Goal: Navigation & Orientation: Find specific page/section

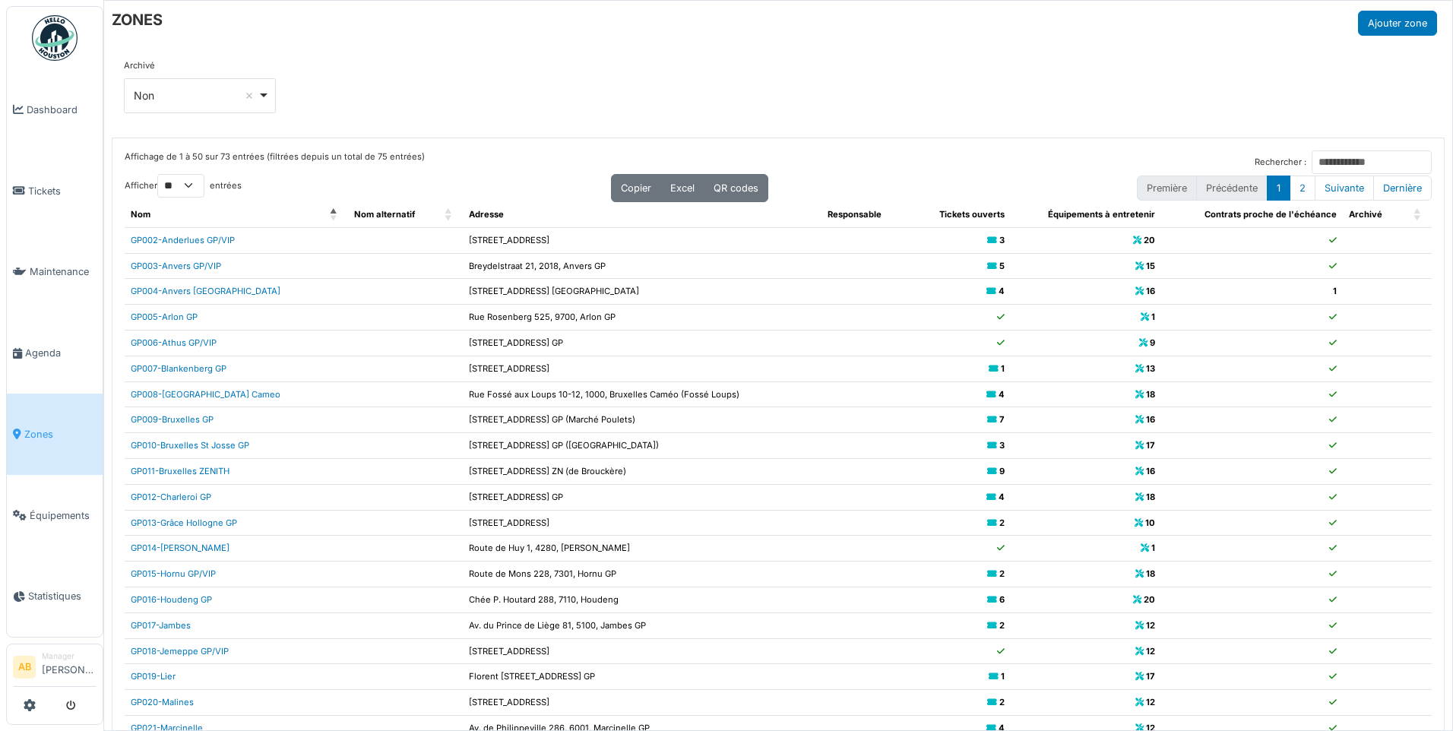
select select "**"
click at [59, 114] on span "Dashboard" at bounding box center [62, 110] width 70 height 14
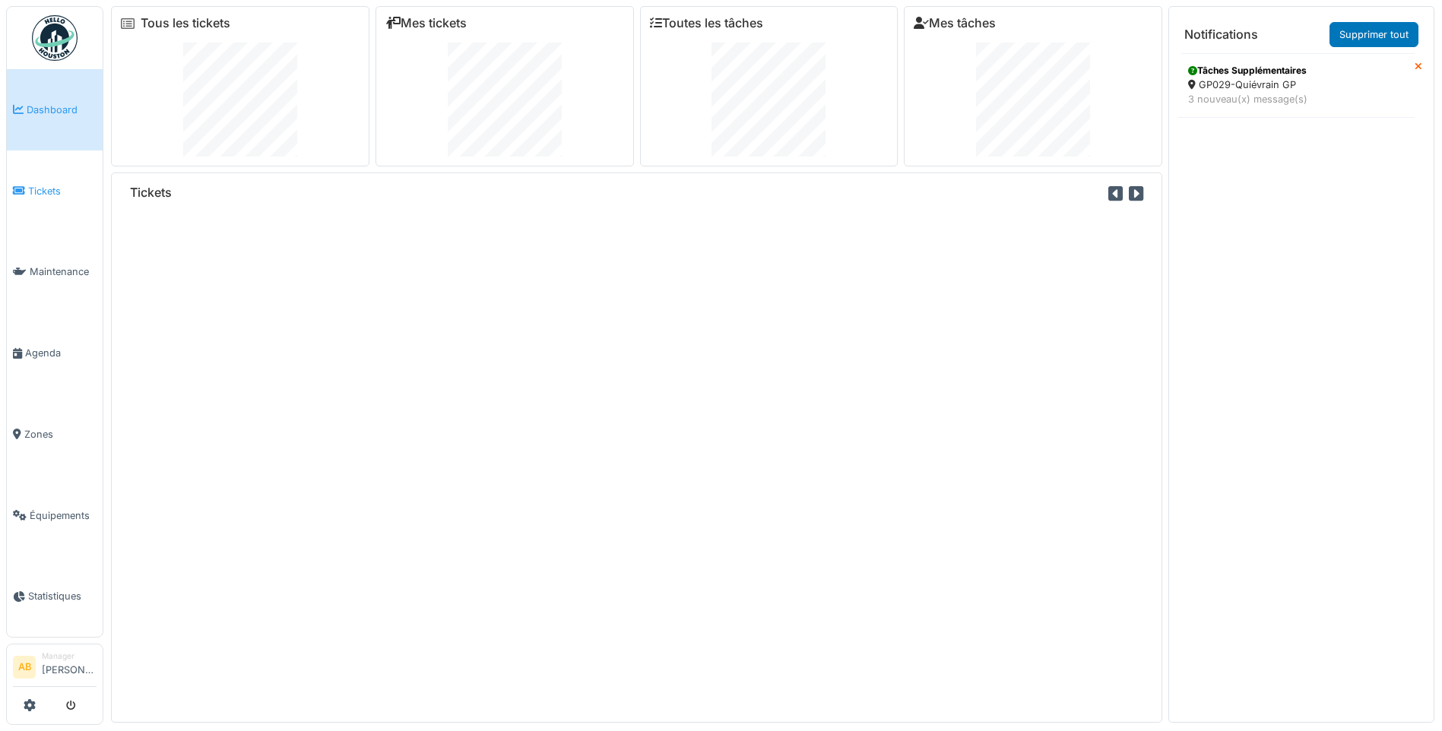
click at [55, 179] on link "Tickets" at bounding box center [55, 190] width 96 height 81
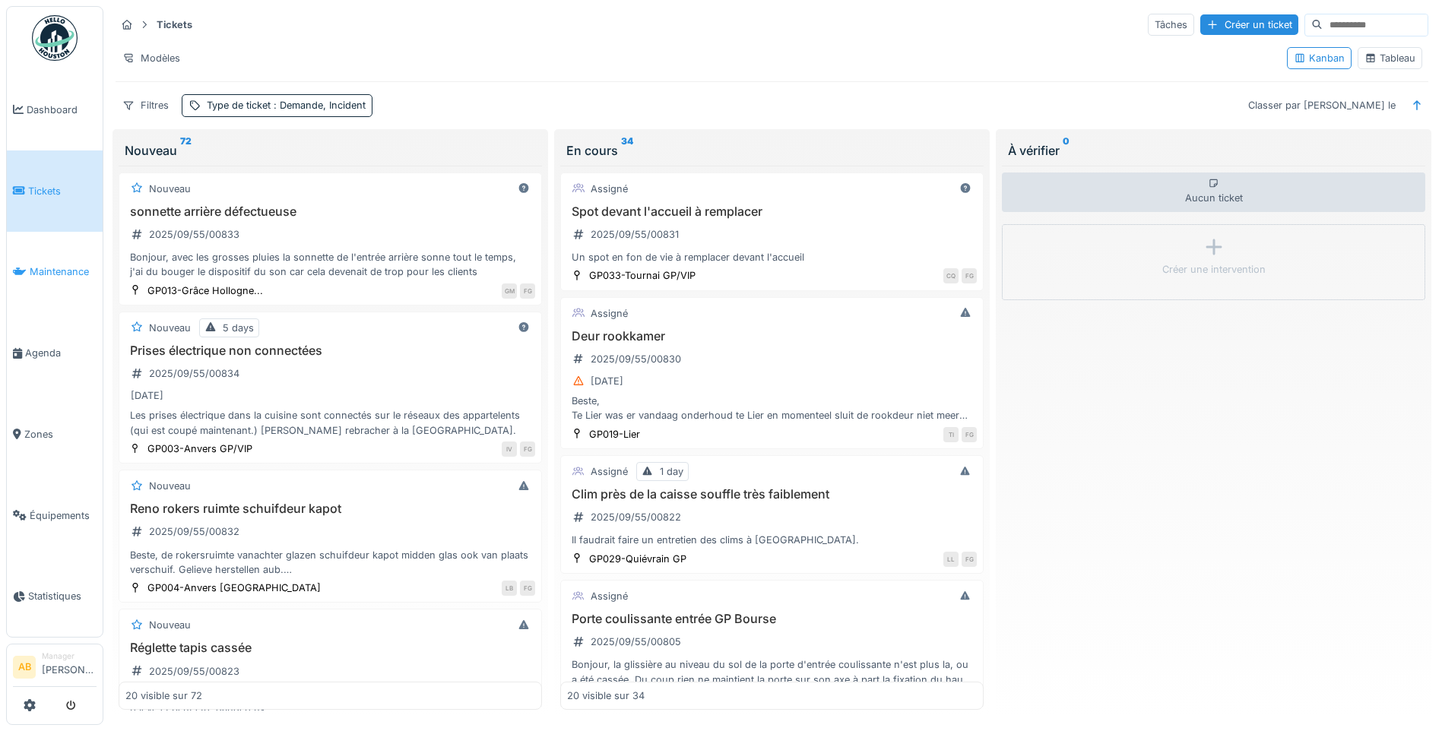
click at [41, 274] on span "Maintenance" at bounding box center [63, 271] width 67 height 14
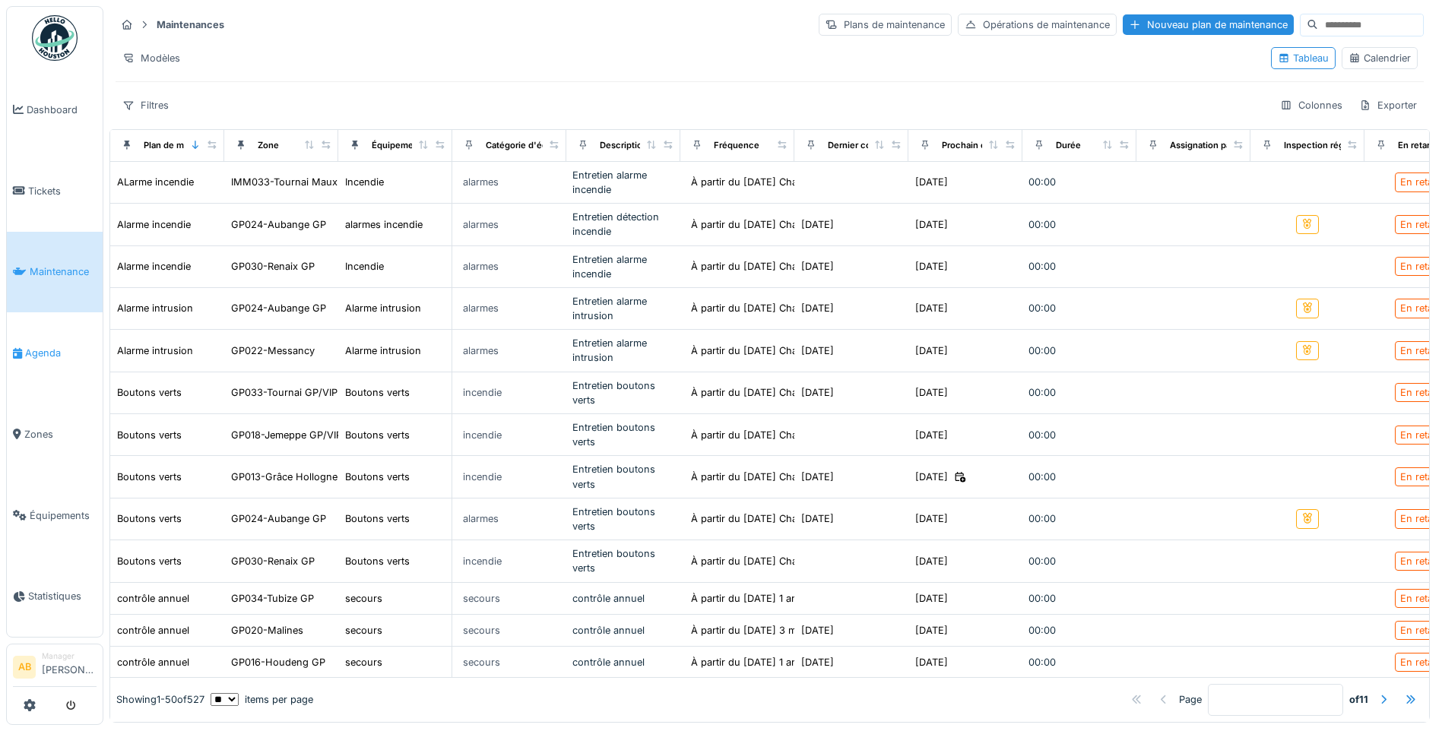
click at [38, 357] on link "Agenda" at bounding box center [55, 352] width 96 height 81
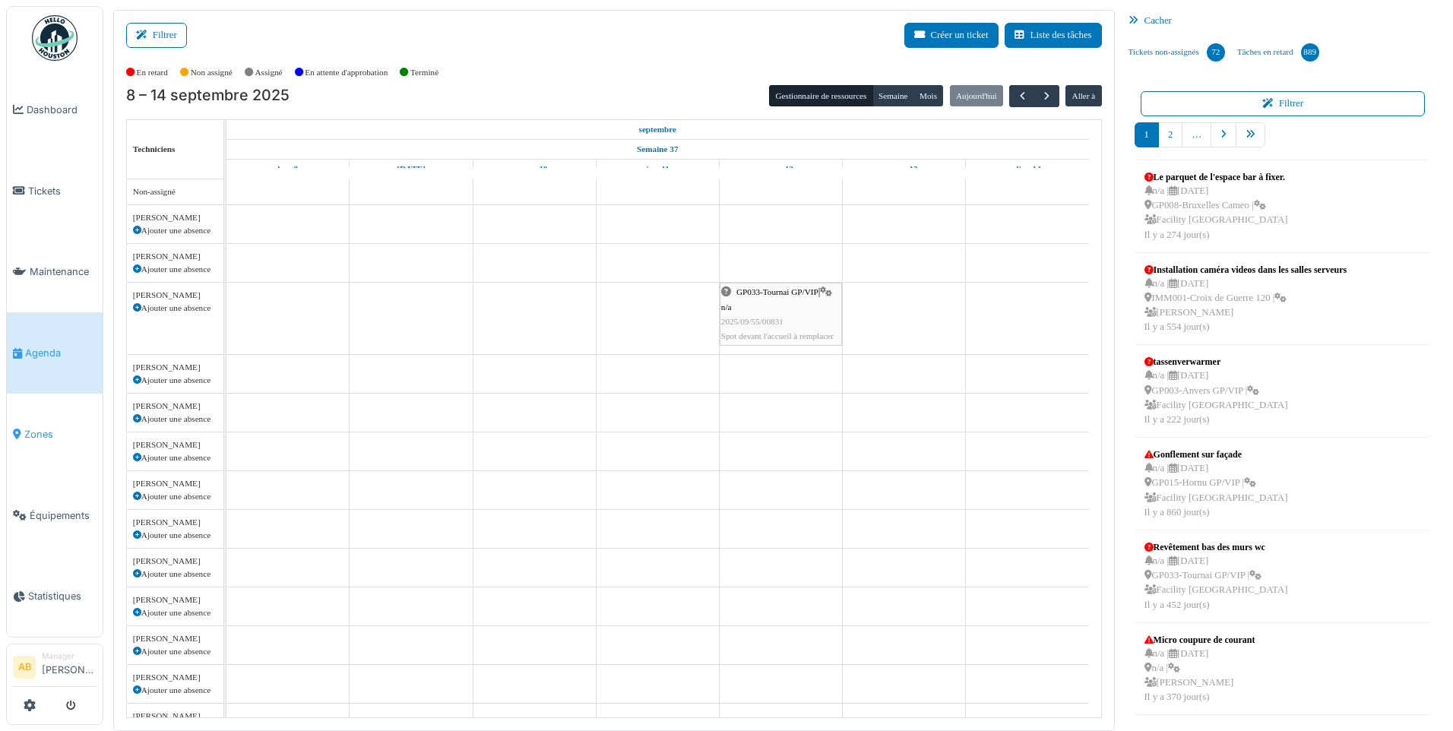
click at [38, 416] on link "Zones" at bounding box center [55, 434] width 96 height 81
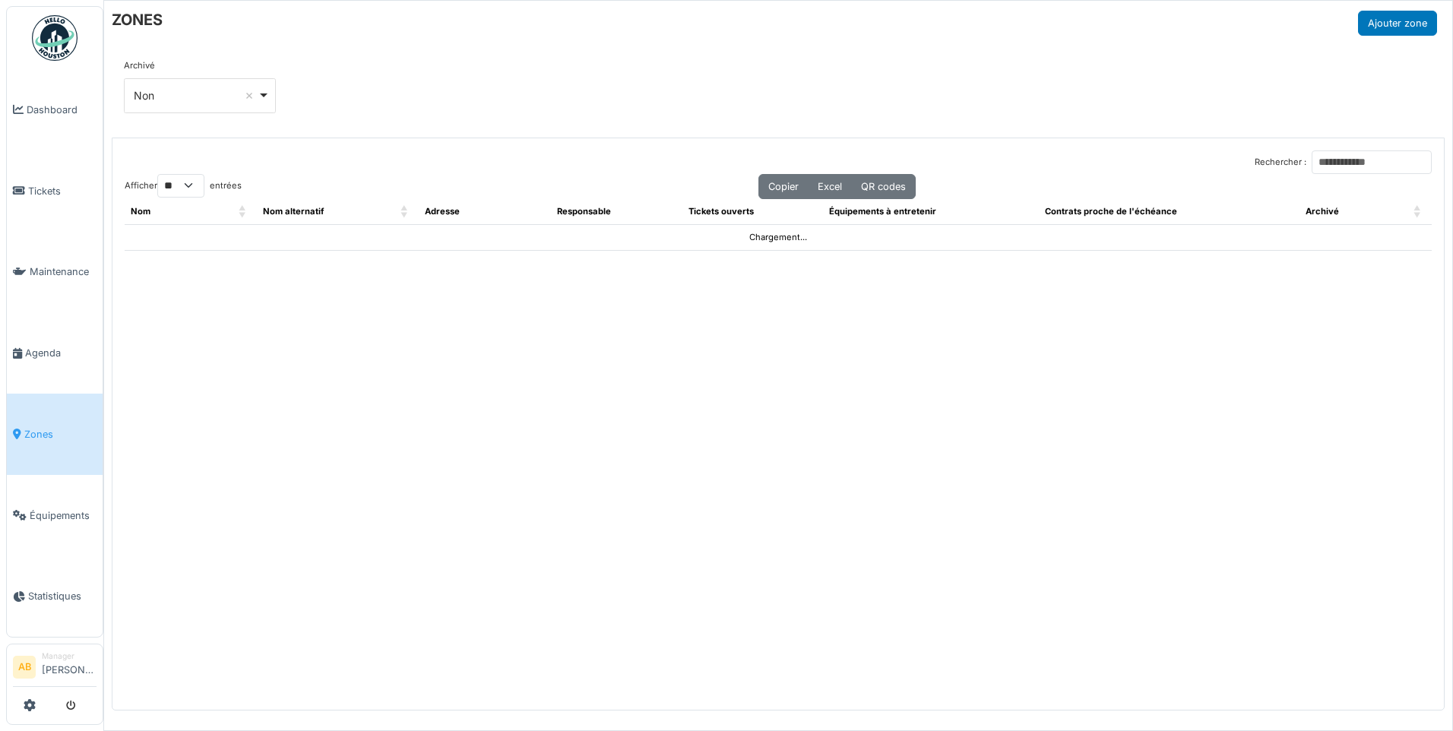
select select "**"
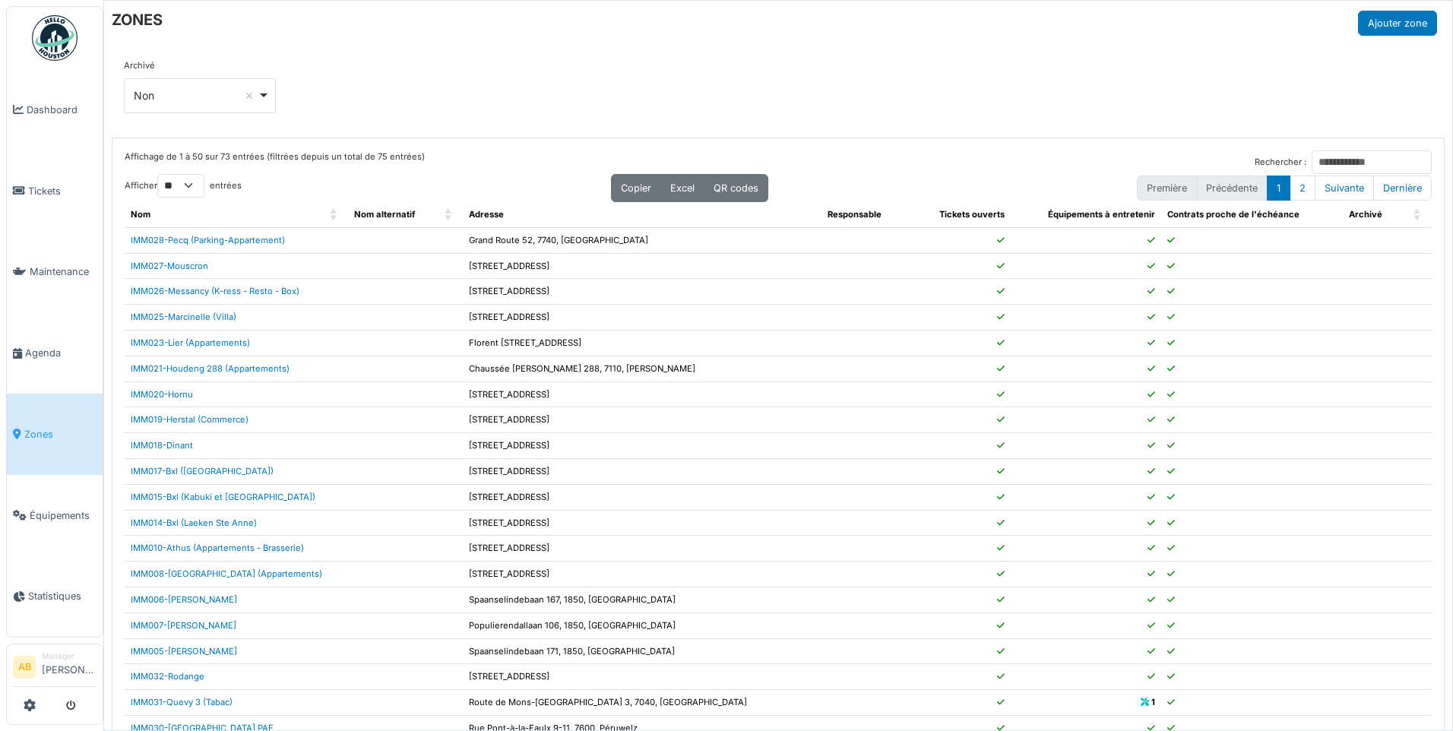
click at [58, 64] on link at bounding box center [55, 38] width 56 height 56
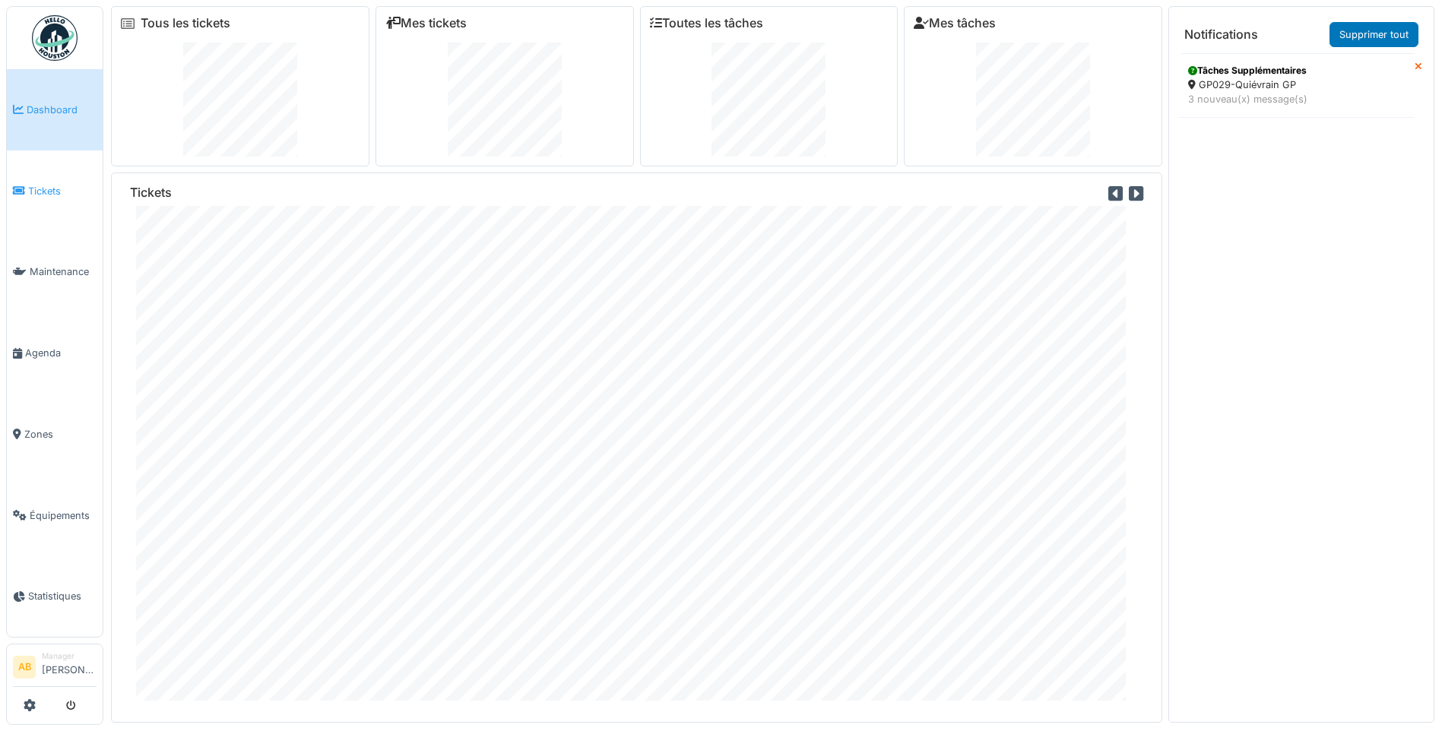
click at [58, 186] on span "Tickets" at bounding box center [62, 191] width 68 height 14
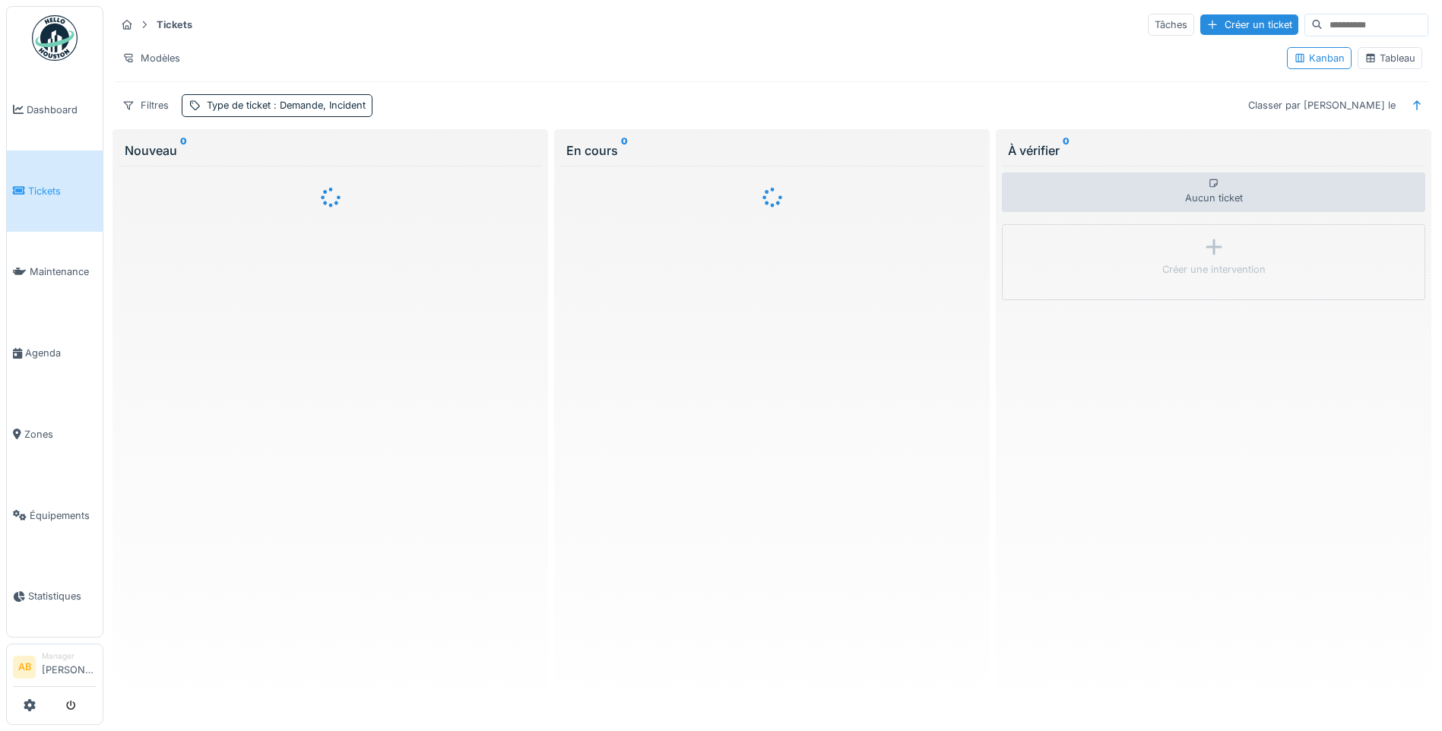
click at [65, 111] on body "Dashboard Tickets Maintenance [GEOGRAPHIC_DATA] Zones Équipements Statistiques …" at bounding box center [721, 365] width 1442 height 731
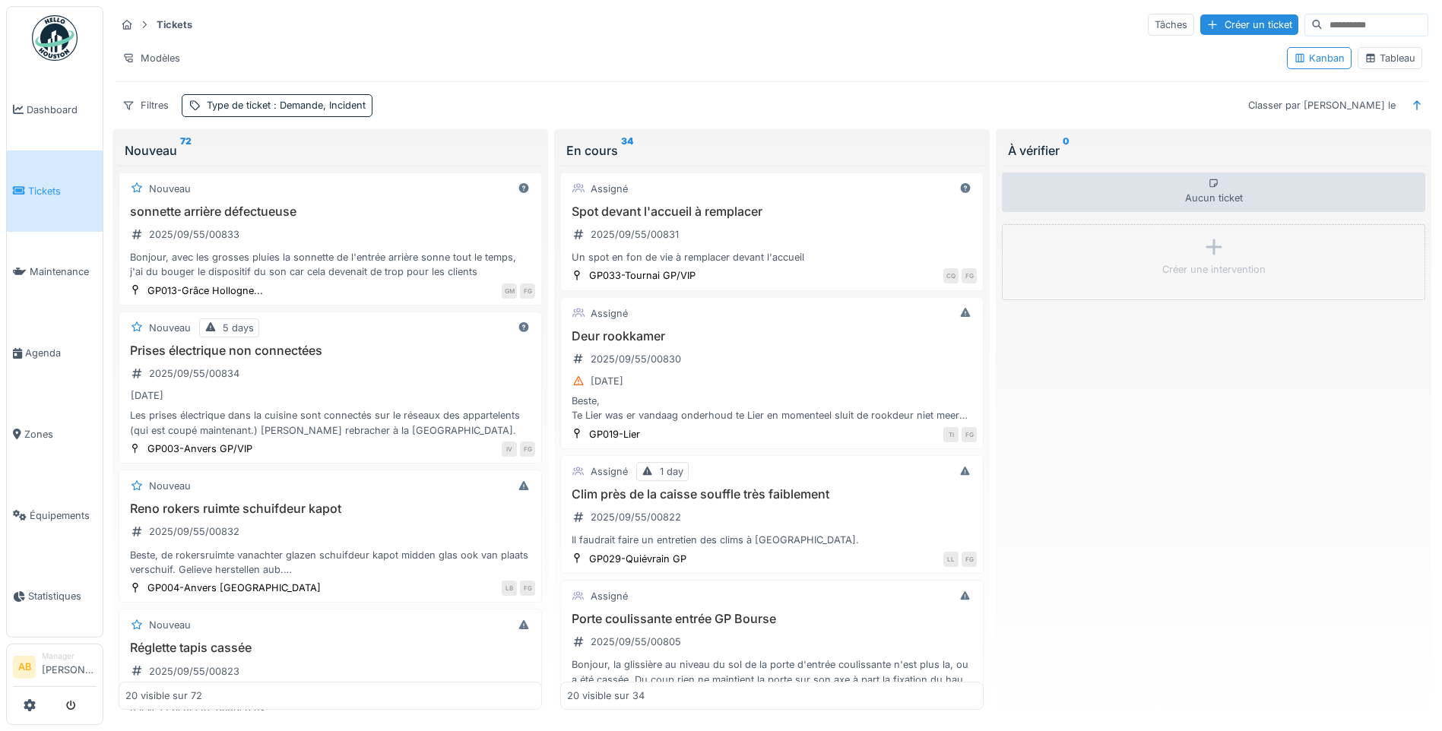
click at [59, 43] on img at bounding box center [55, 38] width 46 height 46
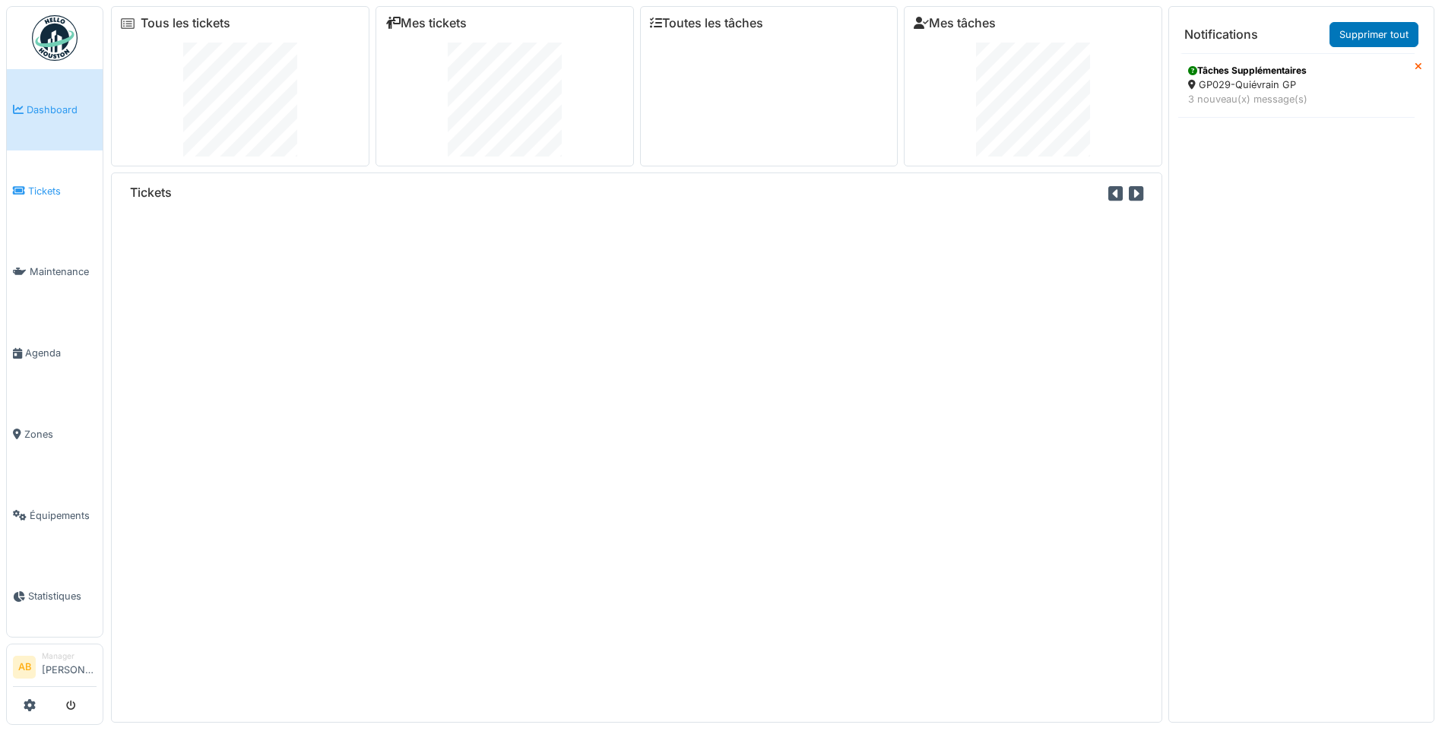
click at [48, 188] on span "Tickets" at bounding box center [62, 191] width 68 height 14
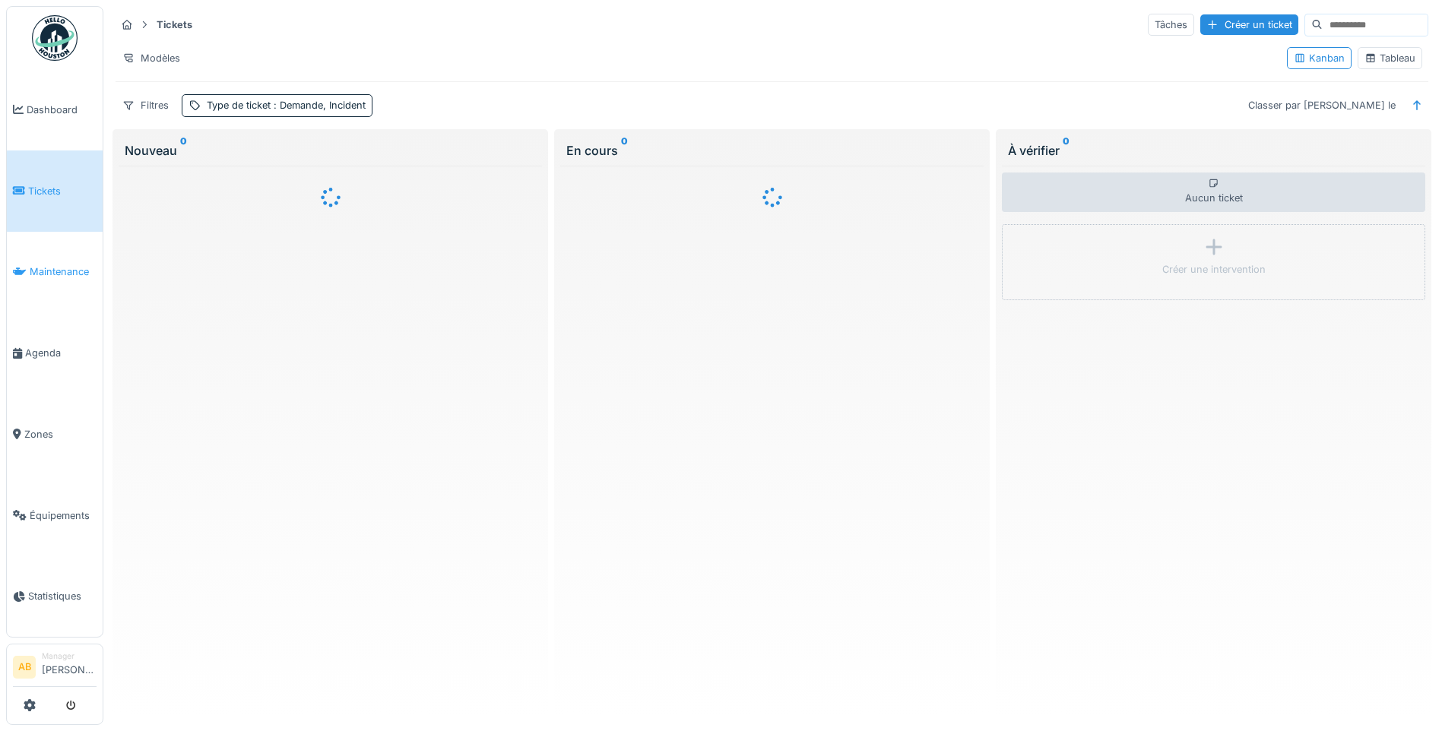
click at [57, 274] on div at bounding box center [721, 365] width 1442 height 731
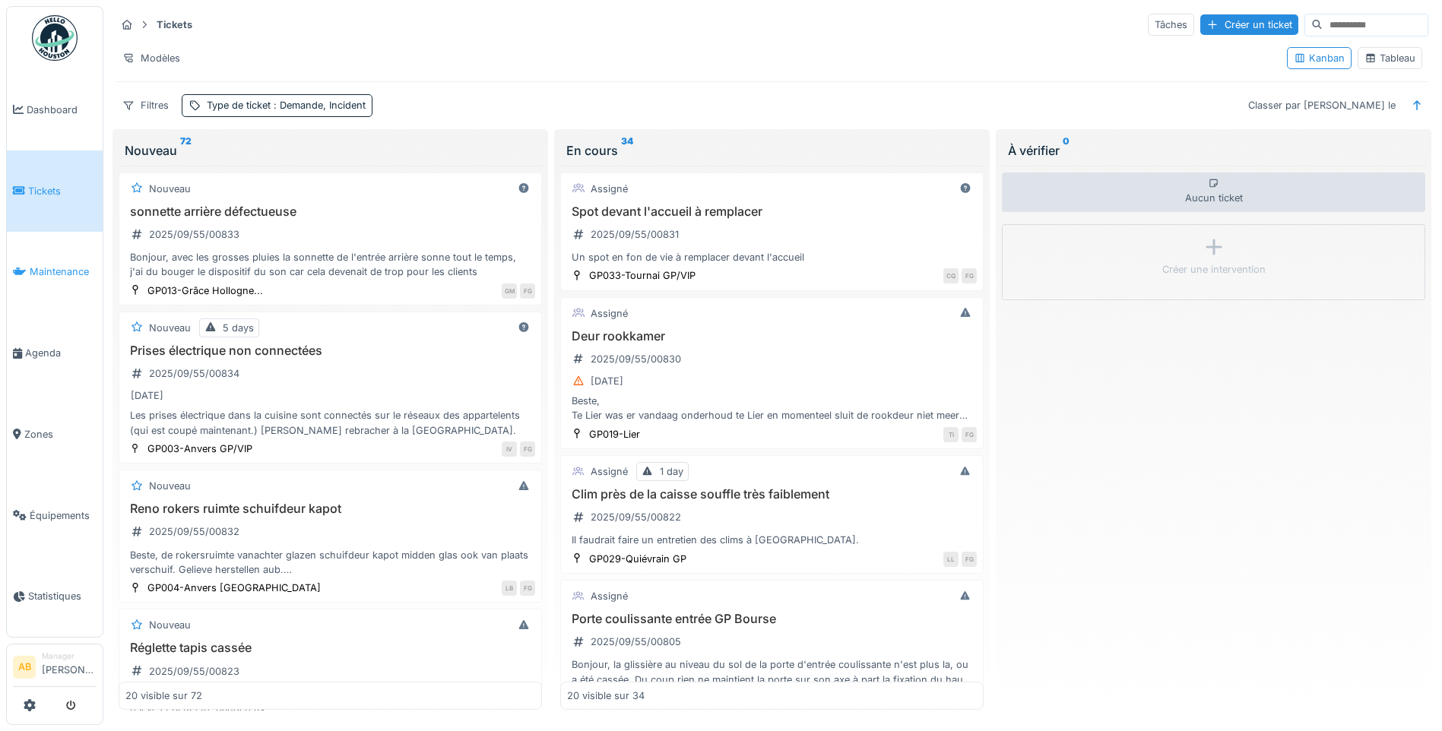
click at [62, 269] on span "Maintenance" at bounding box center [63, 271] width 67 height 14
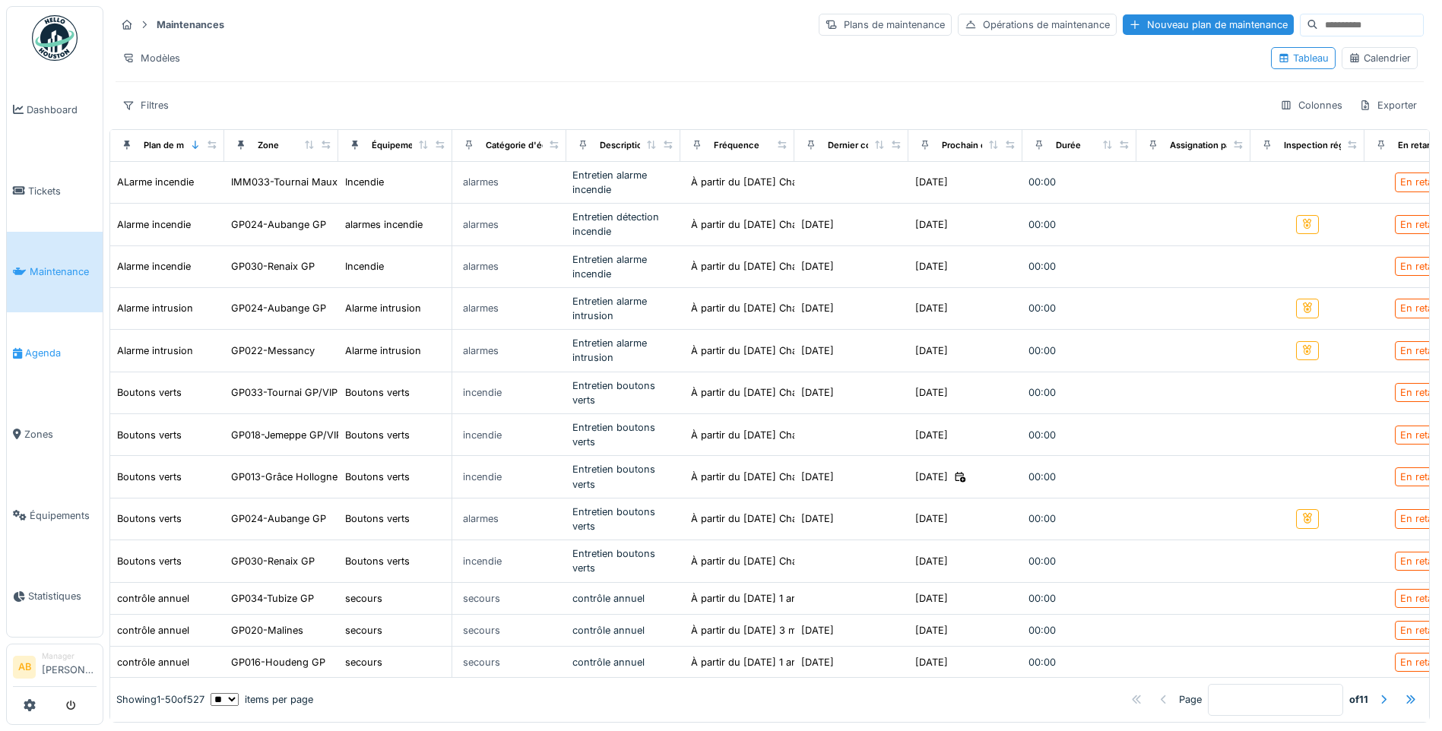
click at [46, 346] on span "Agenda" at bounding box center [60, 353] width 71 height 14
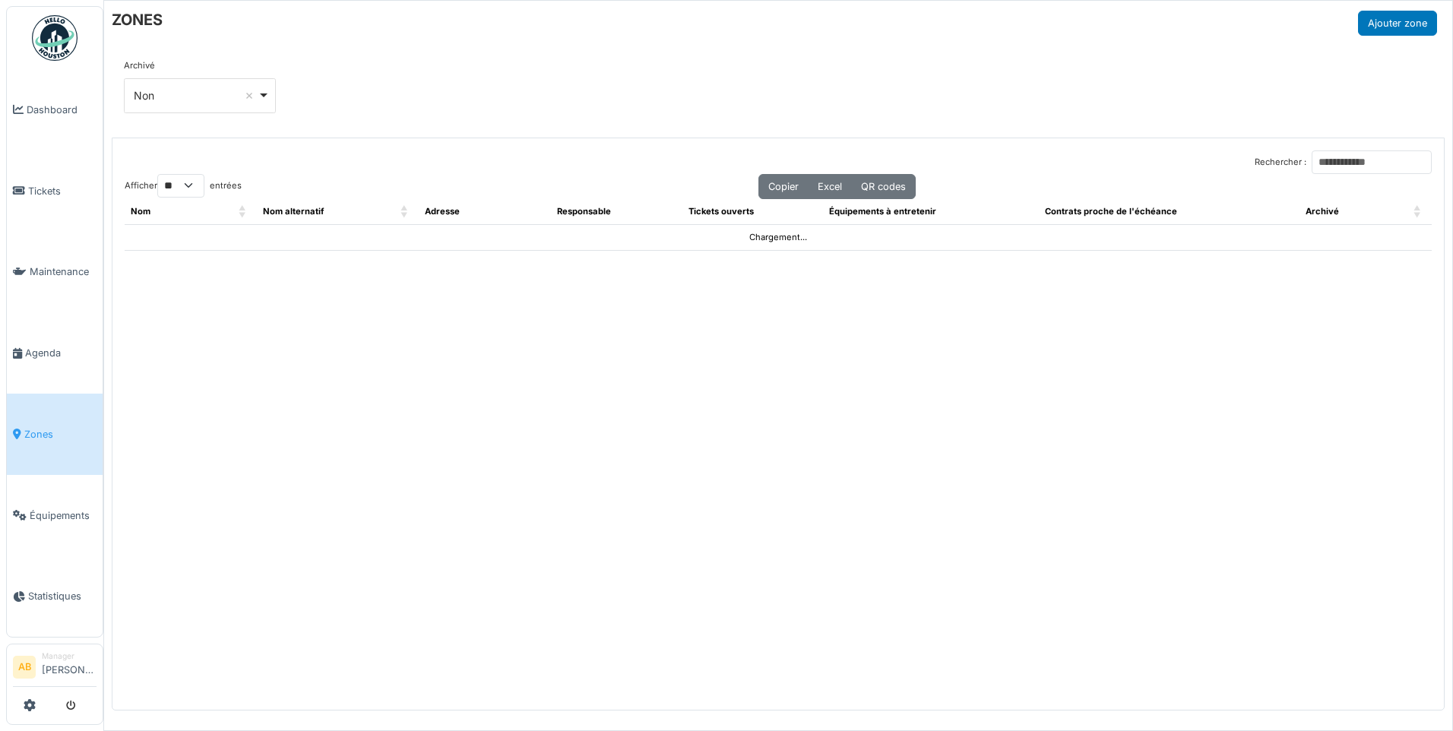
select select "**"
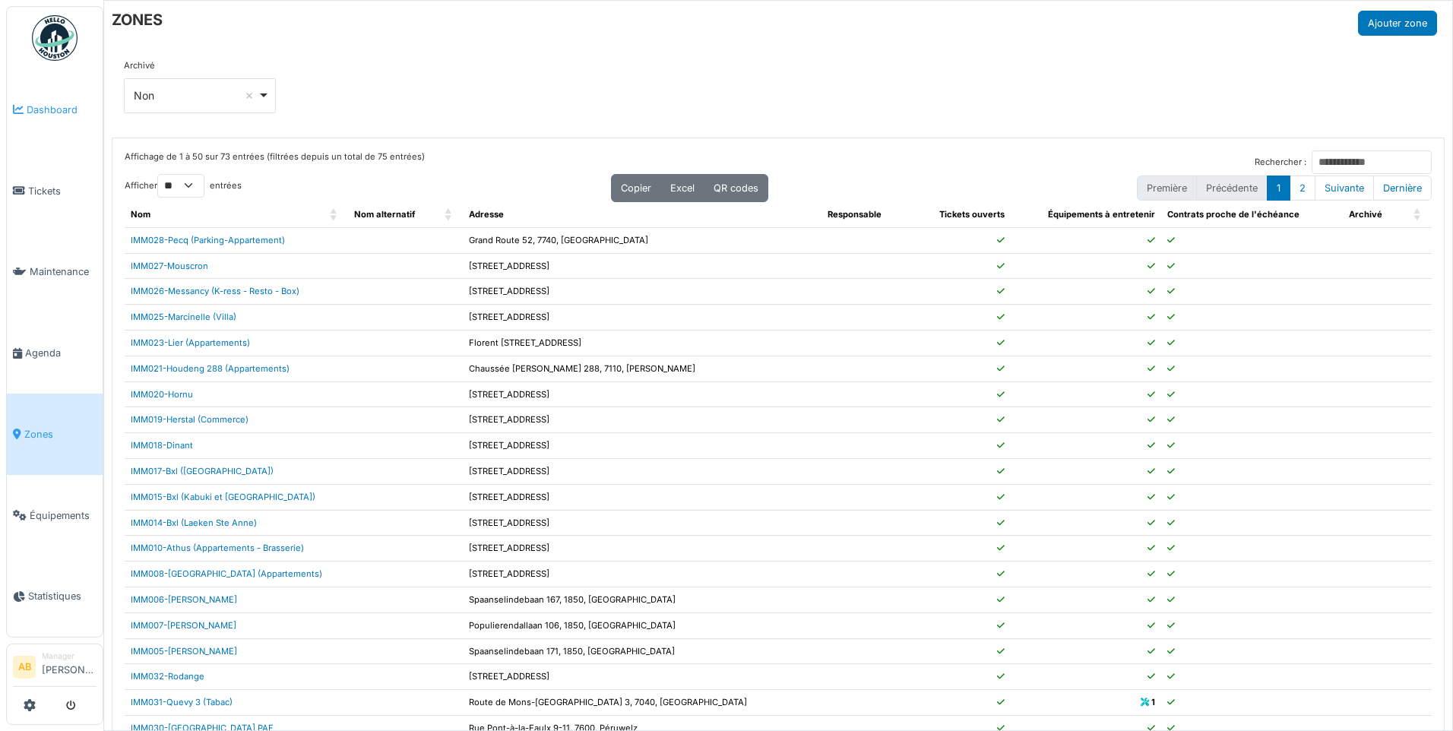
click at [49, 115] on span "Dashboard" at bounding box center [62, 110] width 70 height 14
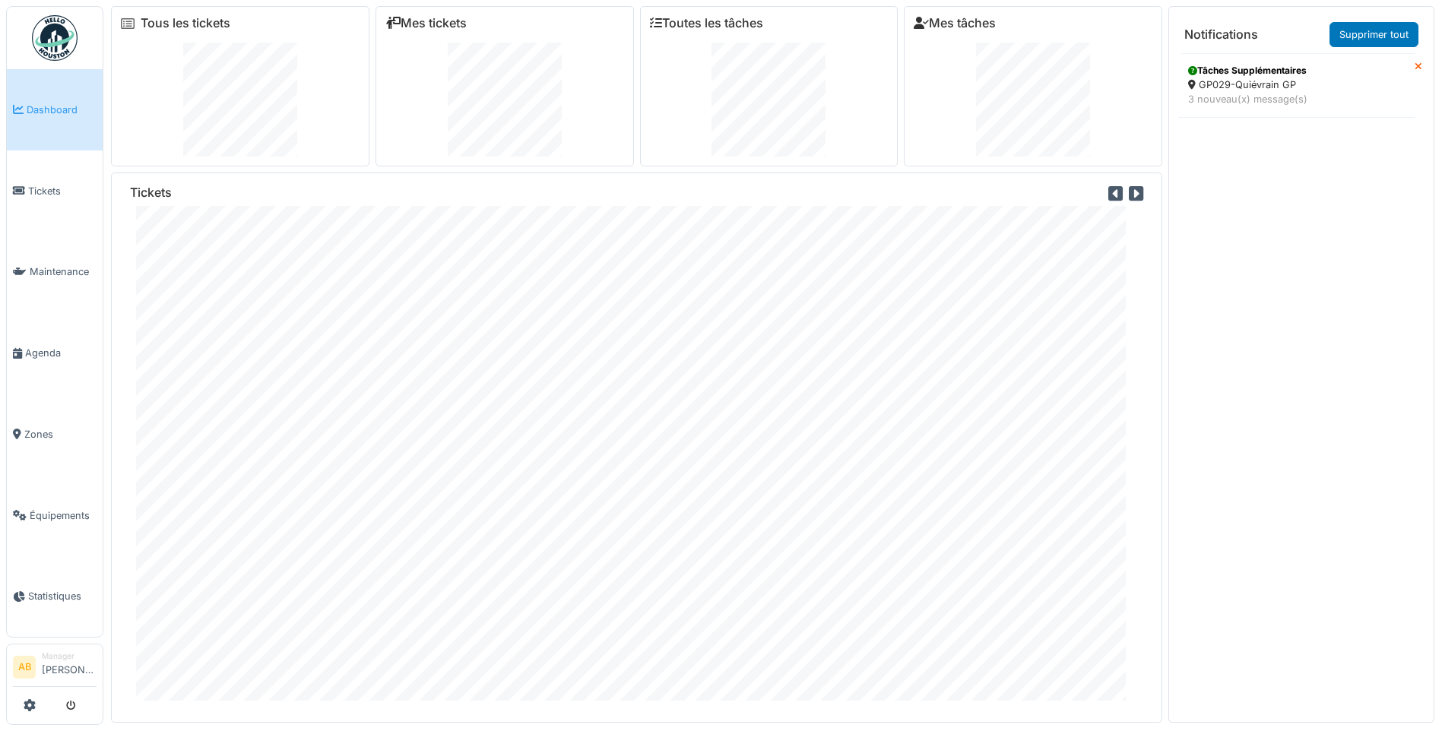
click at [72, 50] on img at bounding box center [55, 38] width 46 height 46
click at [57, 184] on span "Tickets" at bounding box center [62, 191] width 68 height 14
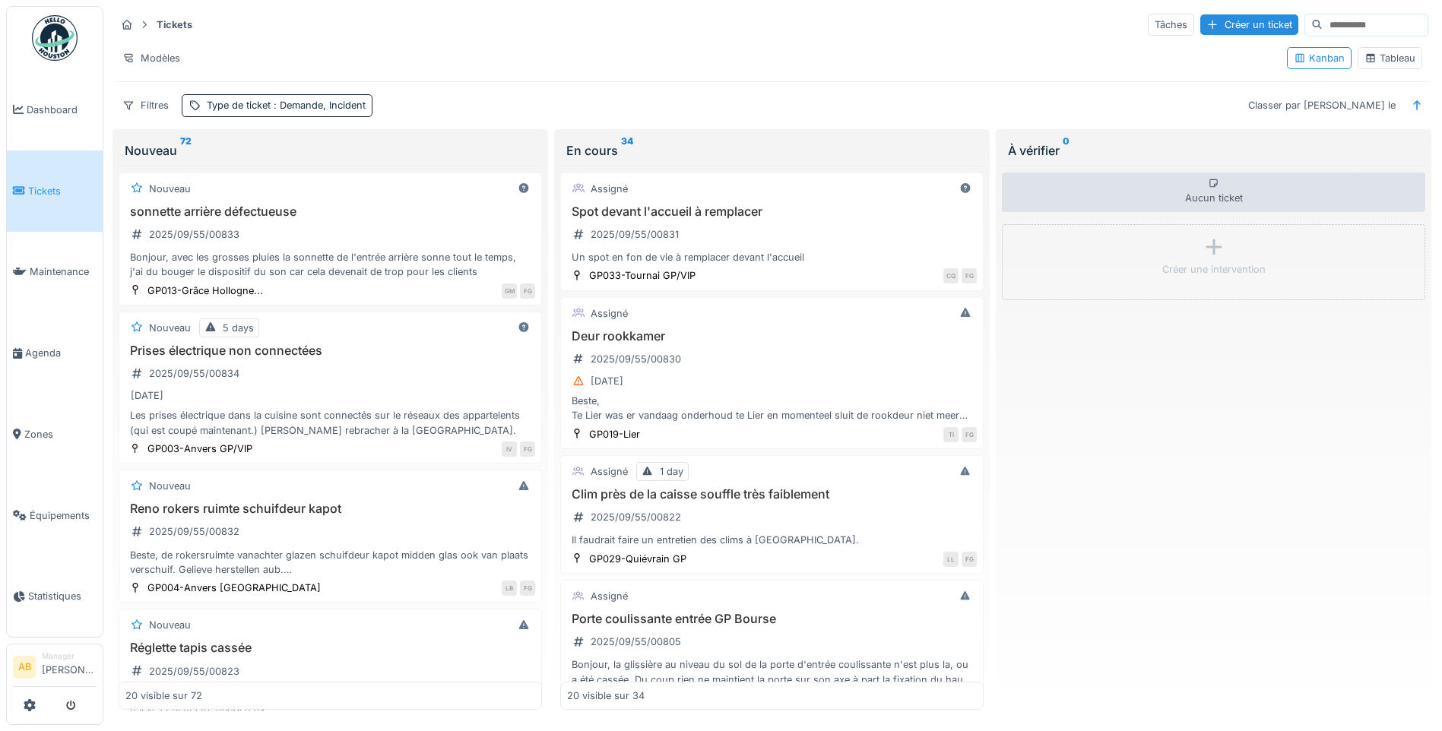
click at [52, 37] on img at bounding box center [55, 38] width 46 height 46
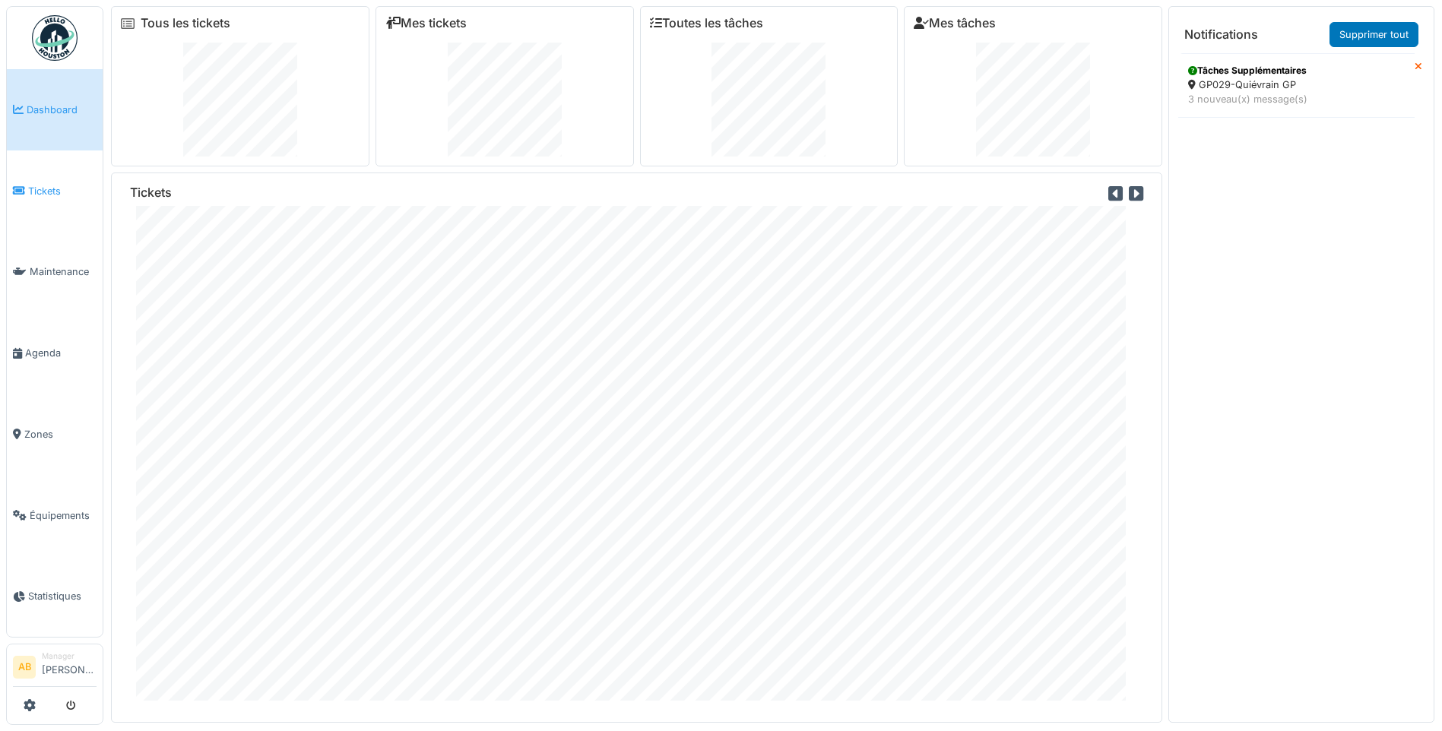
click at [53, 192] on span "Tickets" at bounding box center [62, 191] width 68 height 14
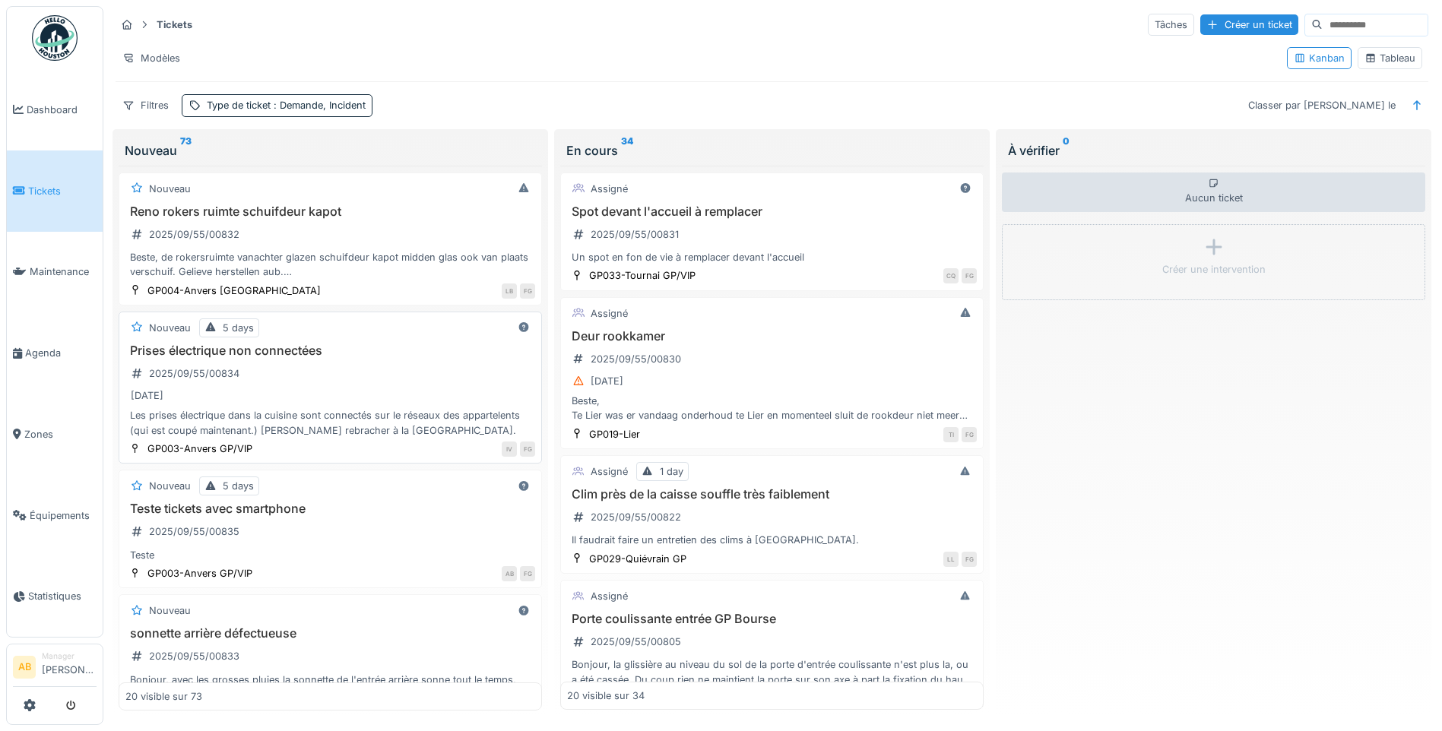
click at [385, 402] on div "[DATE]" at bounding box center [330, 395] width 410 height 19
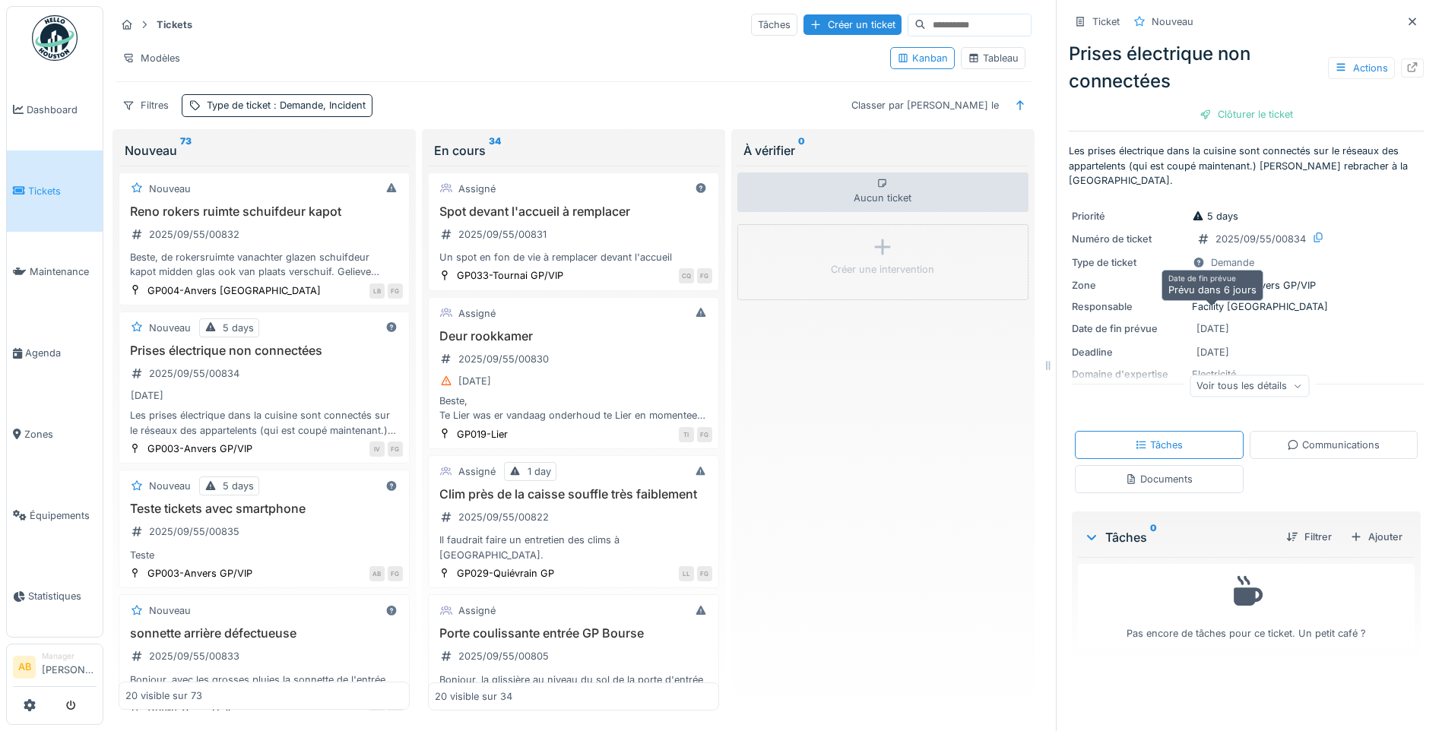
scroll to position [11, 0]
click at [1272, 375] on div "Voir tous les détails" at bounding box center [1248, 386] width 119 height 22
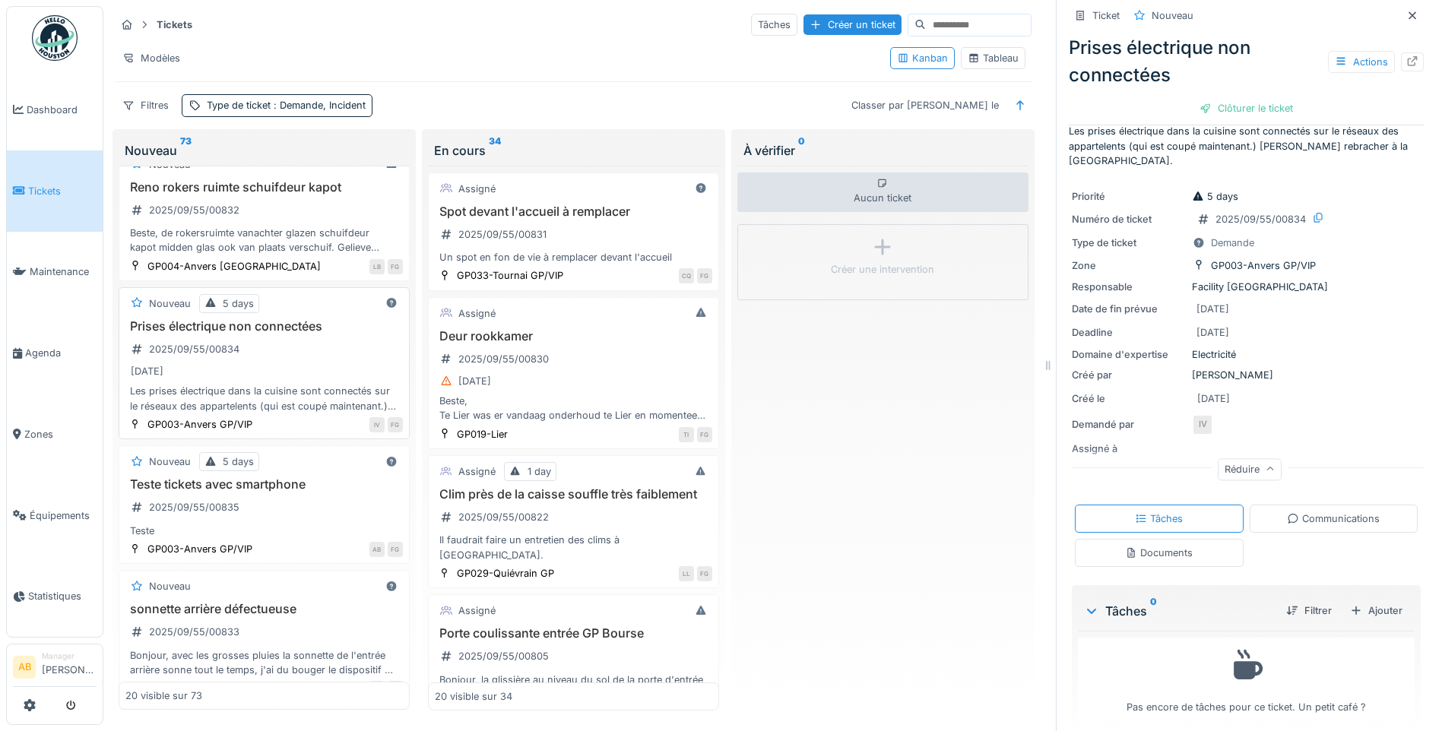
scroll to position [0, 0]
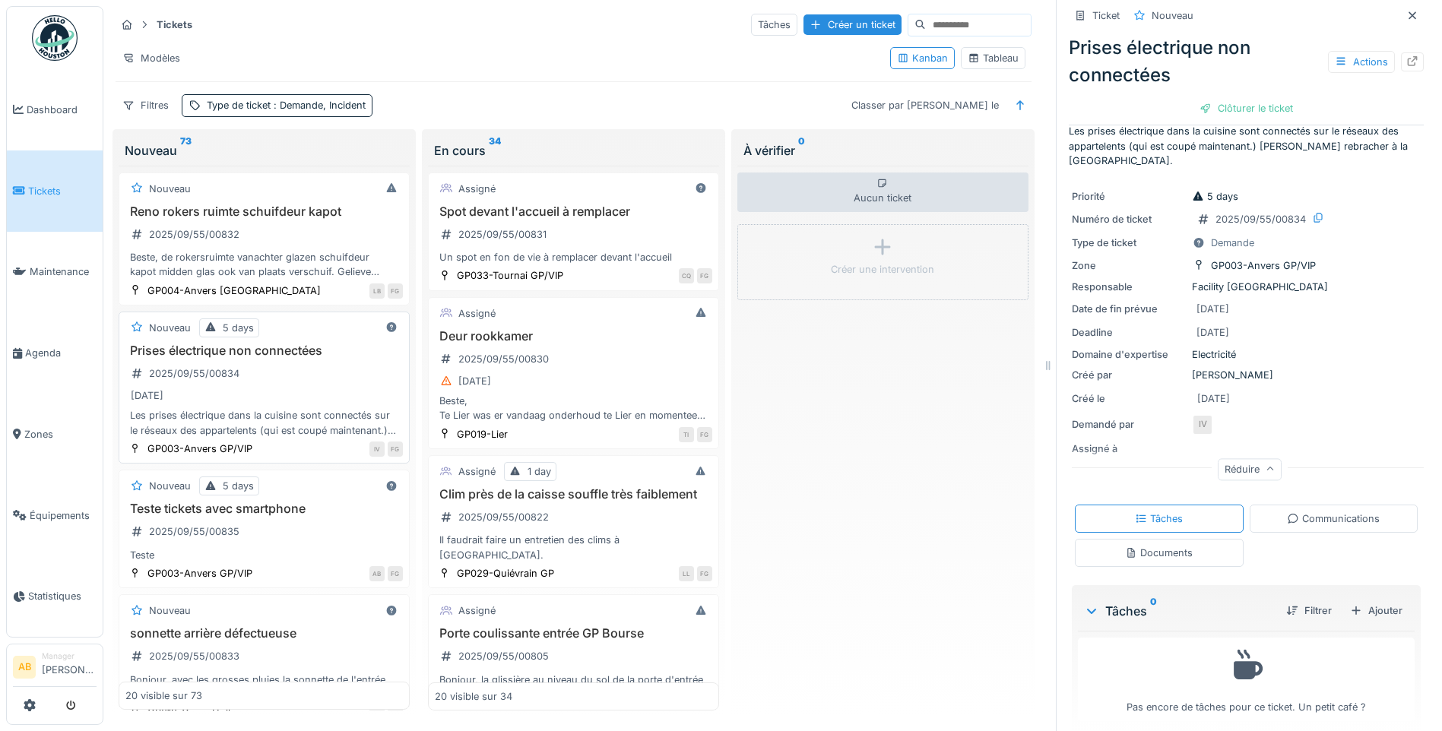
click at [268, 386] on div "15/09/2025" at bounding box center [263, 395] width 277 height 19
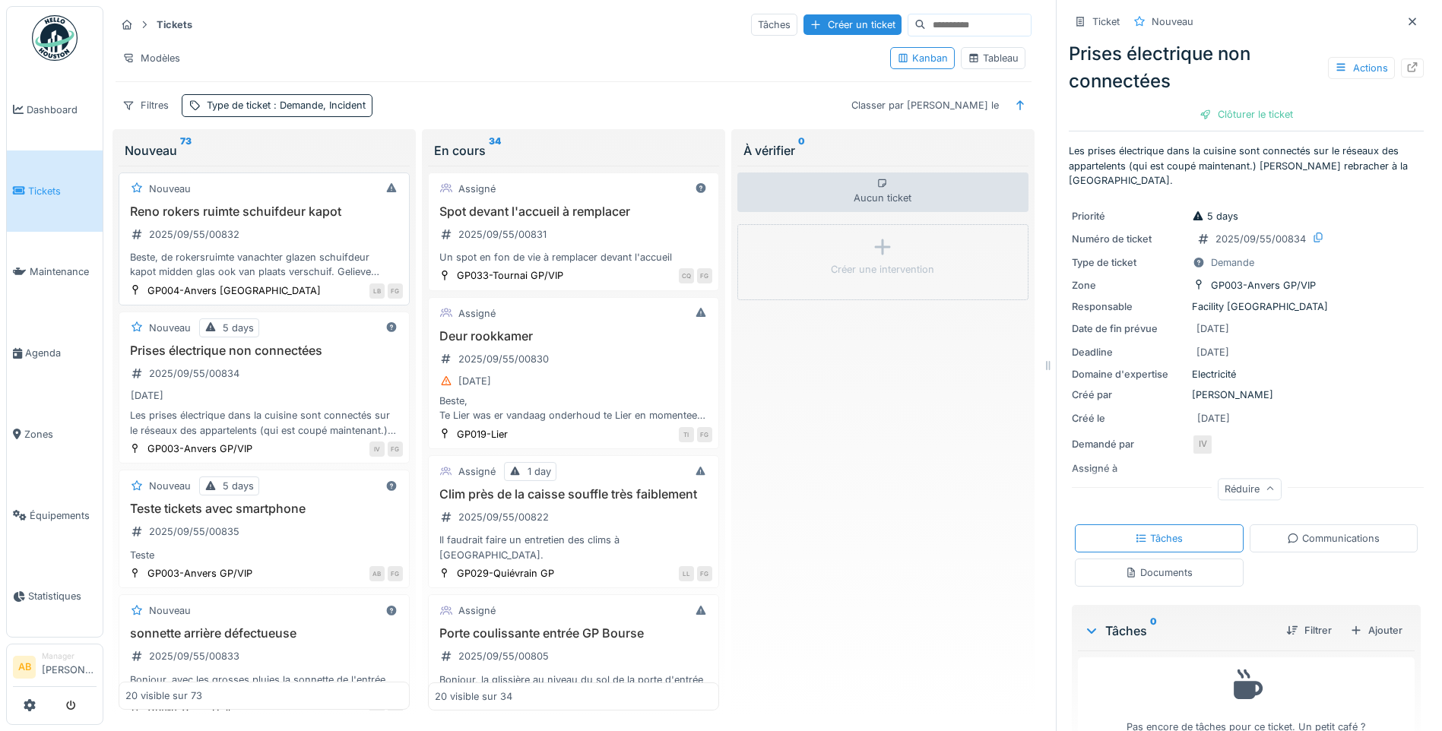
click at [277, 263] on div "Beste, de rokersruimte vanachter glazen schuifdeur kapot midden glas ook van pl…" at bounding box center [263, 264] width 277 height 29
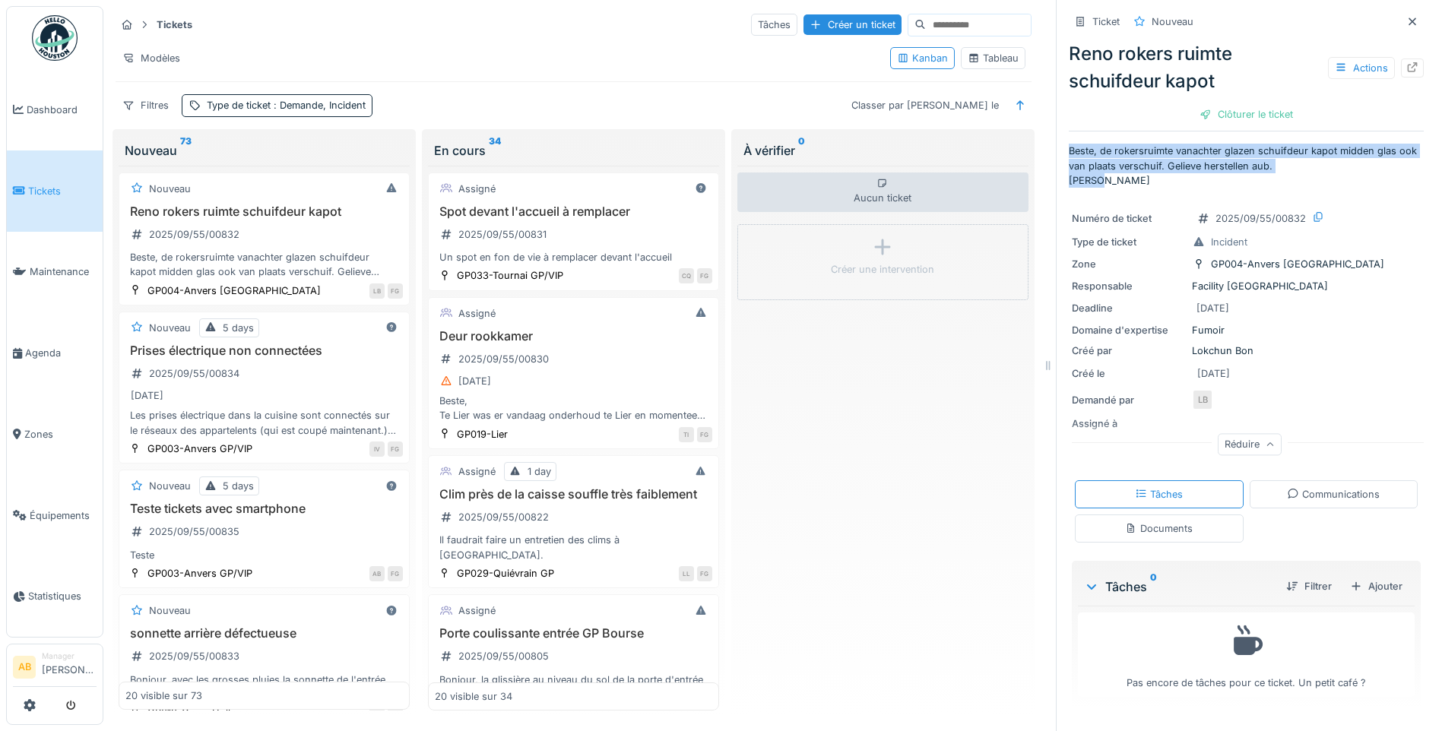
drag, startPoint x: 1096, startPoint y: 184, endPoint x: 1057, endPoint y: 154, distance: 48.8
click at [1069, 154] on p "Beste, de rokersruimte vanachter glazen schuifdeur kapot midden glas ook van pl…" at bounding box center [1246, 166] width 355 height 44
drag, startPoint x: 1057, startPoint y: 154, endPoint x: 1129, endPoint y: 165, distance: 72.2
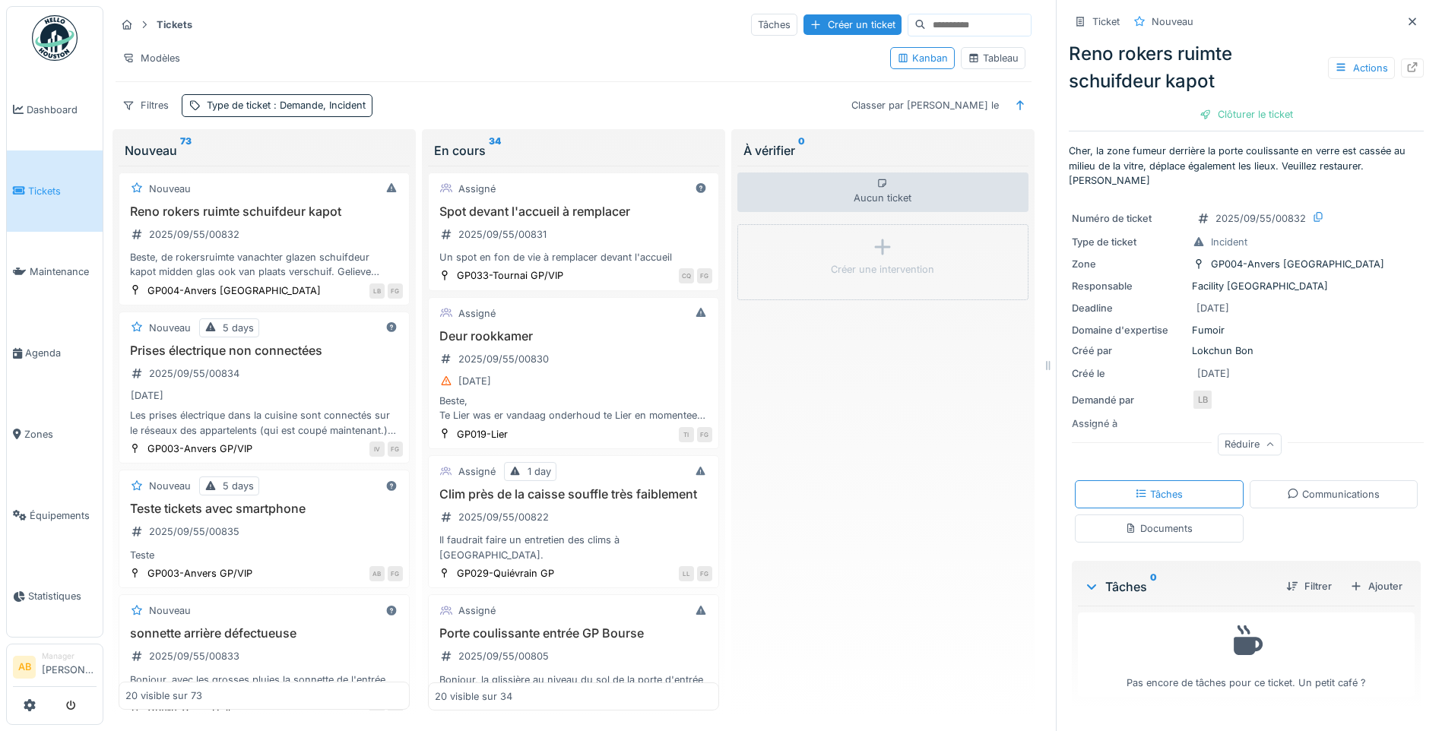
click at [1377, 176] on p "Cher, la zone fumeur derrière la porte coulissante en verre est cassée au milie…" at bounding box center [1246, 166] width 355 height 44
click at [1186, 518] on div "Documents" at bounding box center [1159, 529] width 169 height 28
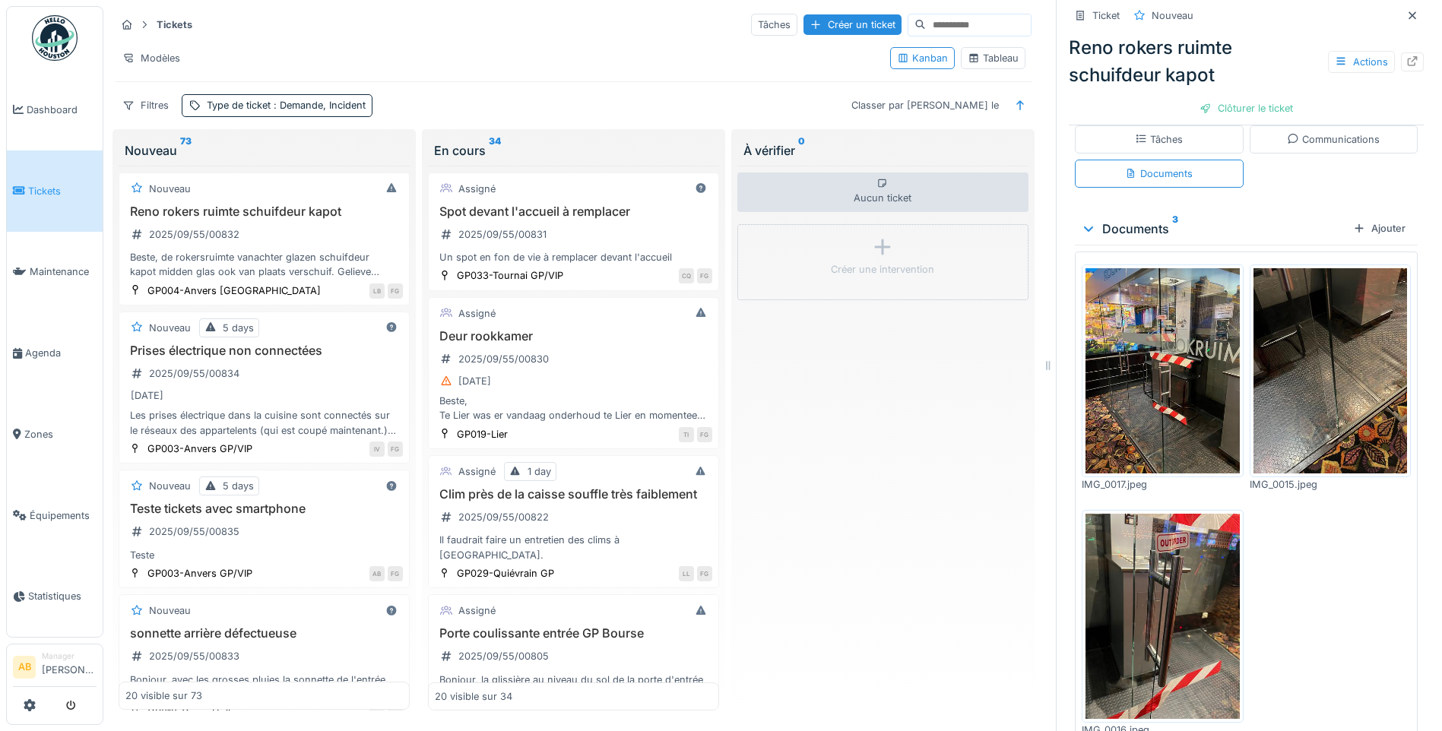
scroll to position [405, 0]
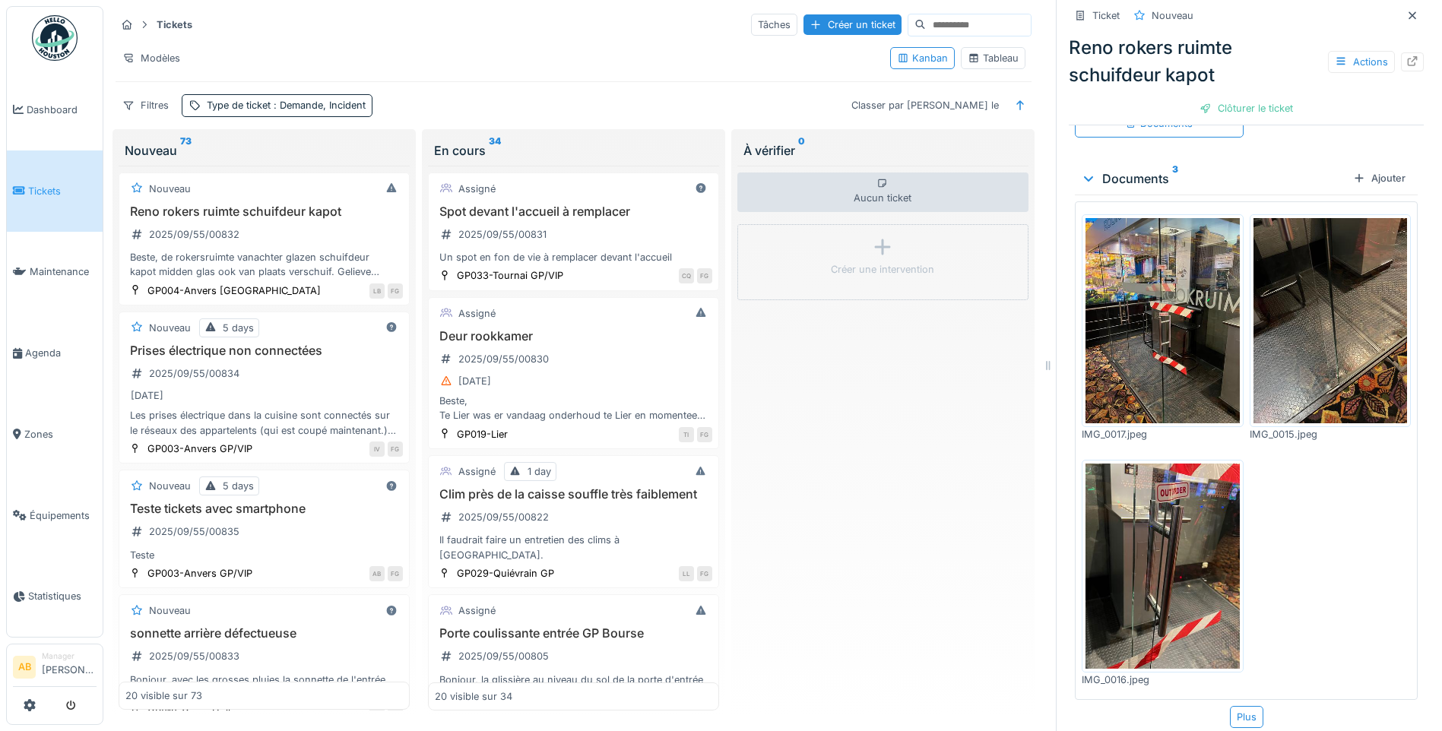
click at [1156, 337] on img at bounding box center [1162, 320] width 154 height 205
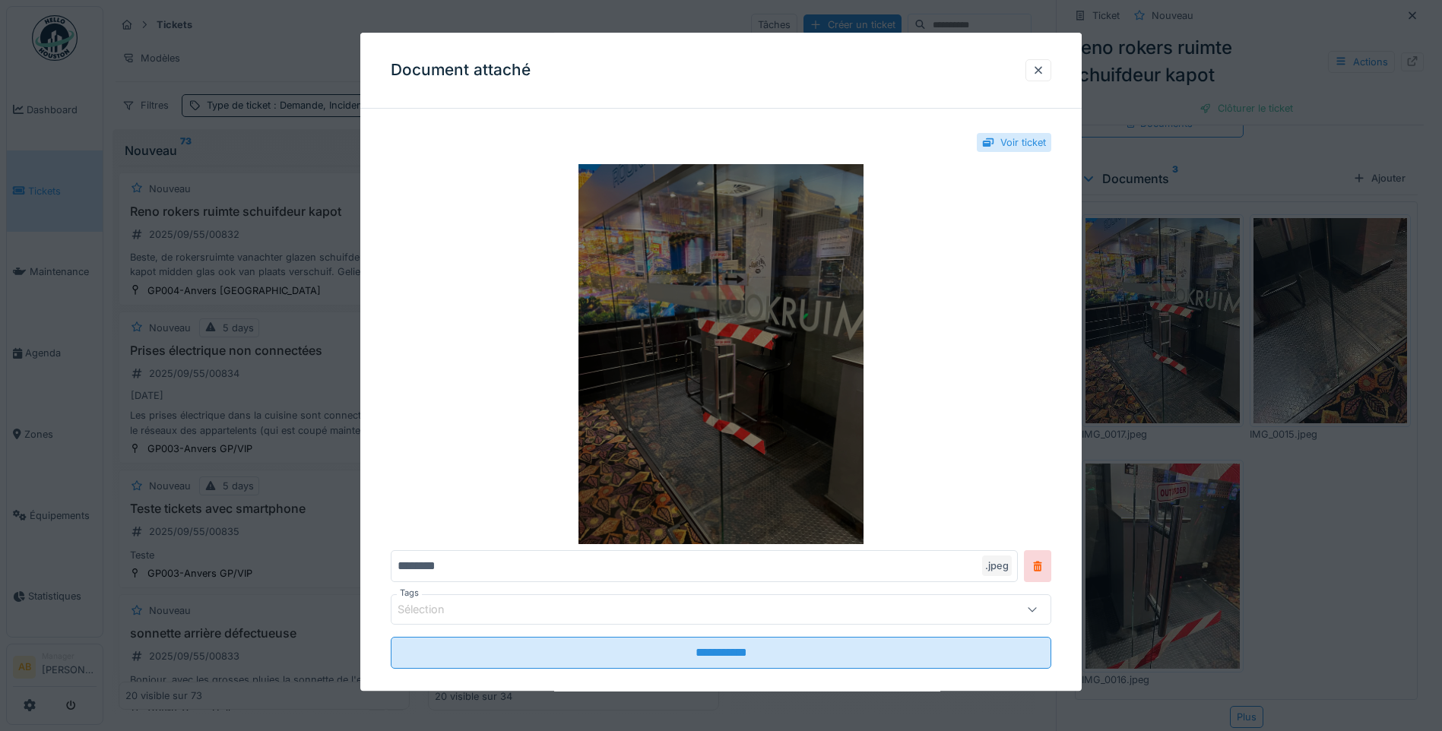
click at [784, 321] on img at bounding box center [721, 354] width 660 height 380
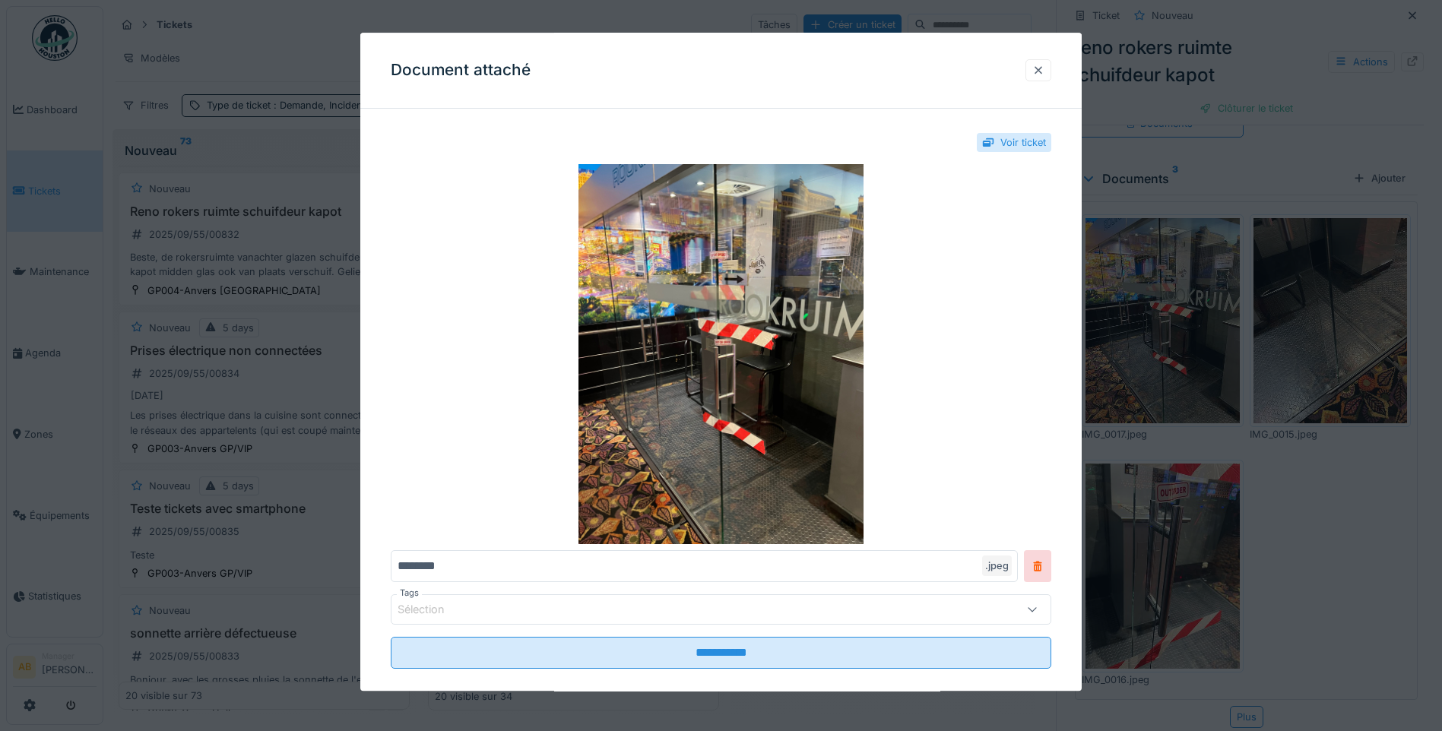
click at [1042, 78] on div at bounding box center [1038, 70] width 12 height 14
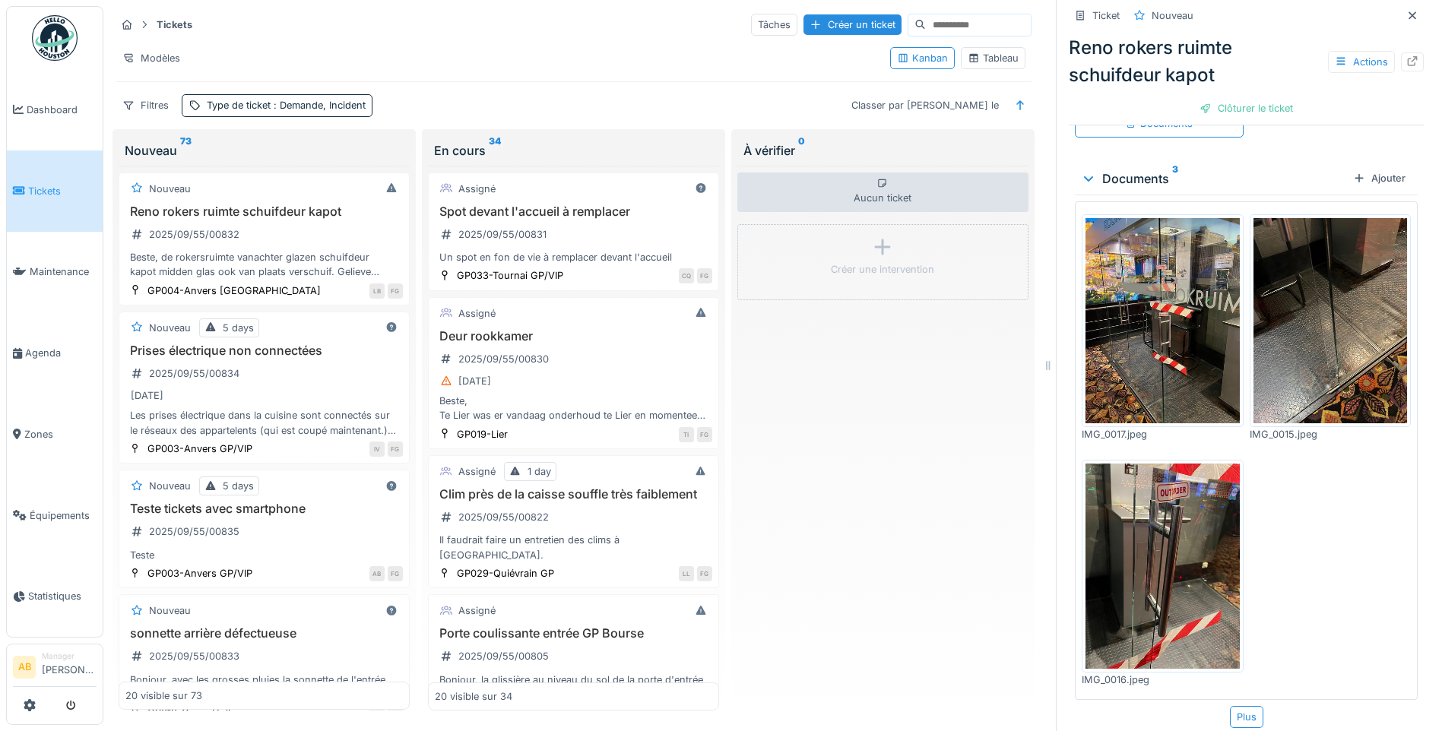
click at [1293, 334] on img at bounding box center [1330, 320] width 154 height 205
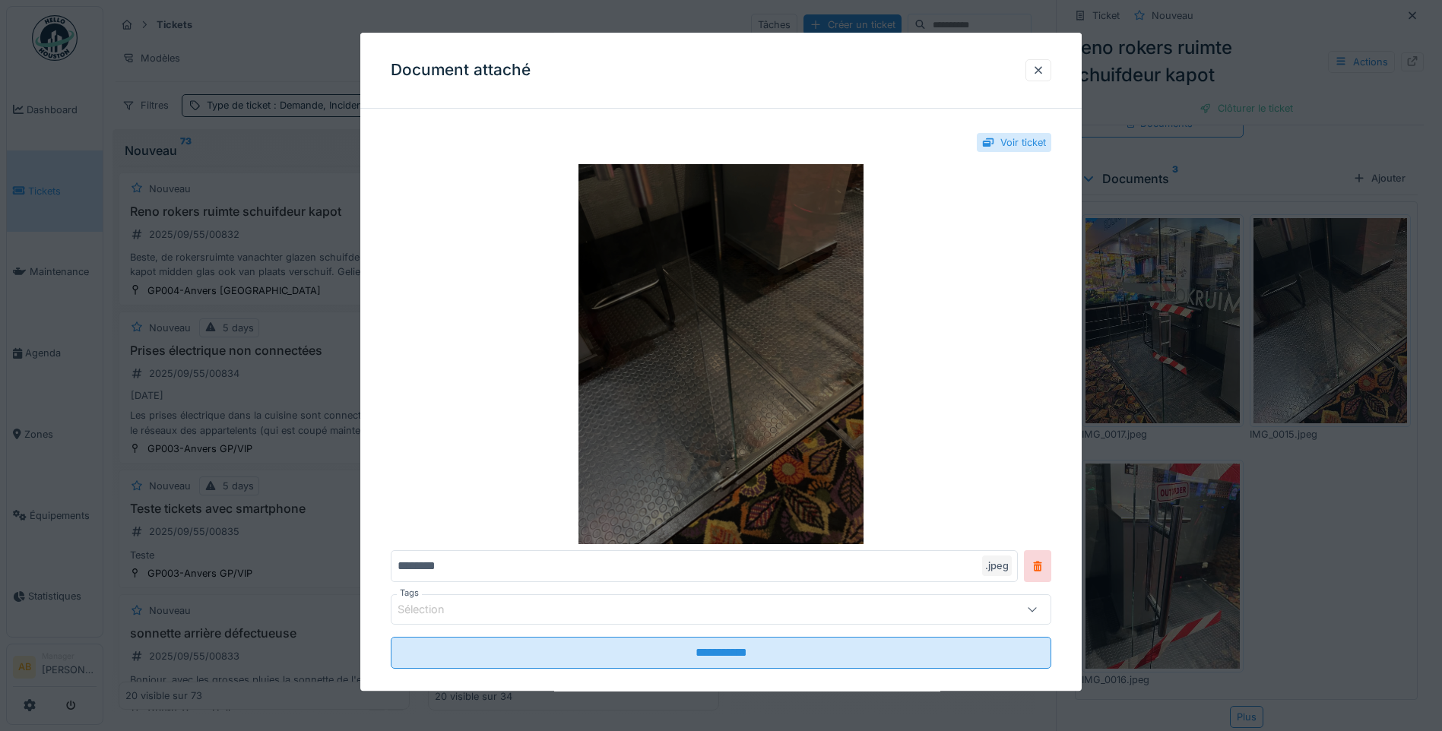
click at [717, 350] on img at bounding box center [721, 354] width 660 height 380
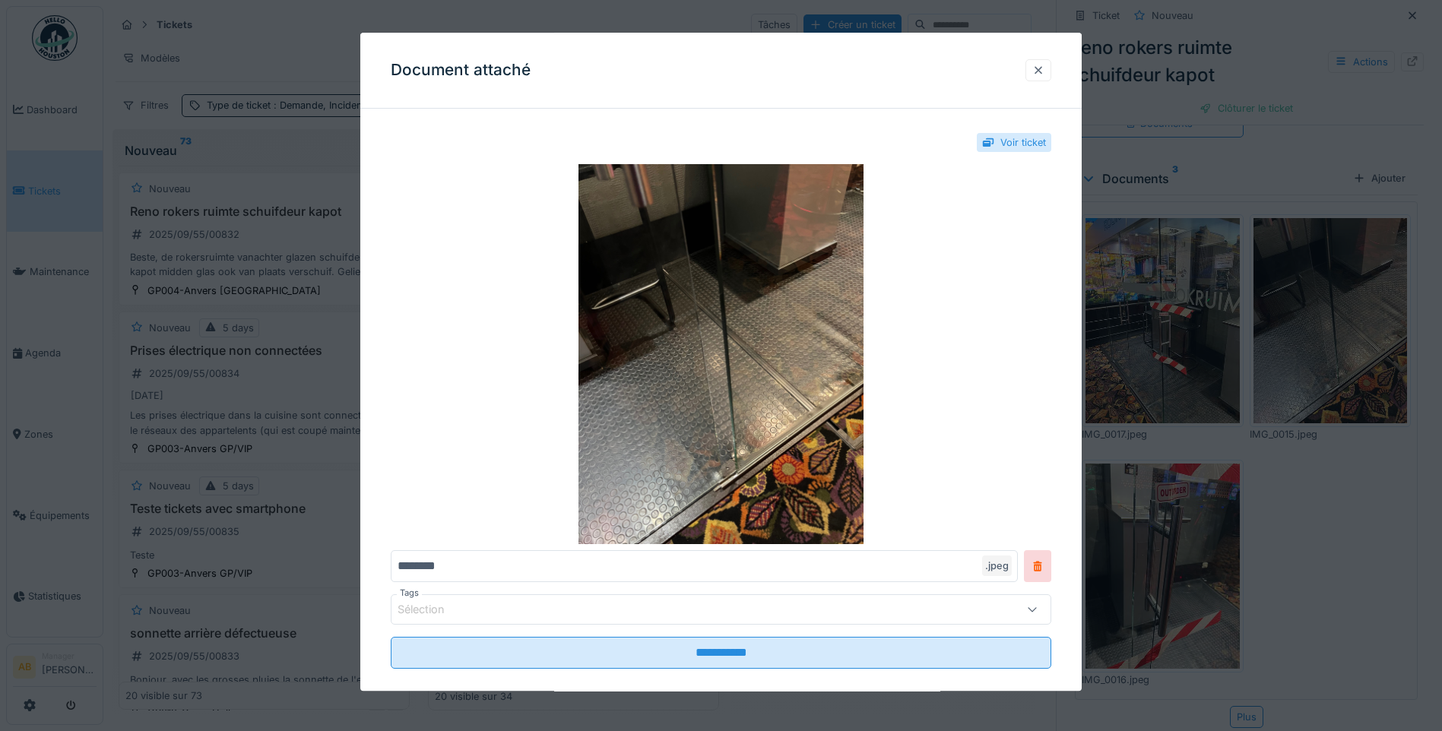
click at [1044, 75] on div at bounding box center [1038, 70] width 12 height 14
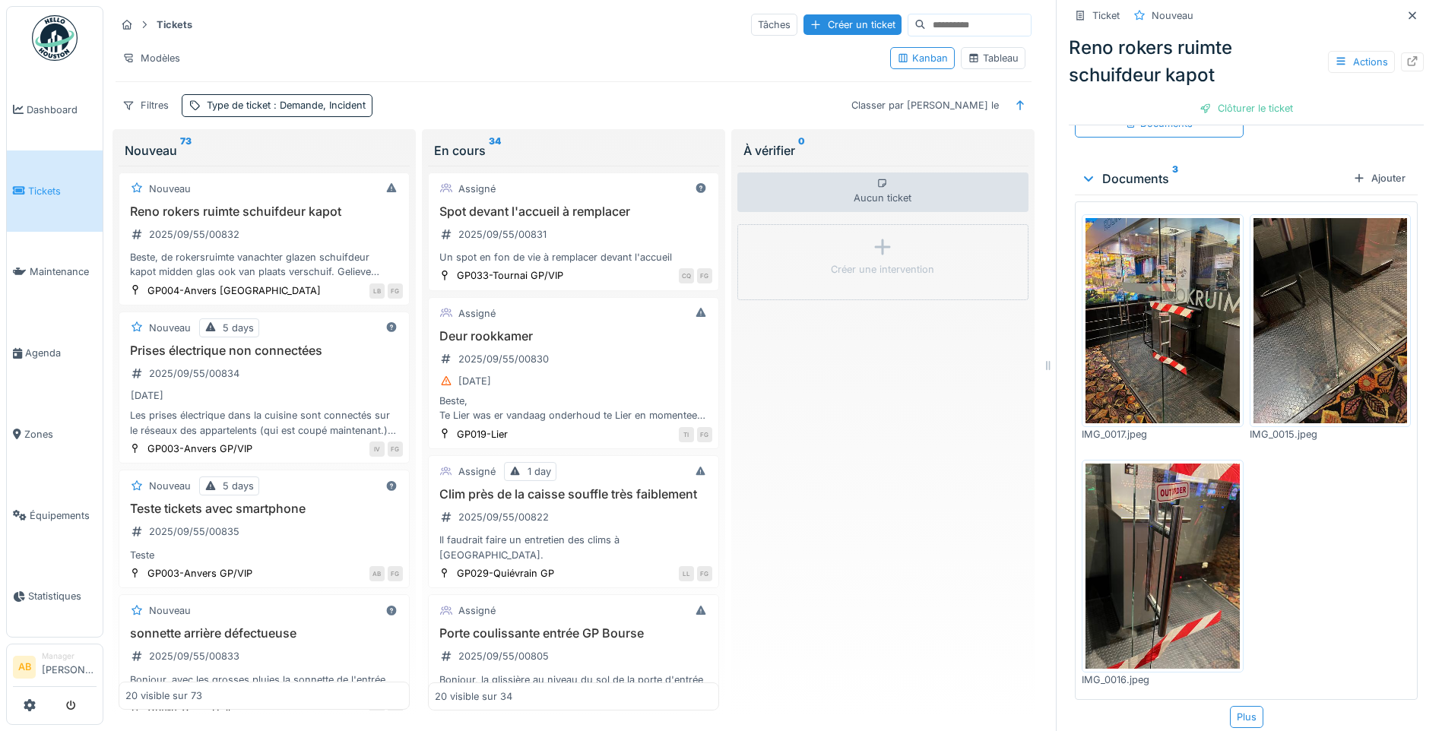
click at [1126, 493] on img at bounding box center [1162, 566] width 154 height 205
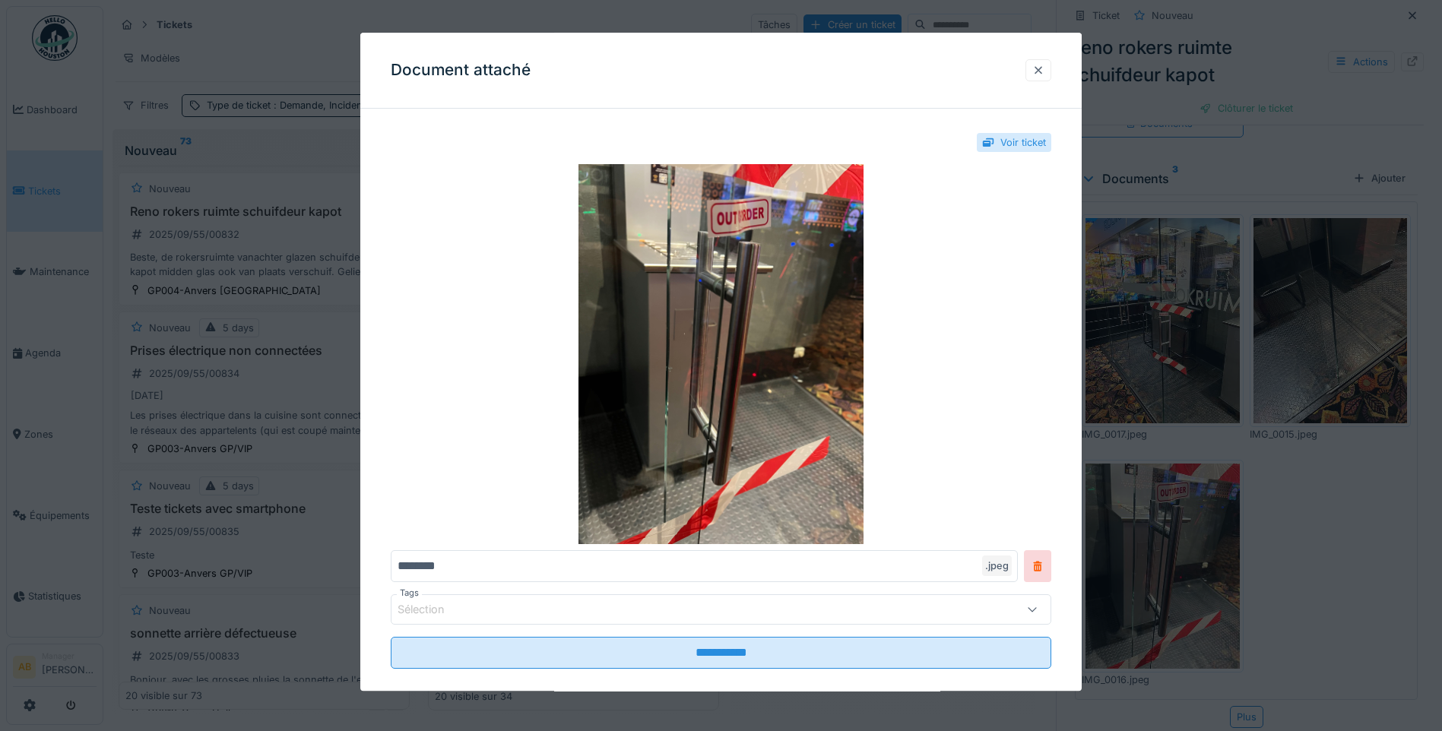
click at [1040, 73] on div at bounding box center [1038, 70] width 12 height 14
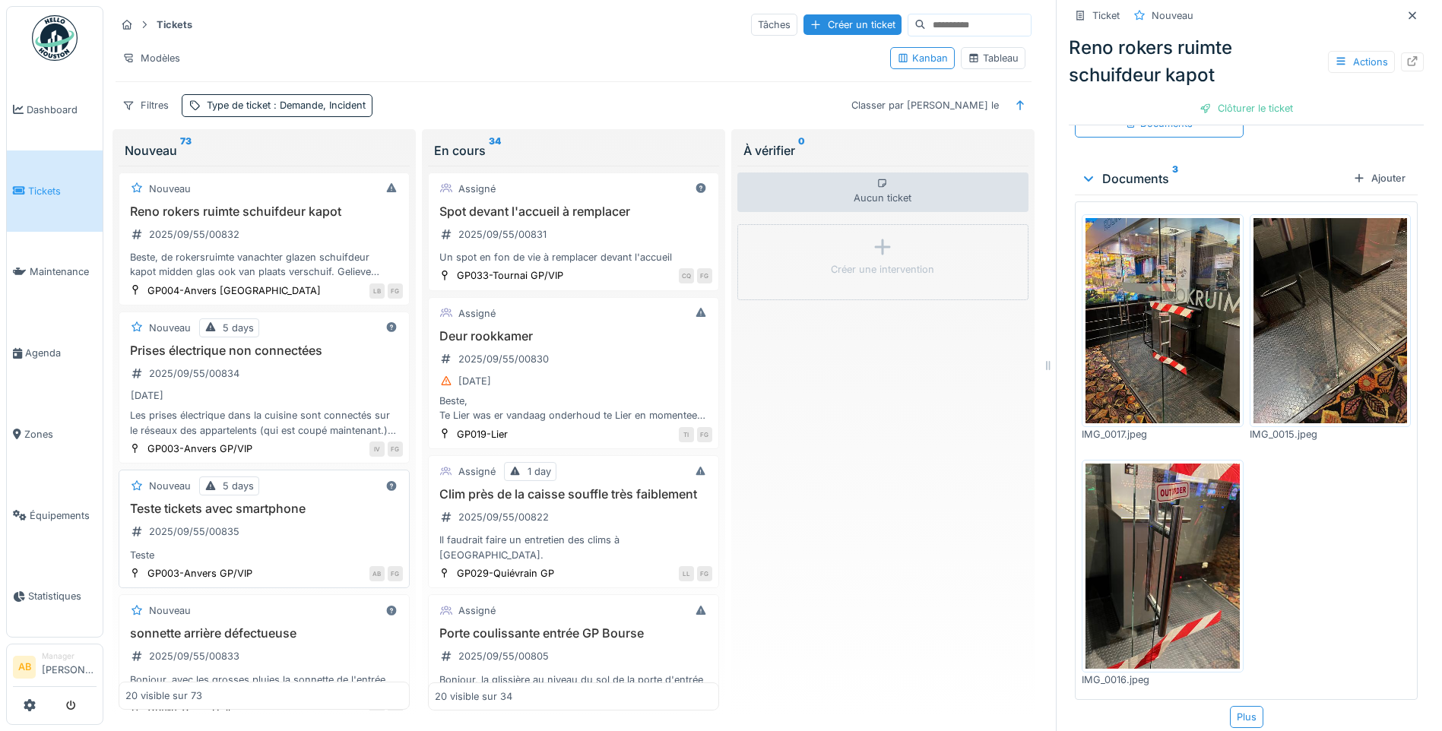
scroll to position [76, 0]
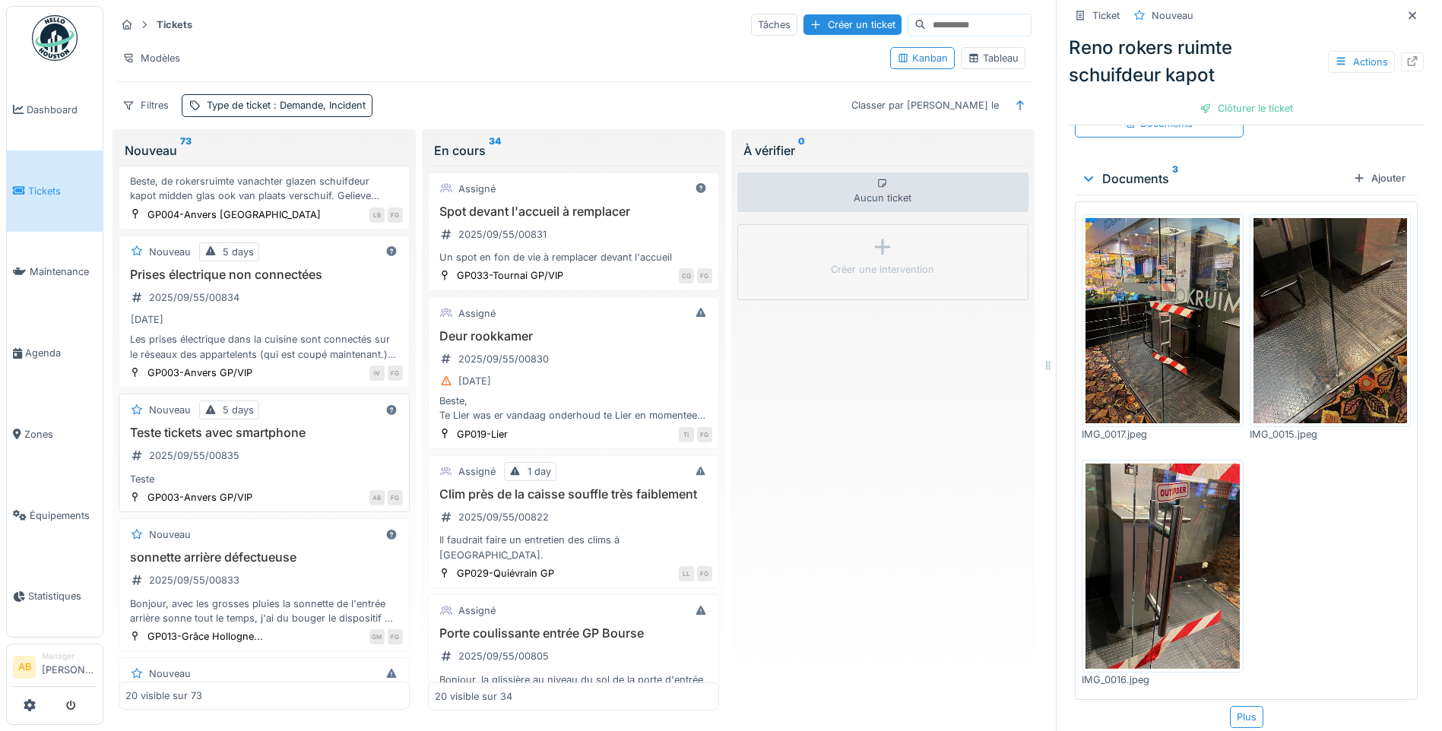
click at [311, 433] on h3 "Teste tickets avec smartphone" at bounding box center [263, 433] width 277 height 14
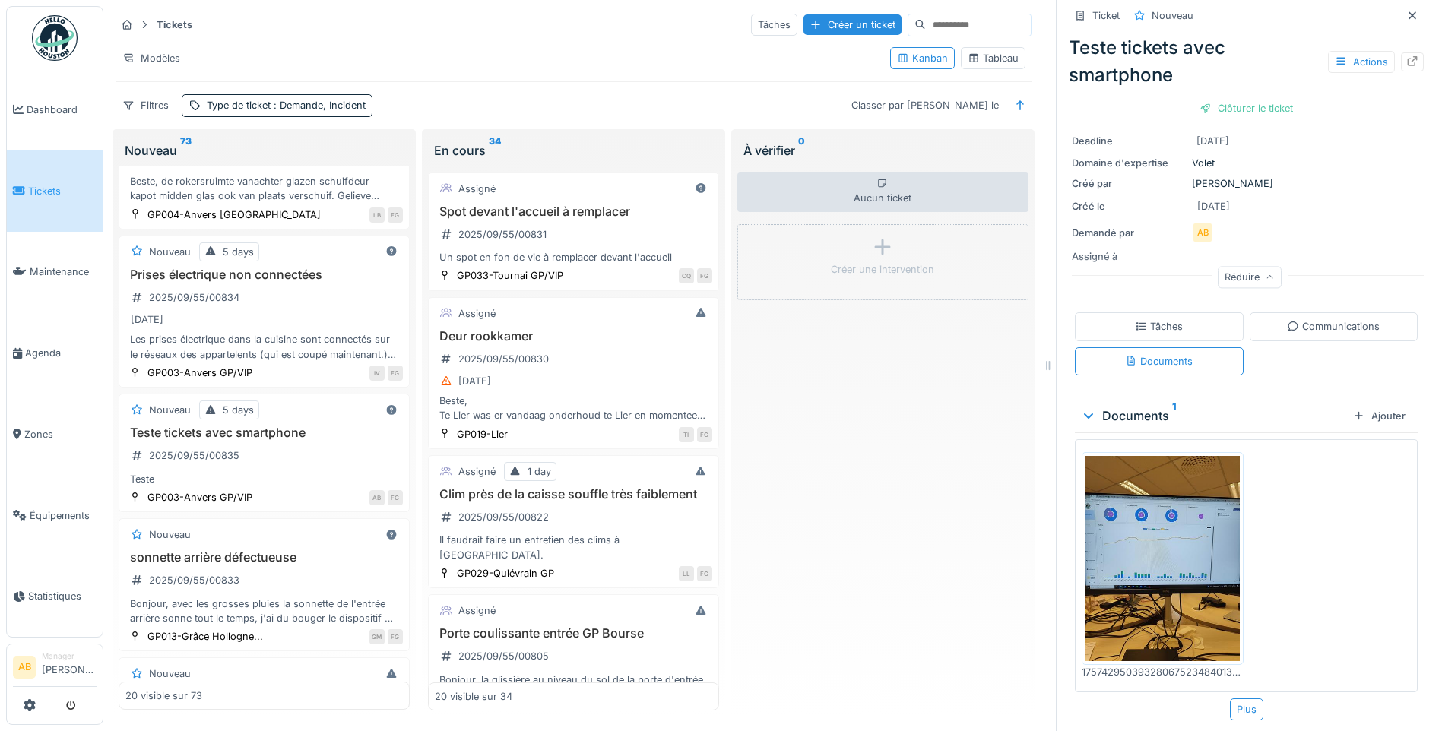
click at [1297, 330] on div "Communications" at bounding box center [1333, 326] width 93 height 14
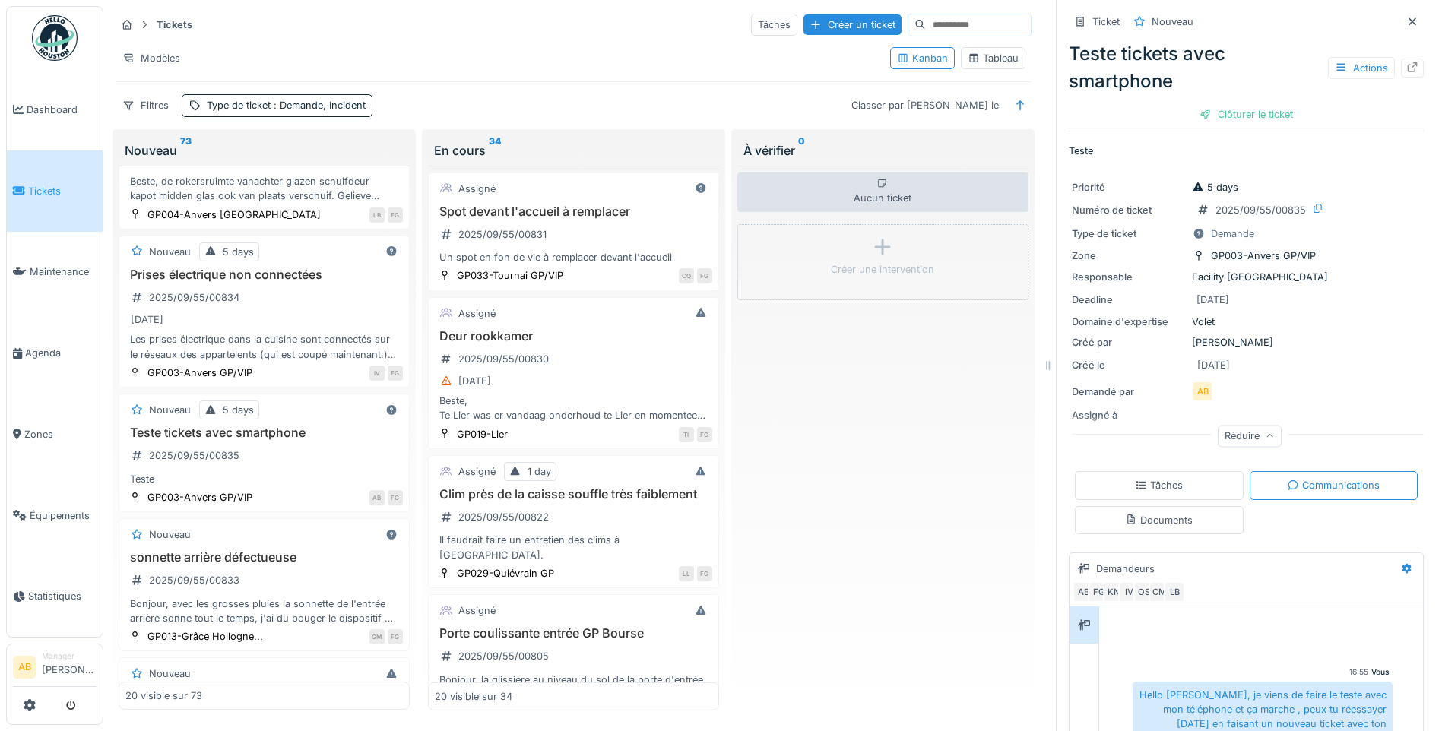
click at [1192, 490] on div "Tâches" at bounding box center [1159, 485] width 169 height 28
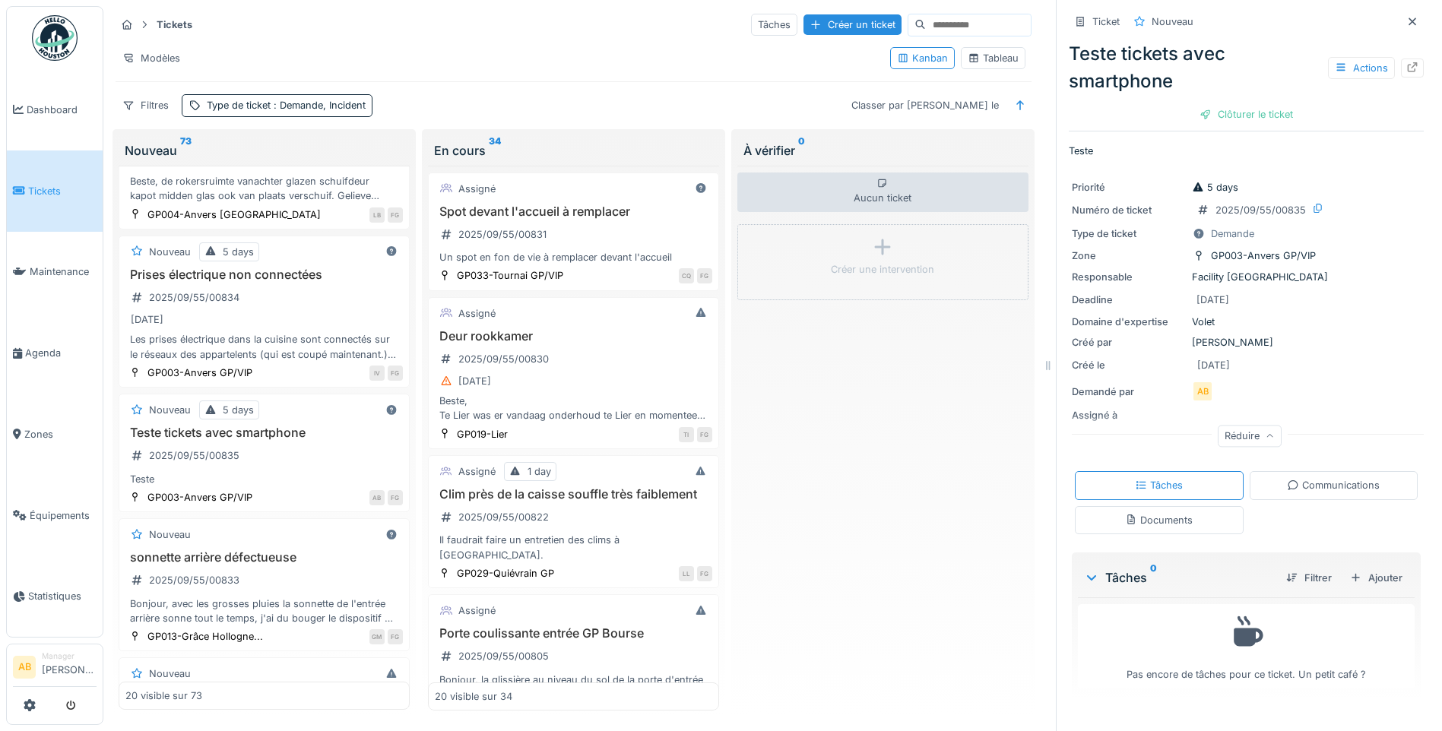
click at [1193, 506] on div "Documents" at bounding box center [1159, 520] width 169 height 28
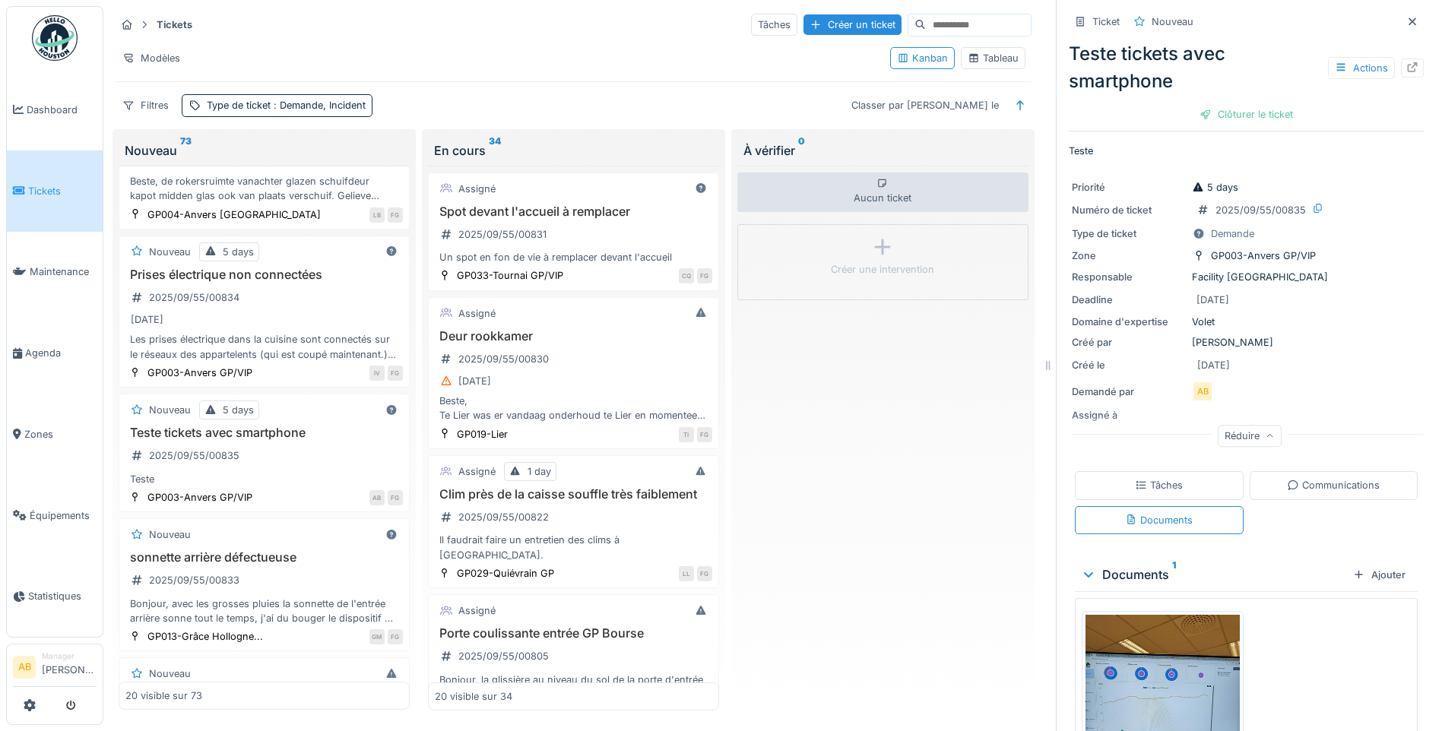
click at [1306, 478] on div "Communications" at bounding box center [1333, 485] width 93 height 14
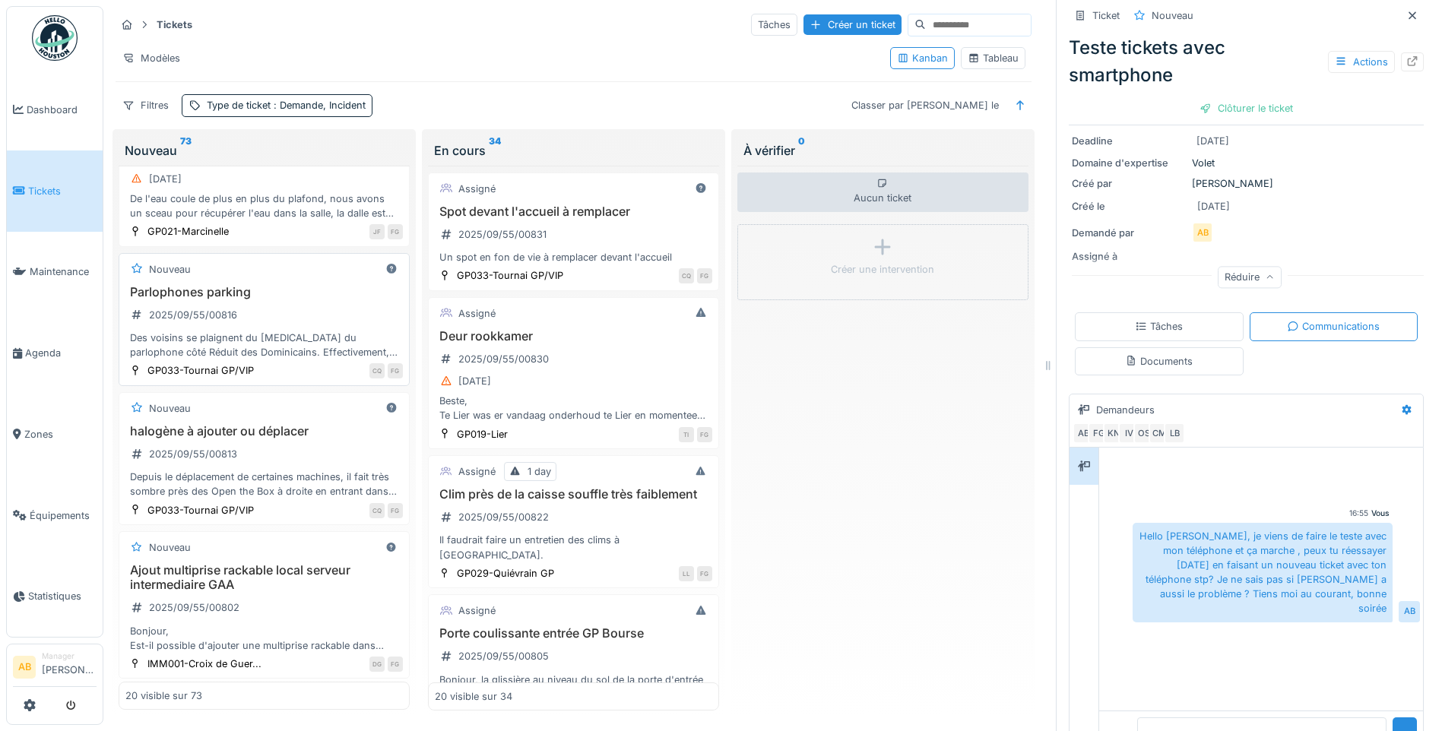
scroll to position [2334, 0]
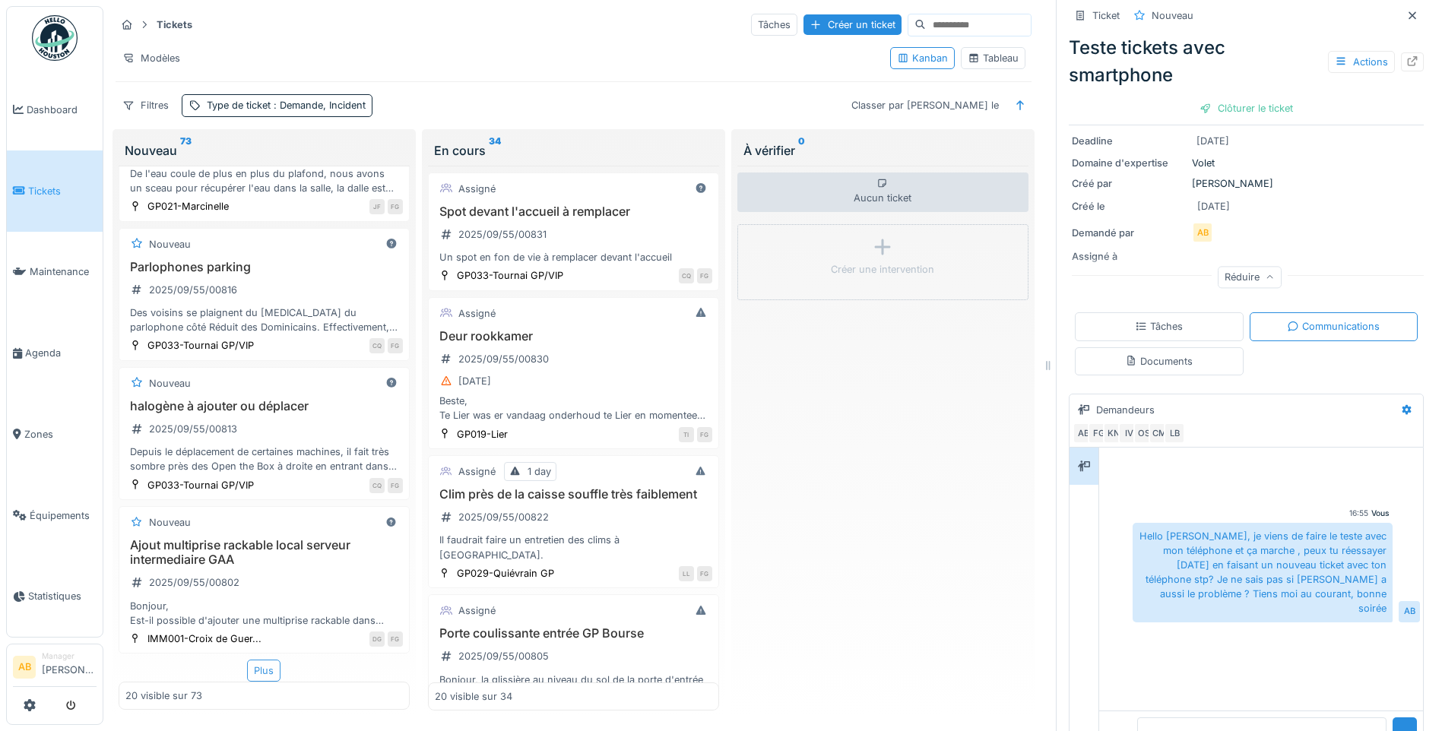
click at [259, 663] on div "Plus" at bounding box center [263, 671] width 33 height 22
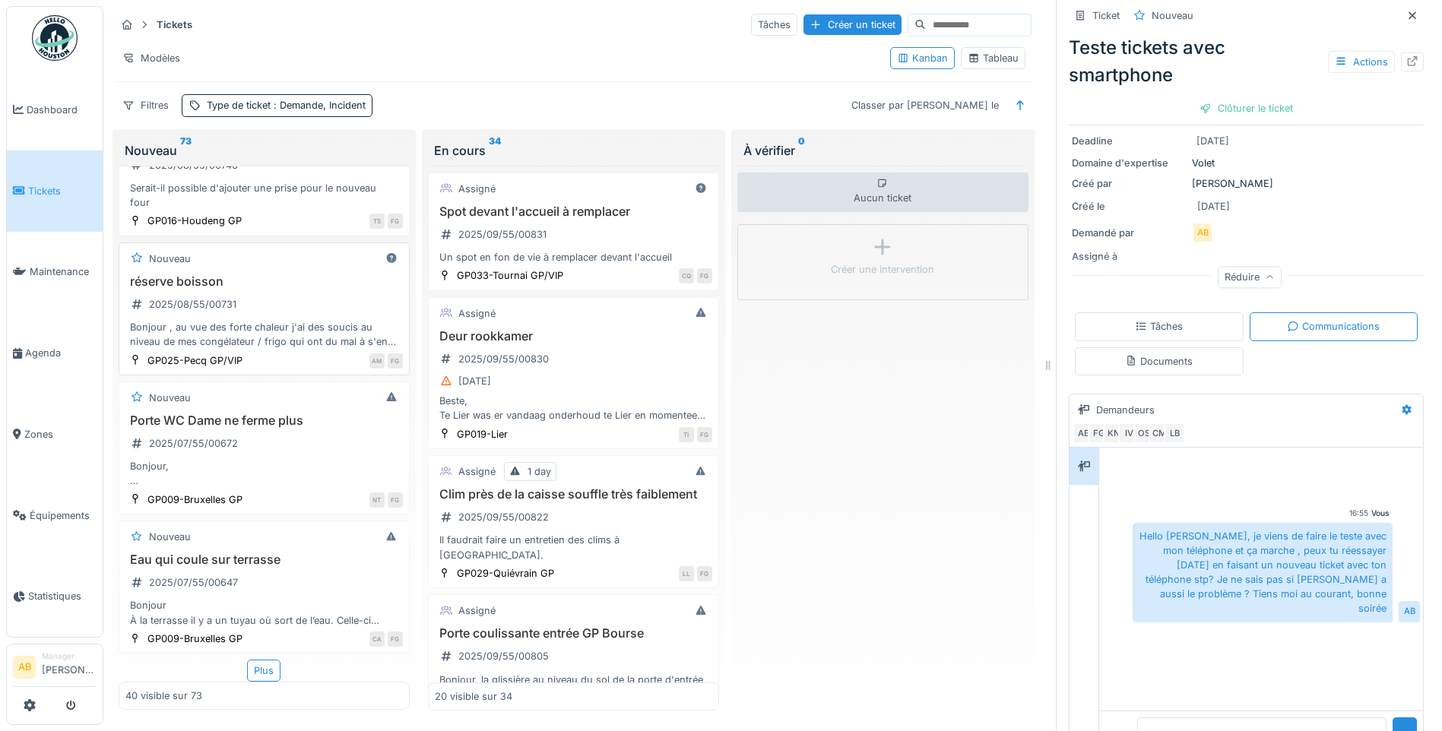
scroll to position [5146, 0]
click at [266, 660] on div "Plus" at bounding box center [263, 671] width 33 height 22
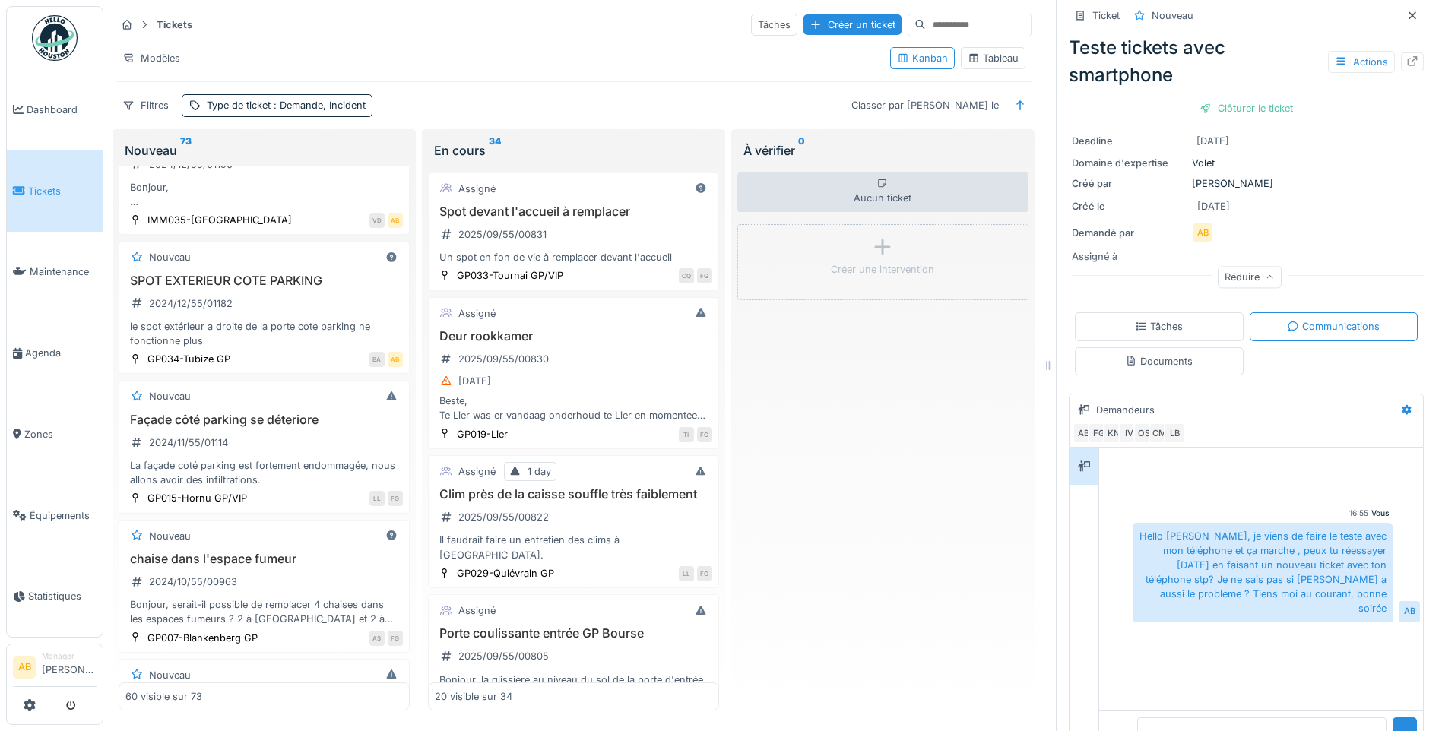
scroll to position [7958, 0]
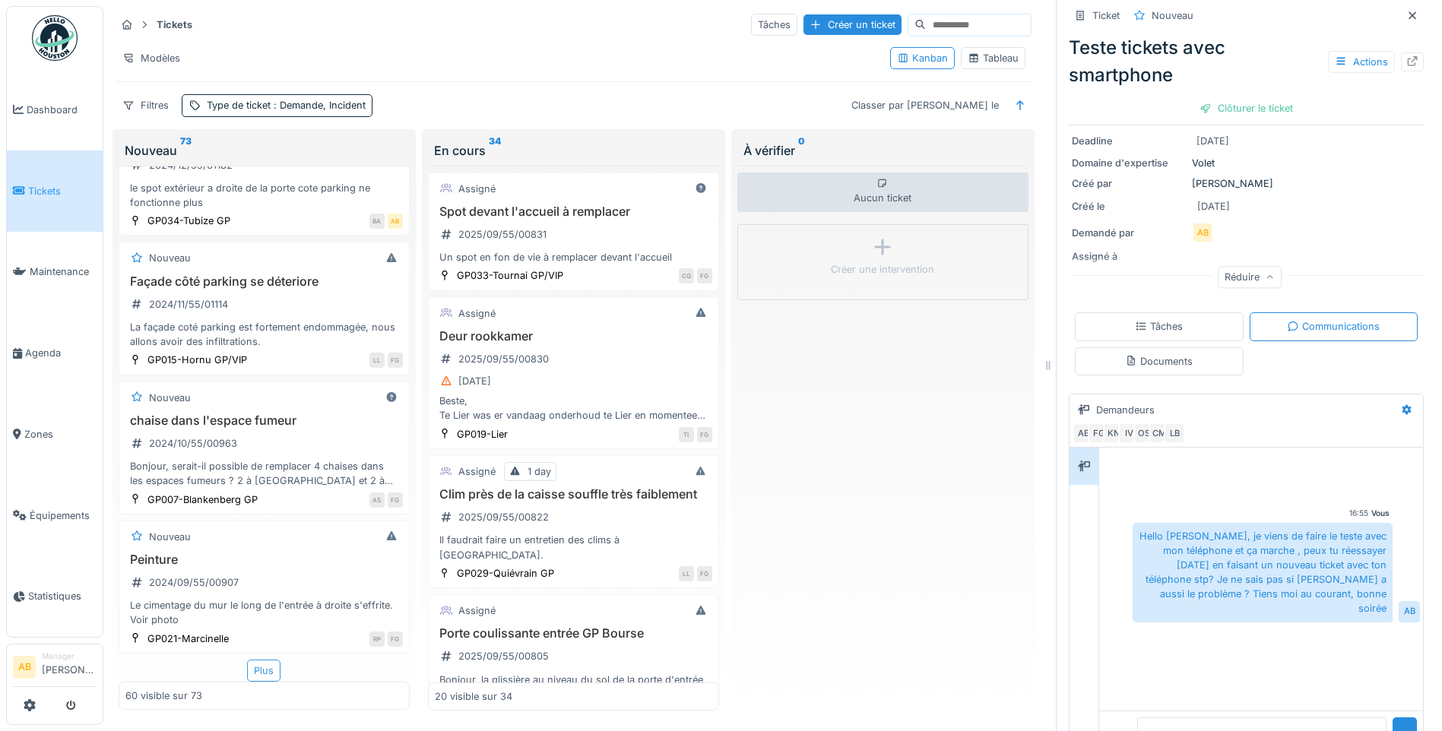
click at [261, 664] on div "Plus" at bounding box center [263, 671] width 33 height 22
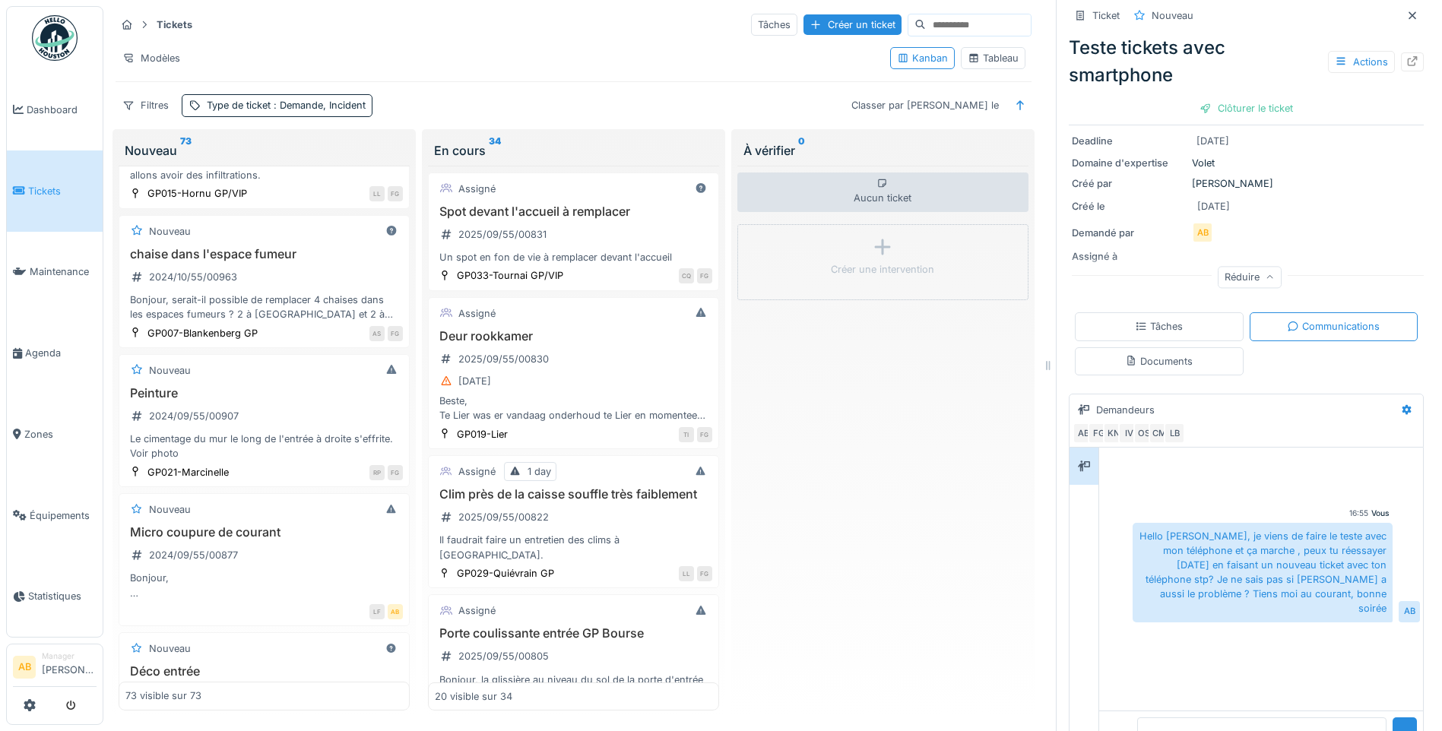
scroll to position [0, 0]
click at [55, 166] on link "Tickets" at bounding box center [55, 190] width 96 height 81
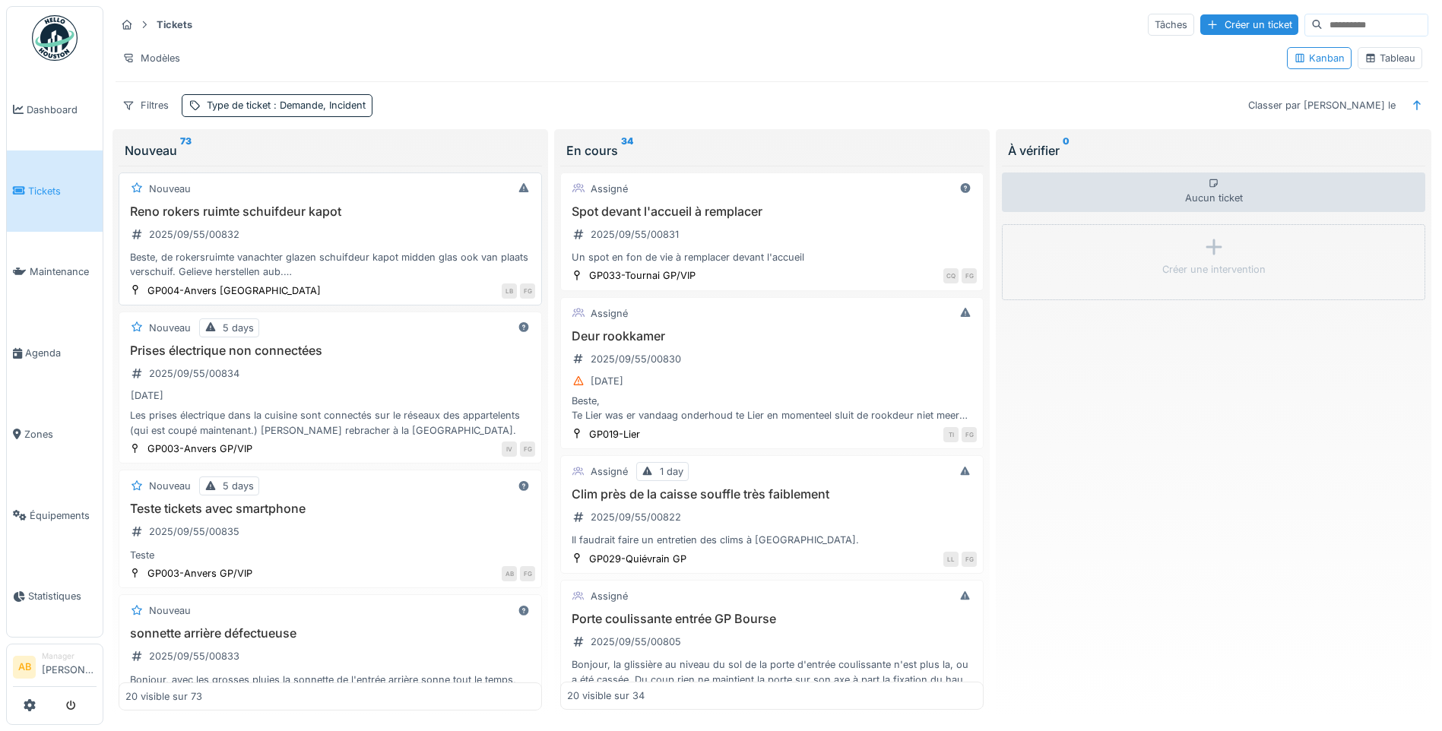
click at [321, 236] on div "Reno rokers ruimte schuifdeur kapot 2025/09/55/00832 Beste, de rokersruimte van…" at bounding box center [330, 241] width 410 height 75
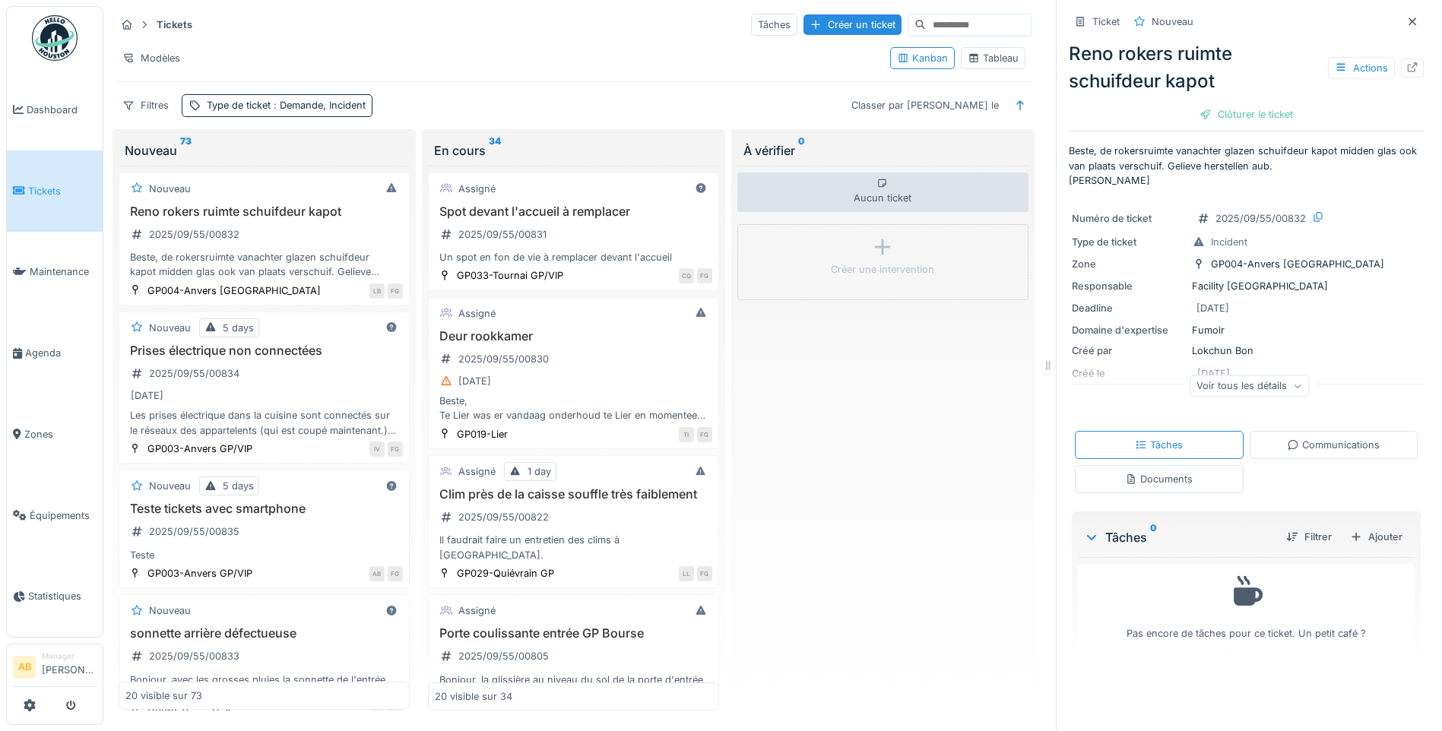
click at [1211, 393] on div "Voir tous les détails" at bounding box center [1248, 386] width 119 height 22
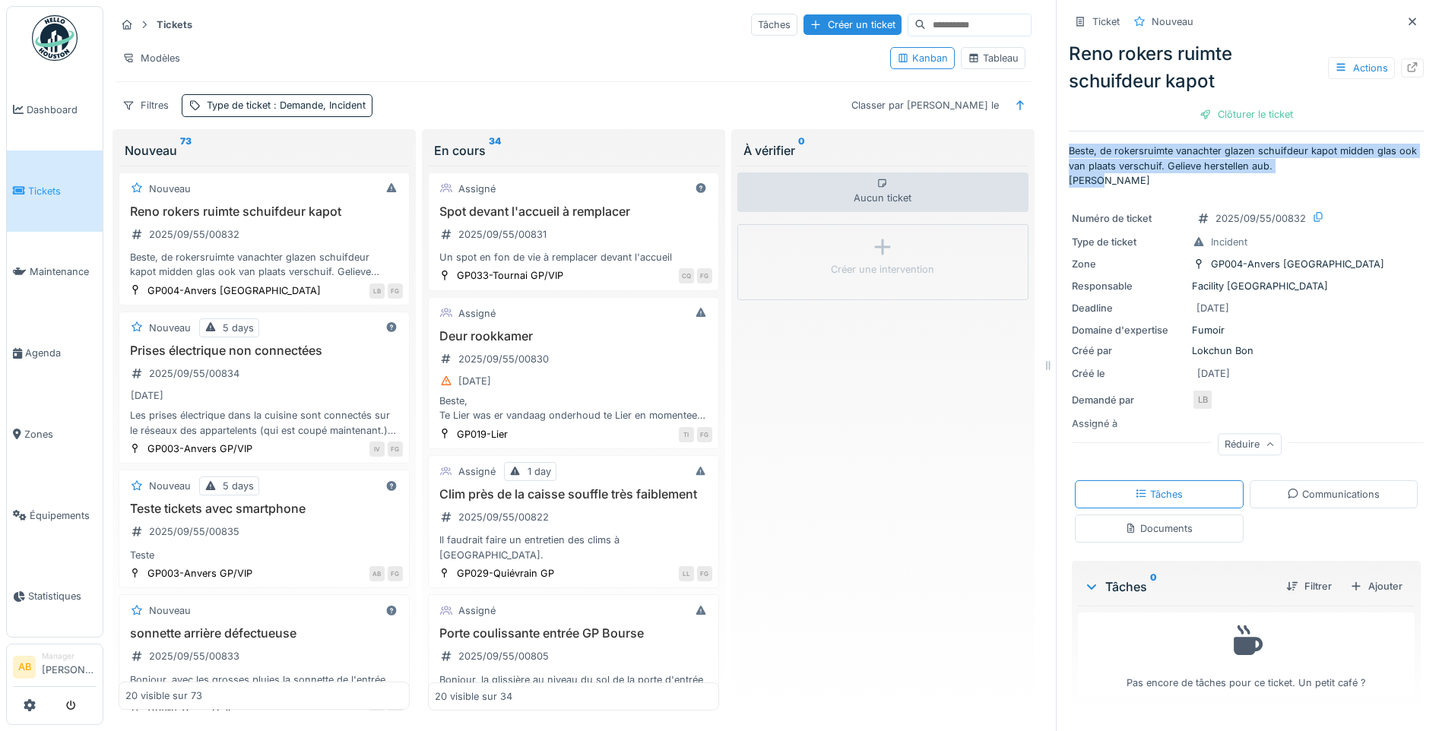
drag, startPoint x: 1058, startPoint y: 150, endPoint x: 1103, endPoint y: 175, distance: 52.0
click at [1103, 175] on p "Beste, de rokersruimte vanachter glazen schuifdeur kapot midden glas ook van pl…" at bounding box center [1246, 166] width 355 height 44
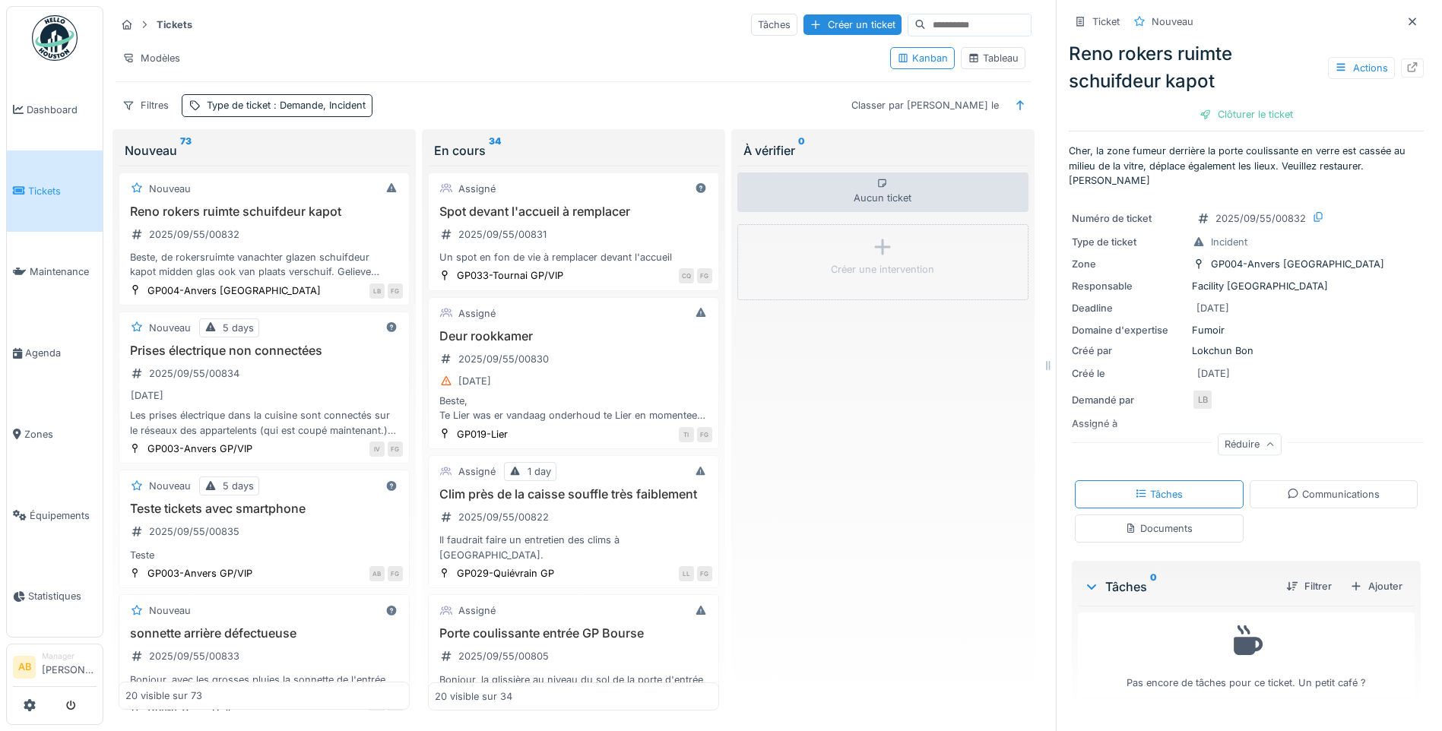
click at [1312, 498] on div "Communications" at bounding box center [1333, 494] width 93 height 14
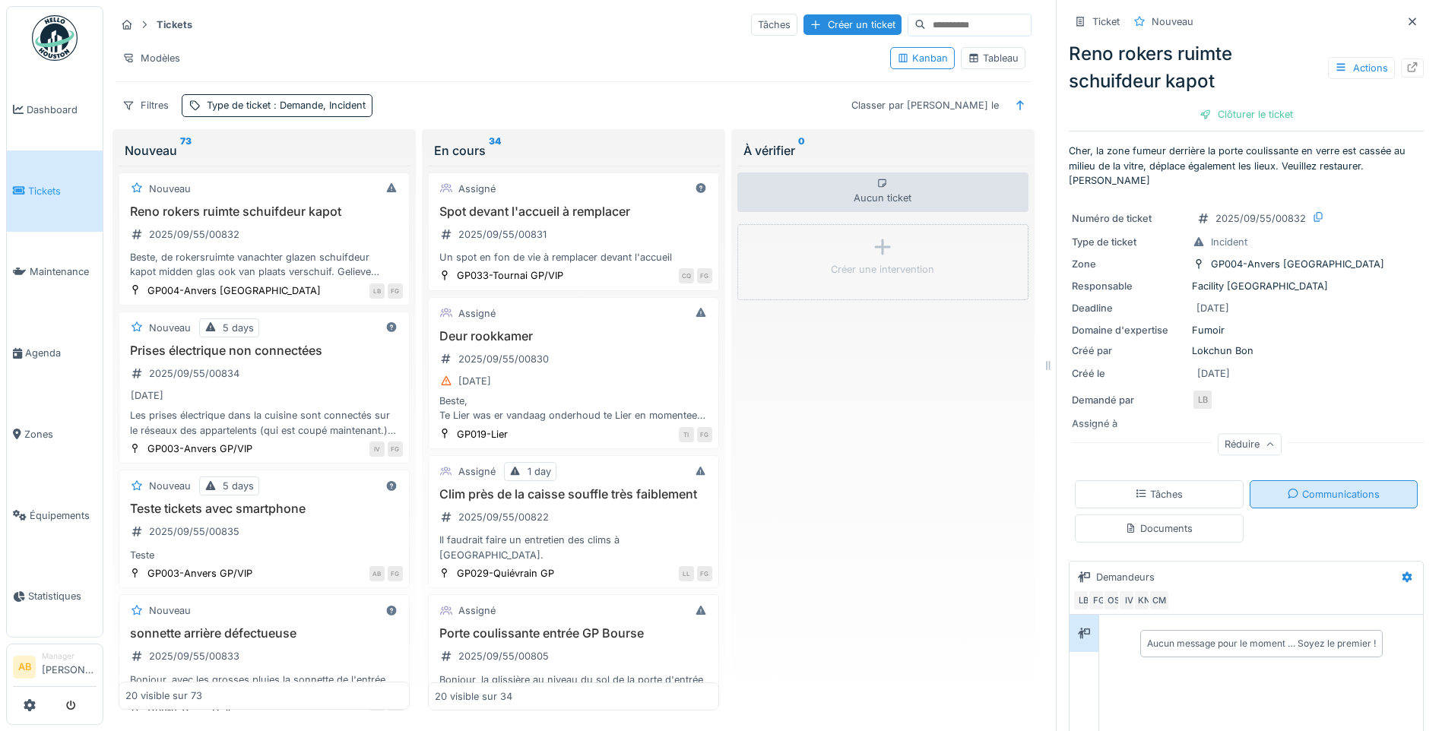
scroll to position [11, 0]
click at [1170, 523] on div "Documents" at bounding box center [1159, 528] width 68 height 14
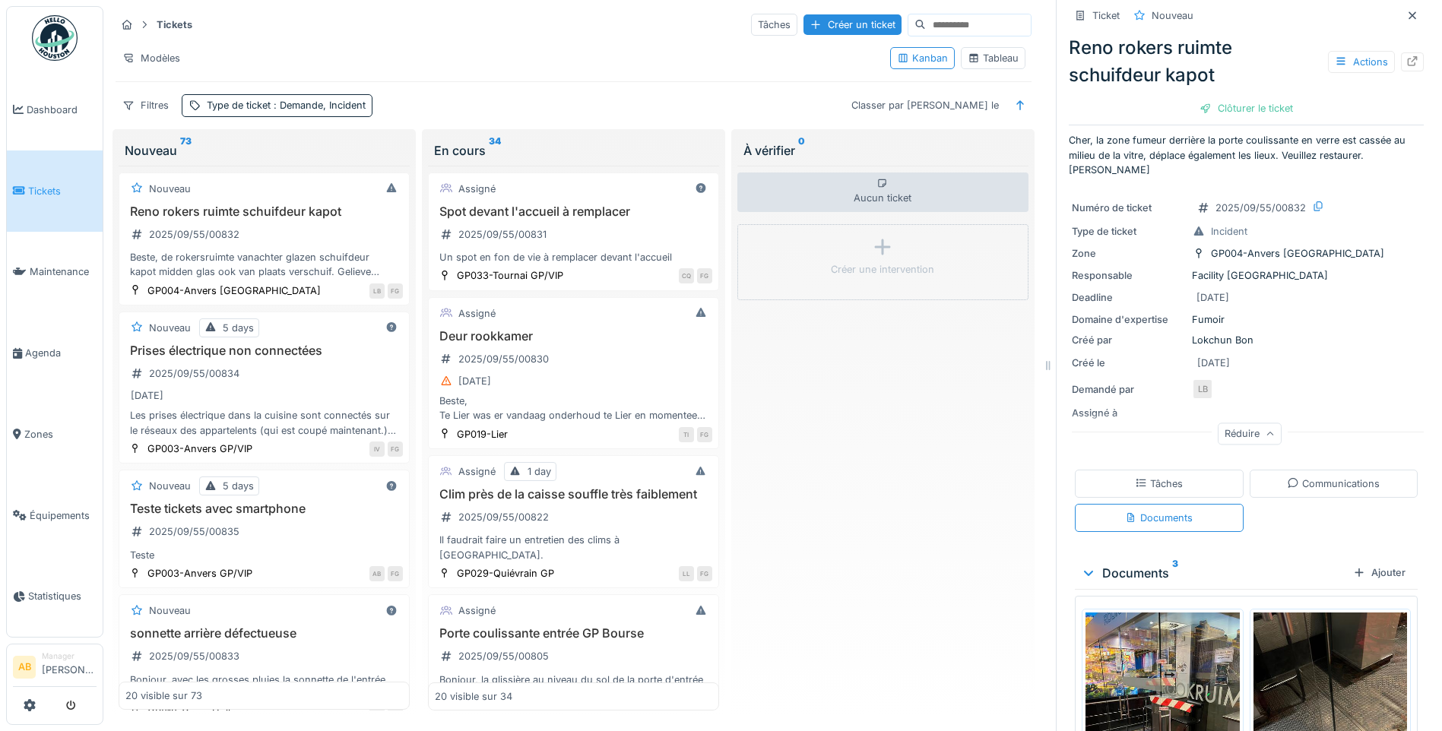
scroll to position [219, 0]
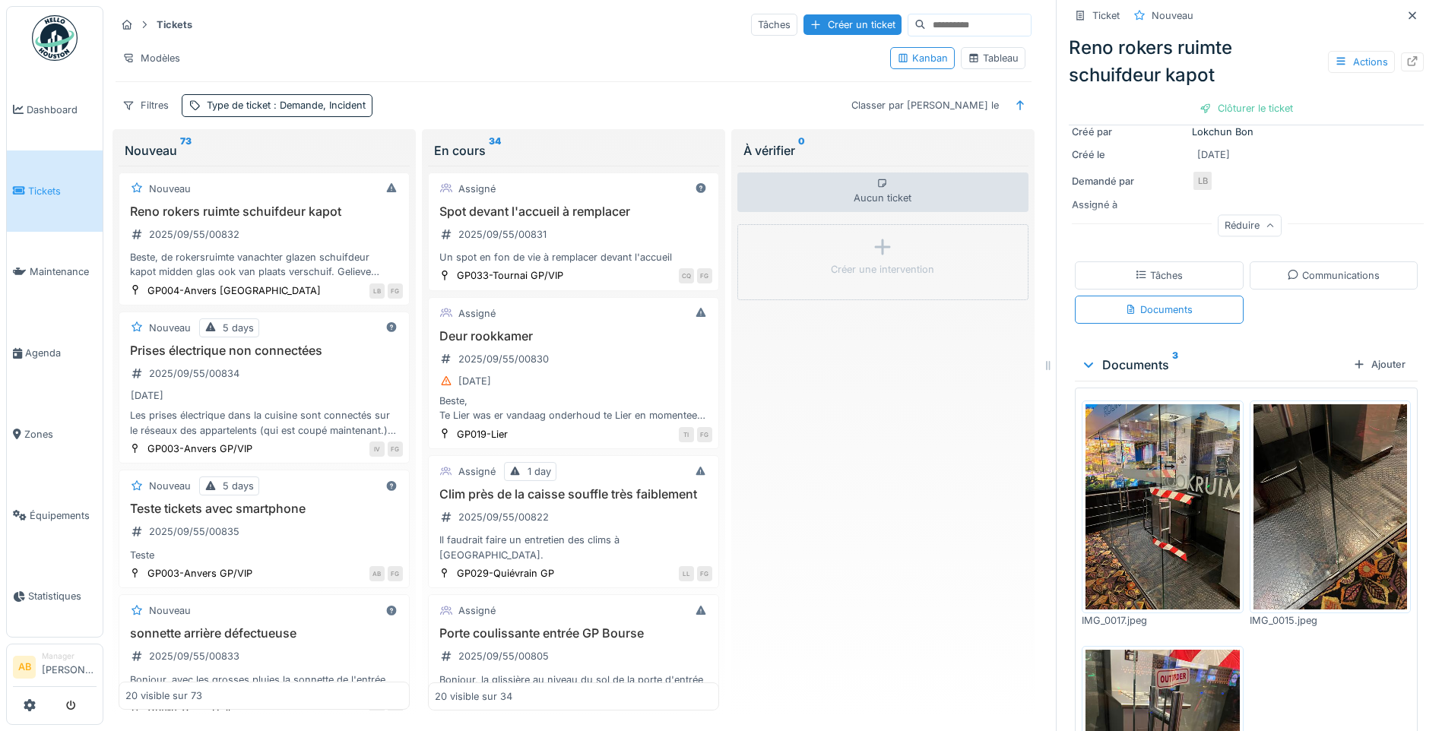
click at [1170, 515] on img at bounding box center [1162, 506] width 154 height 205
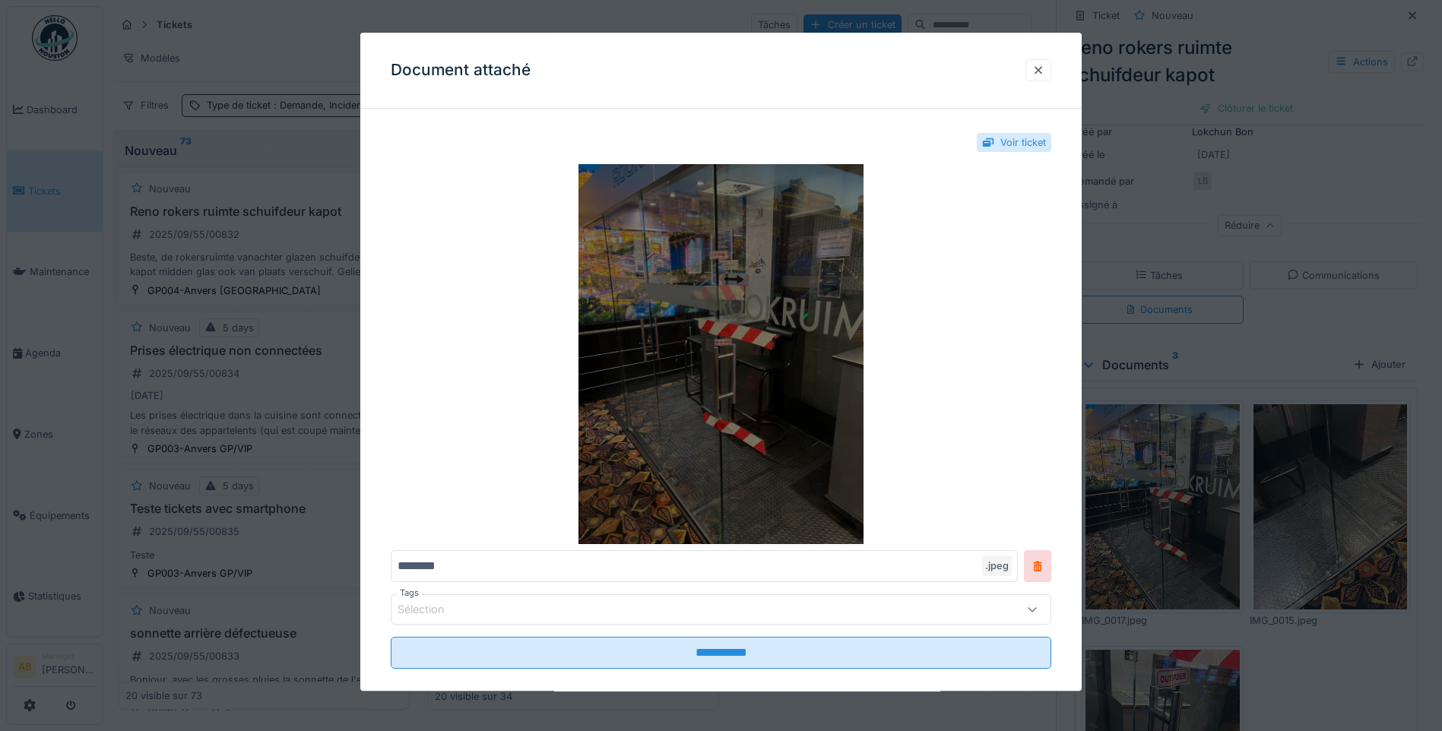
click at [754, 432] on img at bounding box center [721, 354] width 660 height 380
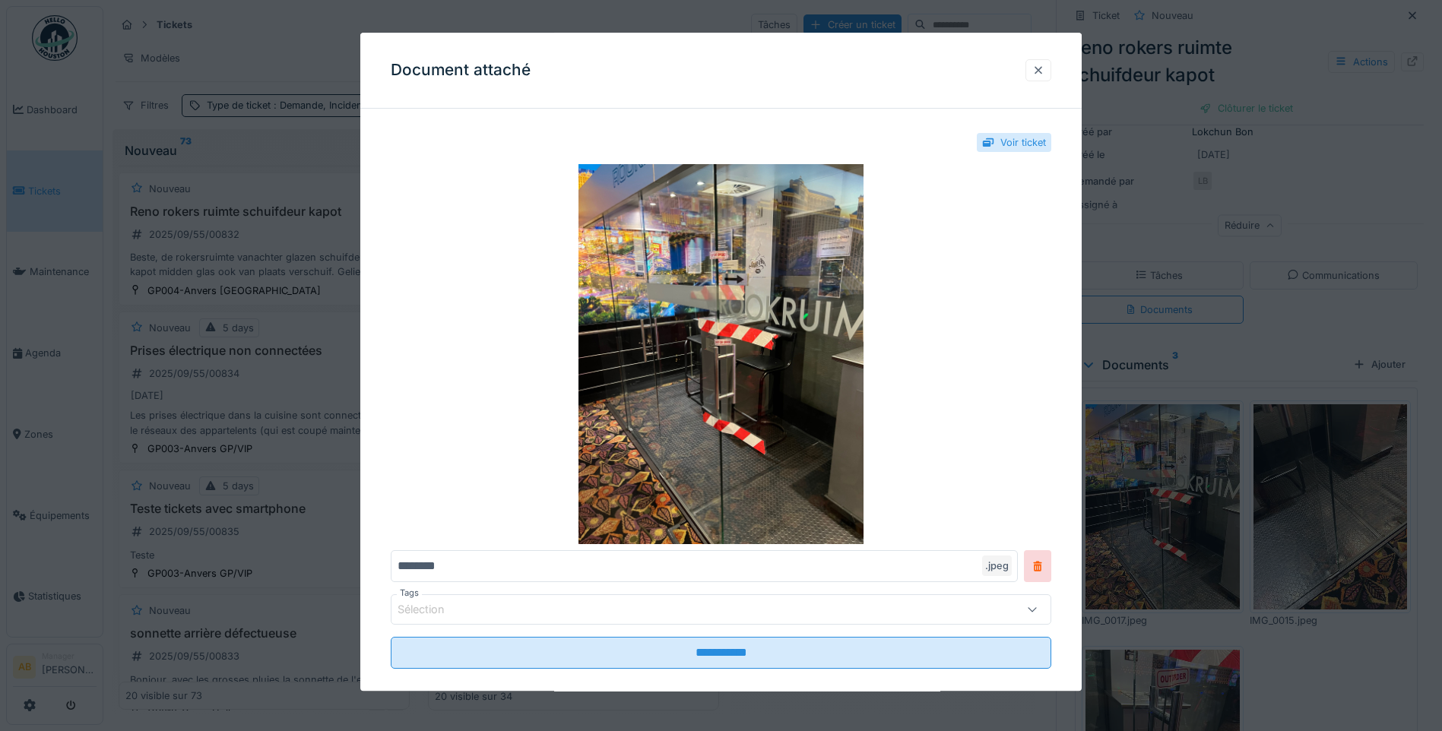
click at [1050, 68] on div at bounding box center [1038, 70] width 26 height 22
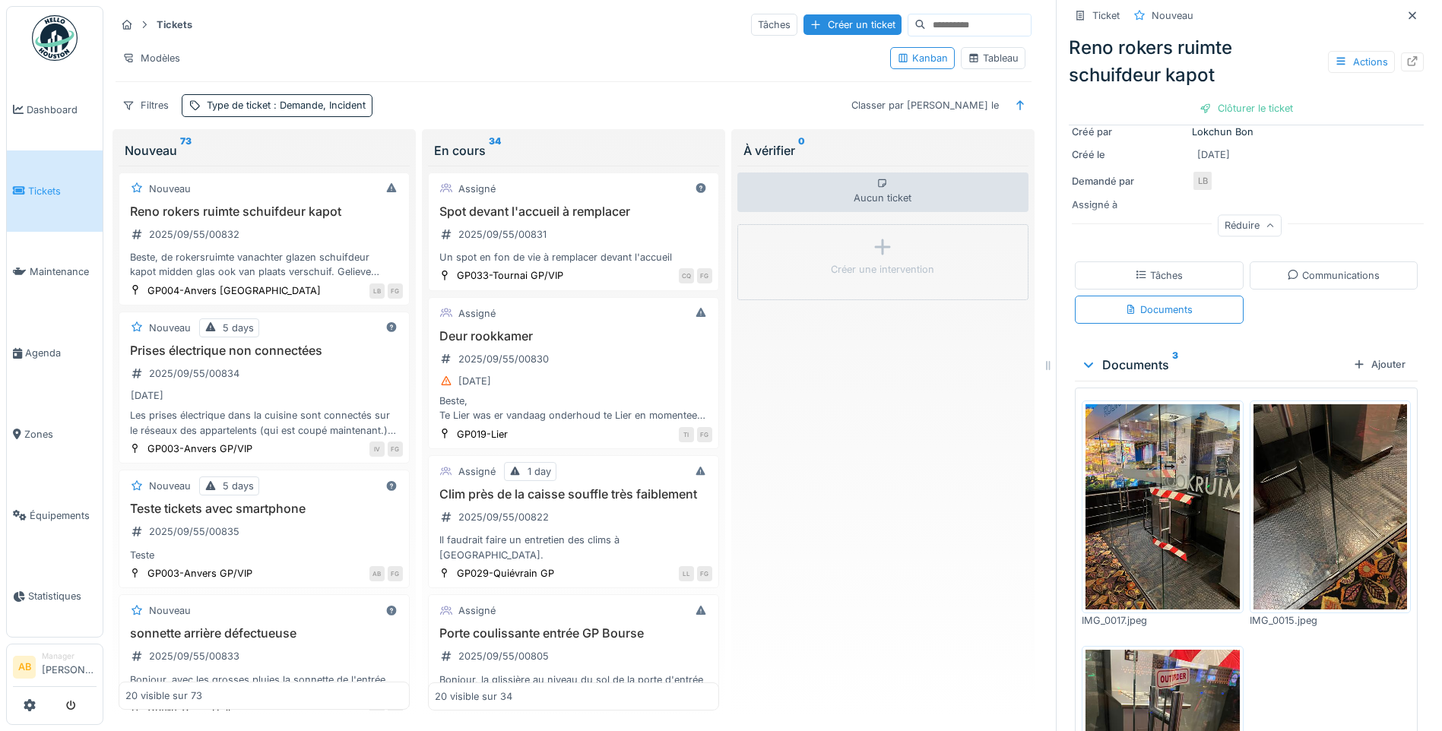
click at [1278, 473] on img at bounding box center [1330, 506] width 154 height 205
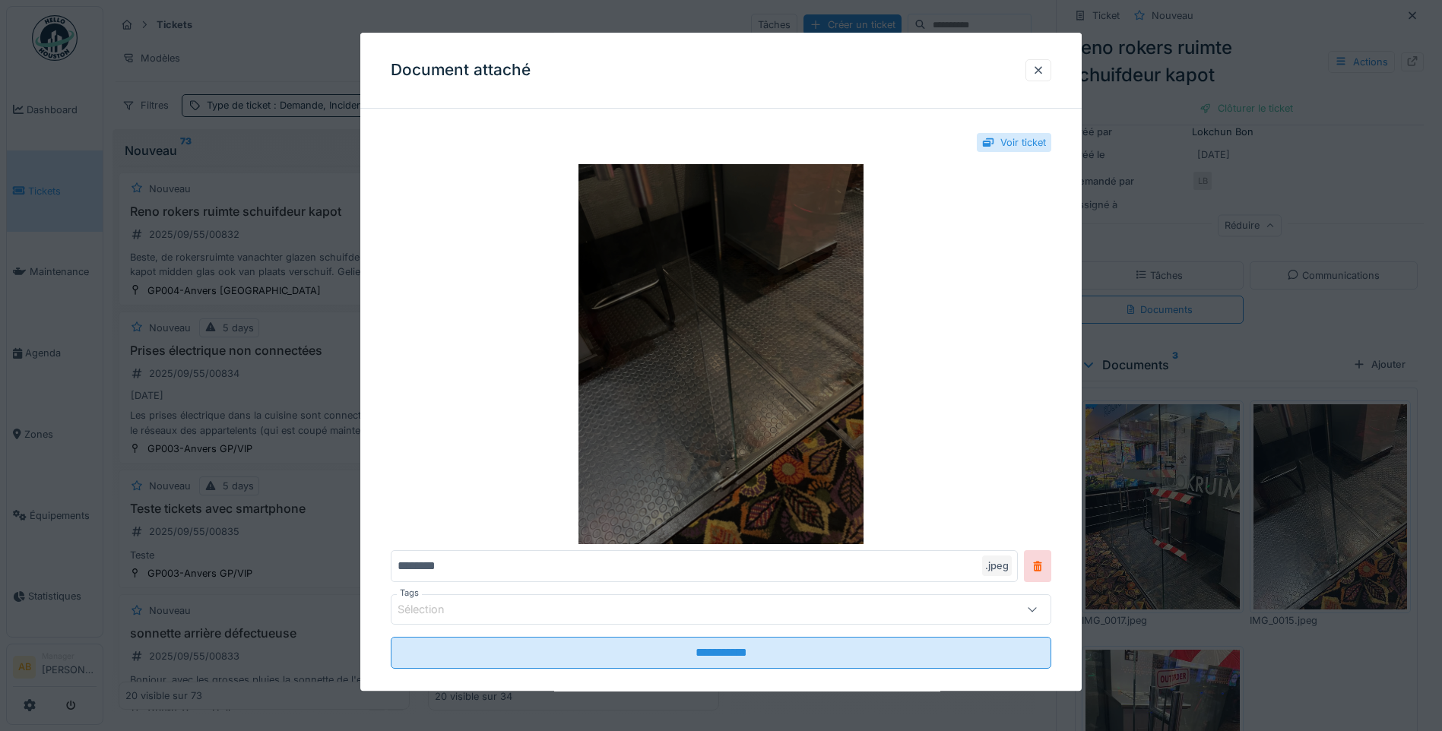
click at [777, 407] on img at bounding box center [721, 354] width 660 height 380
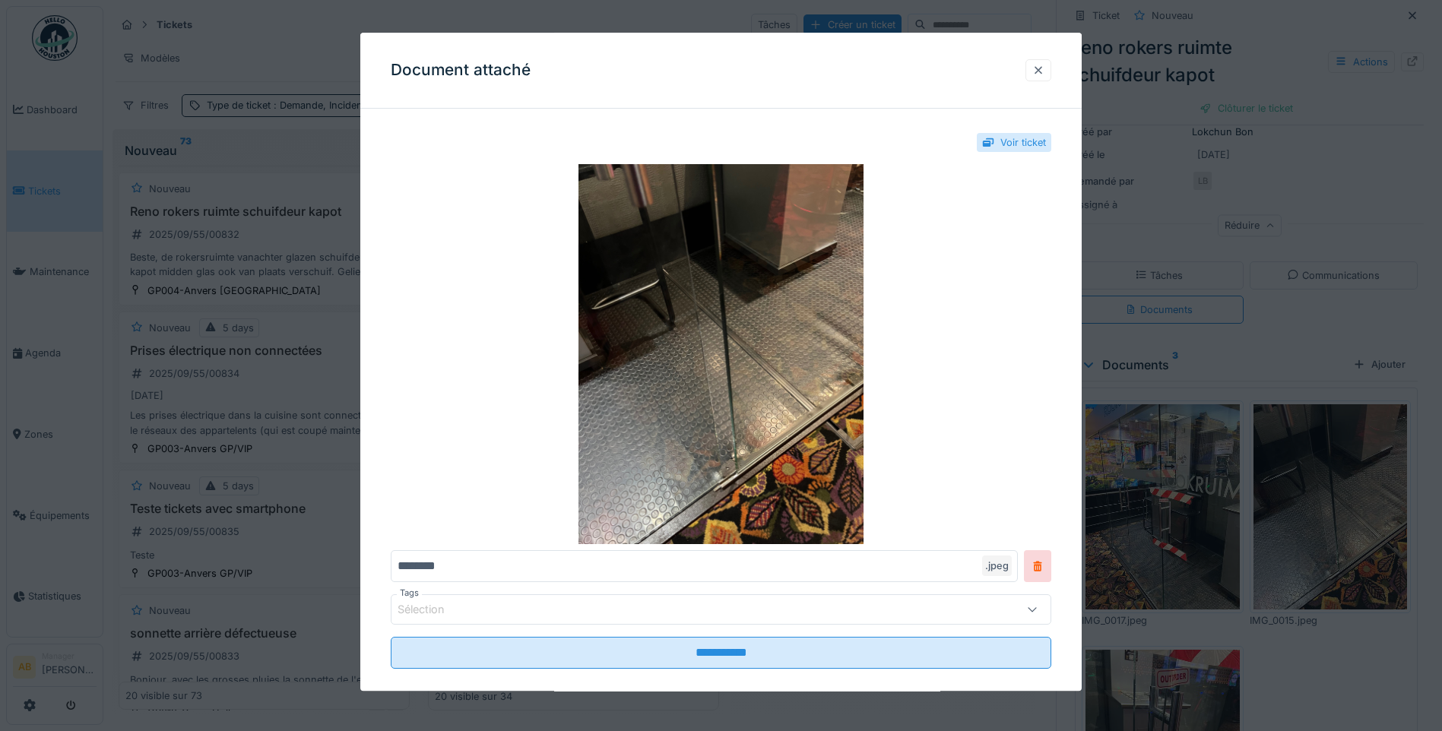
click at [1044, 70] on div at bounding box center [1038, 70] width 12 height 14
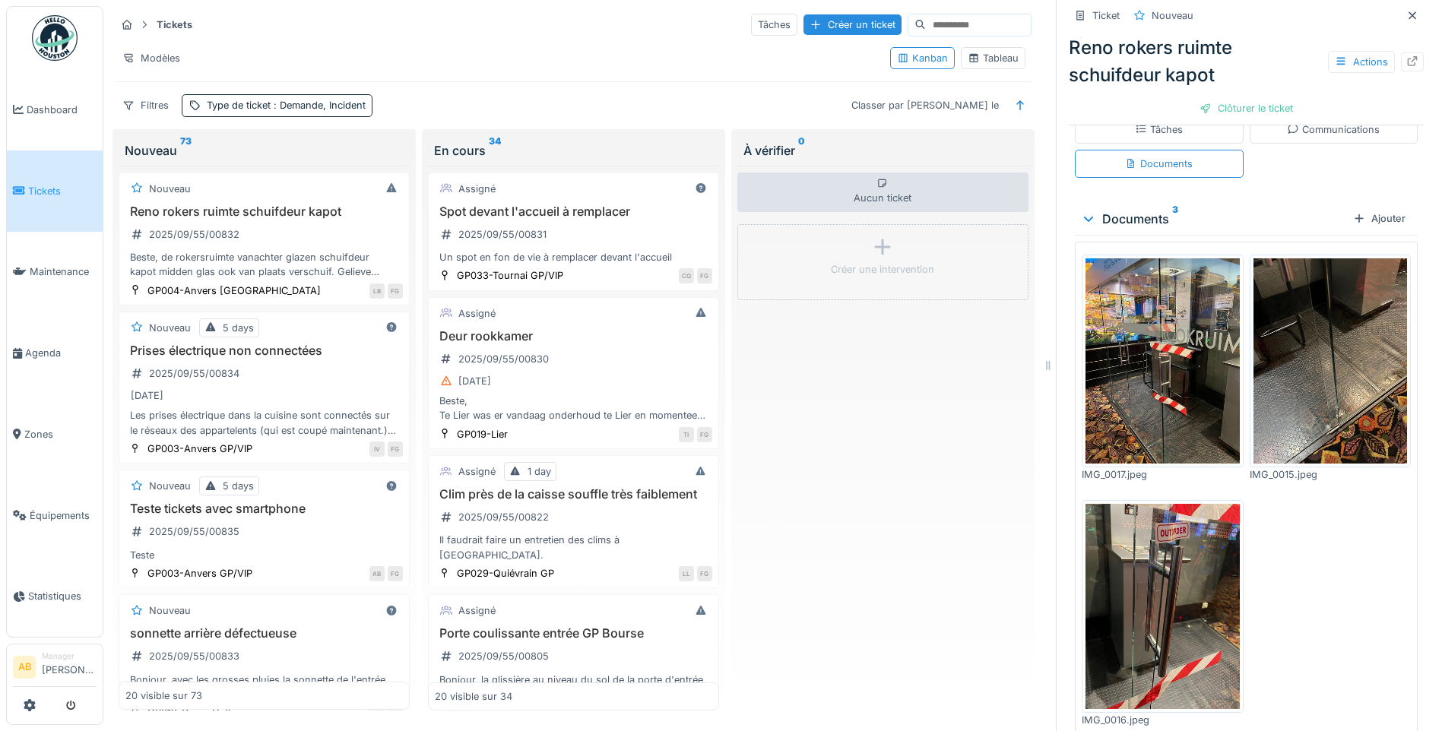
scroll to position [371, 0]
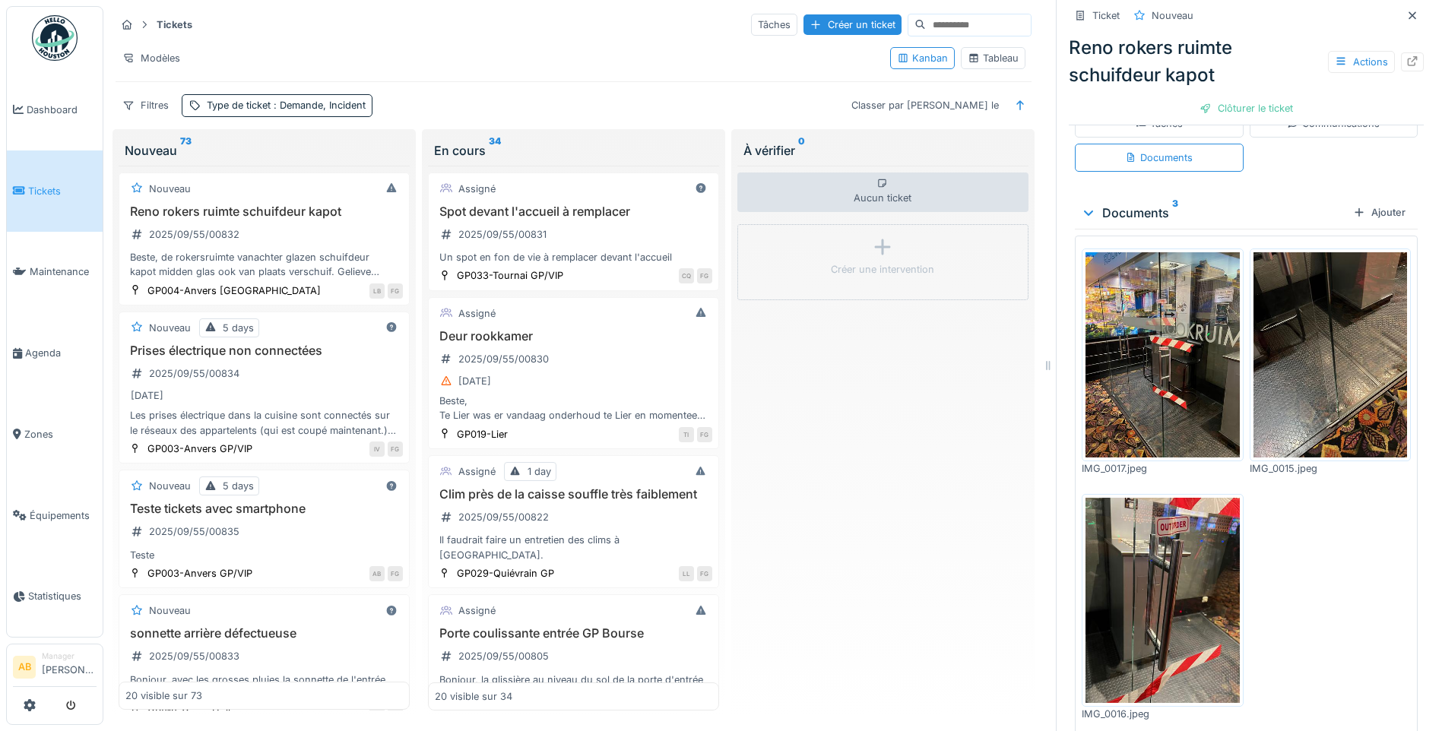
click at [1145, 578] on img at bounding box center [1162, 600] width 154 height 205
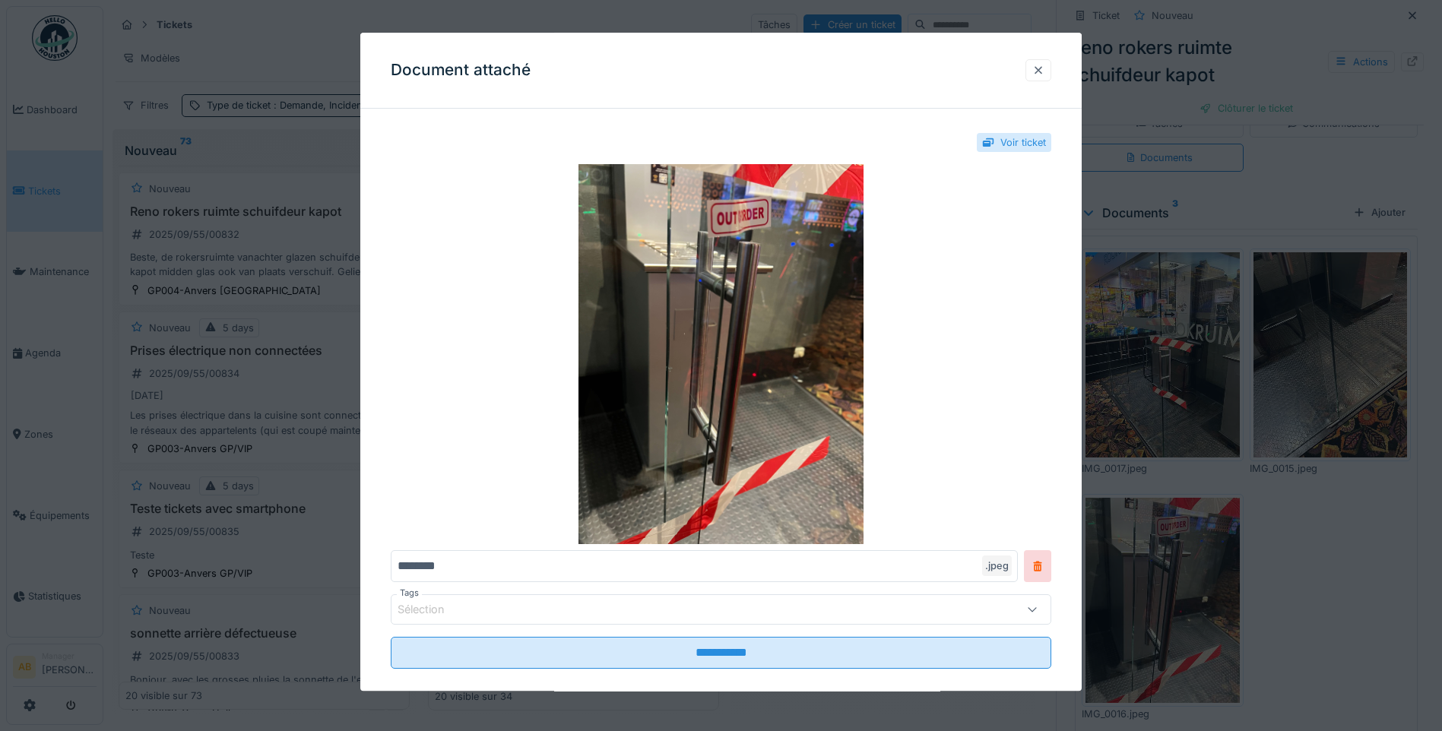
click at [1039, 76] on div at bounding box center [1038, 70] width 12 height 14
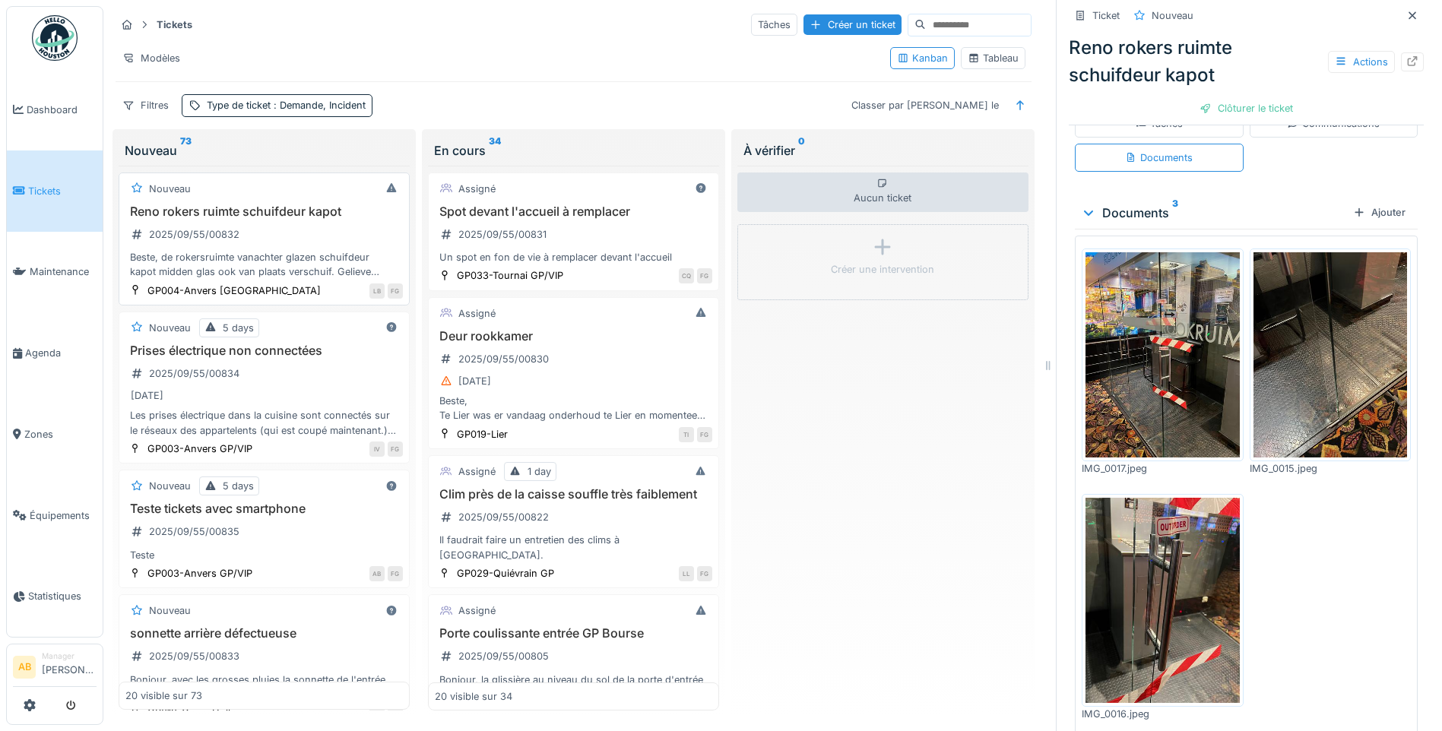
scroll to position [0, 0]
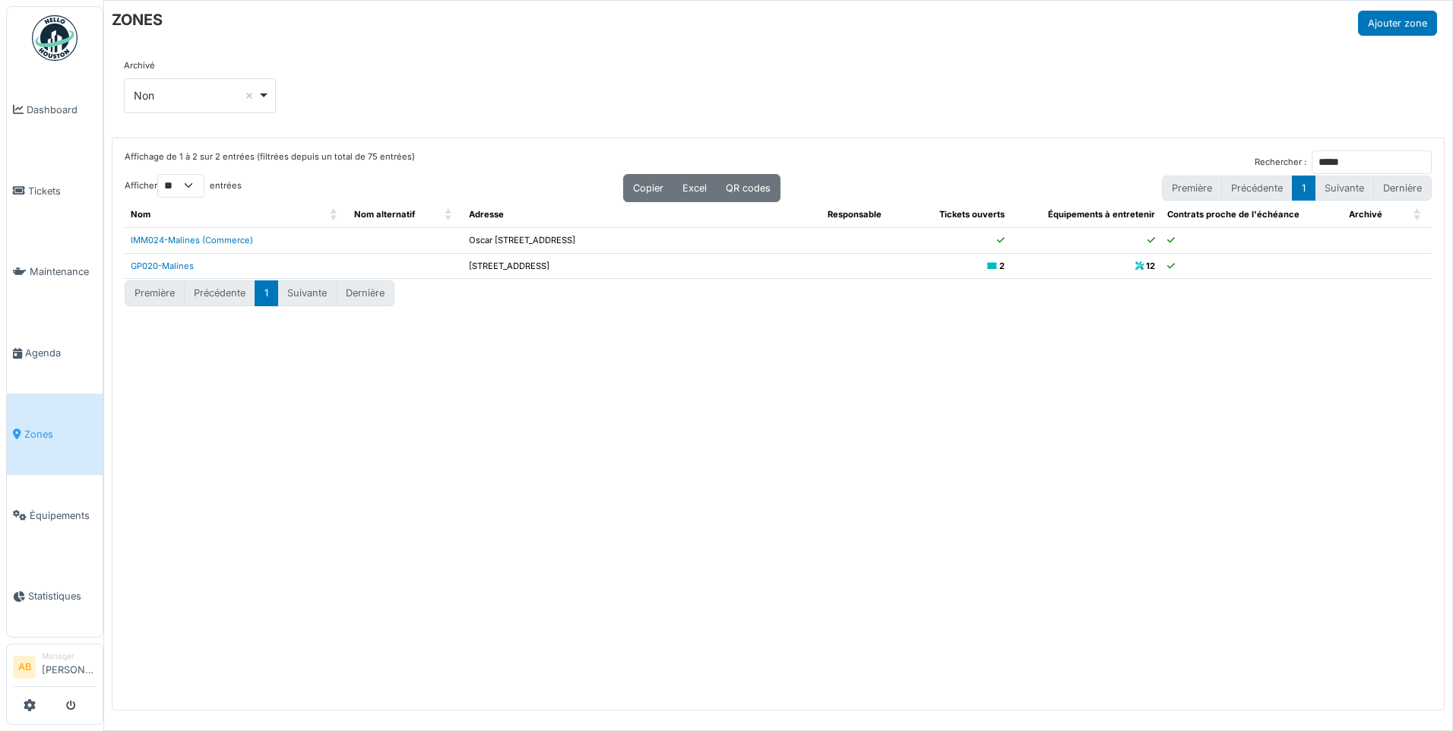
select select "**"
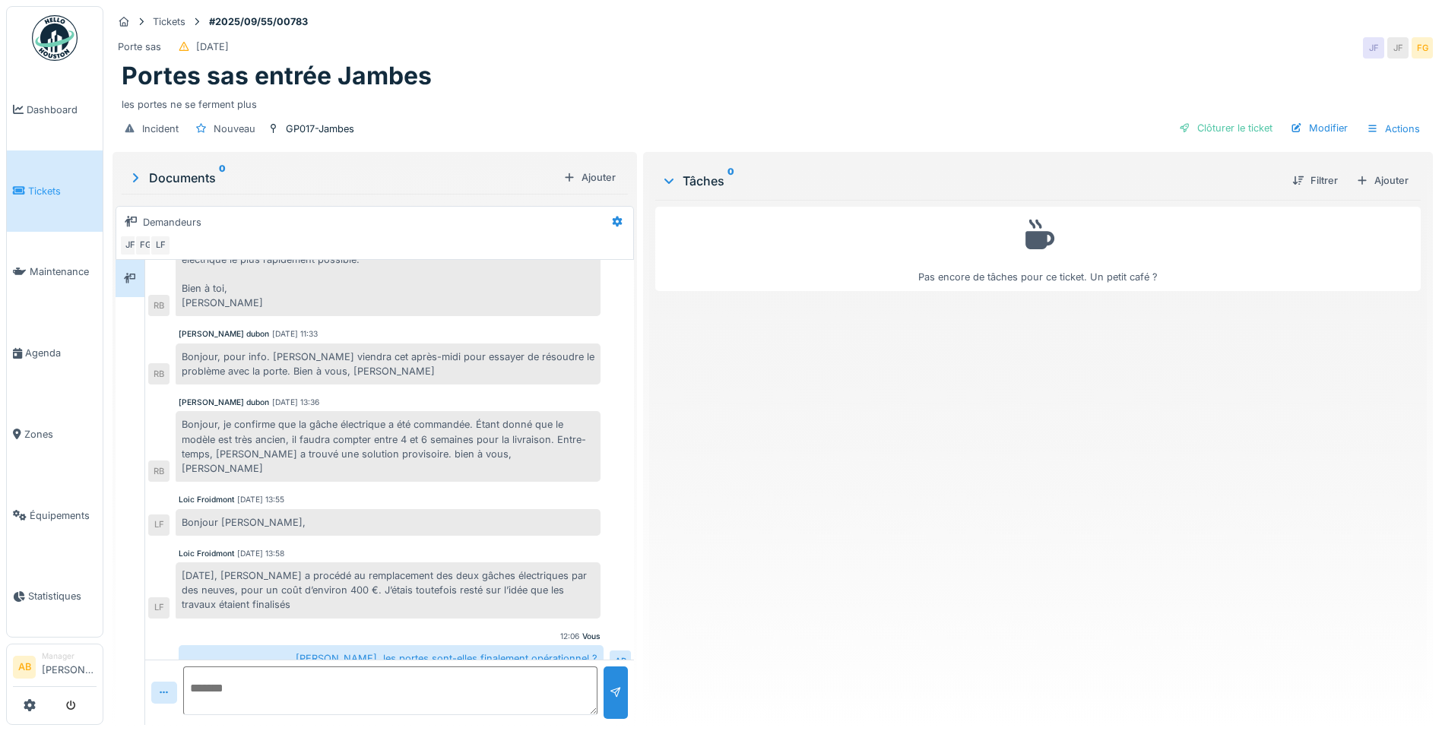
scroll to position [122, 0]
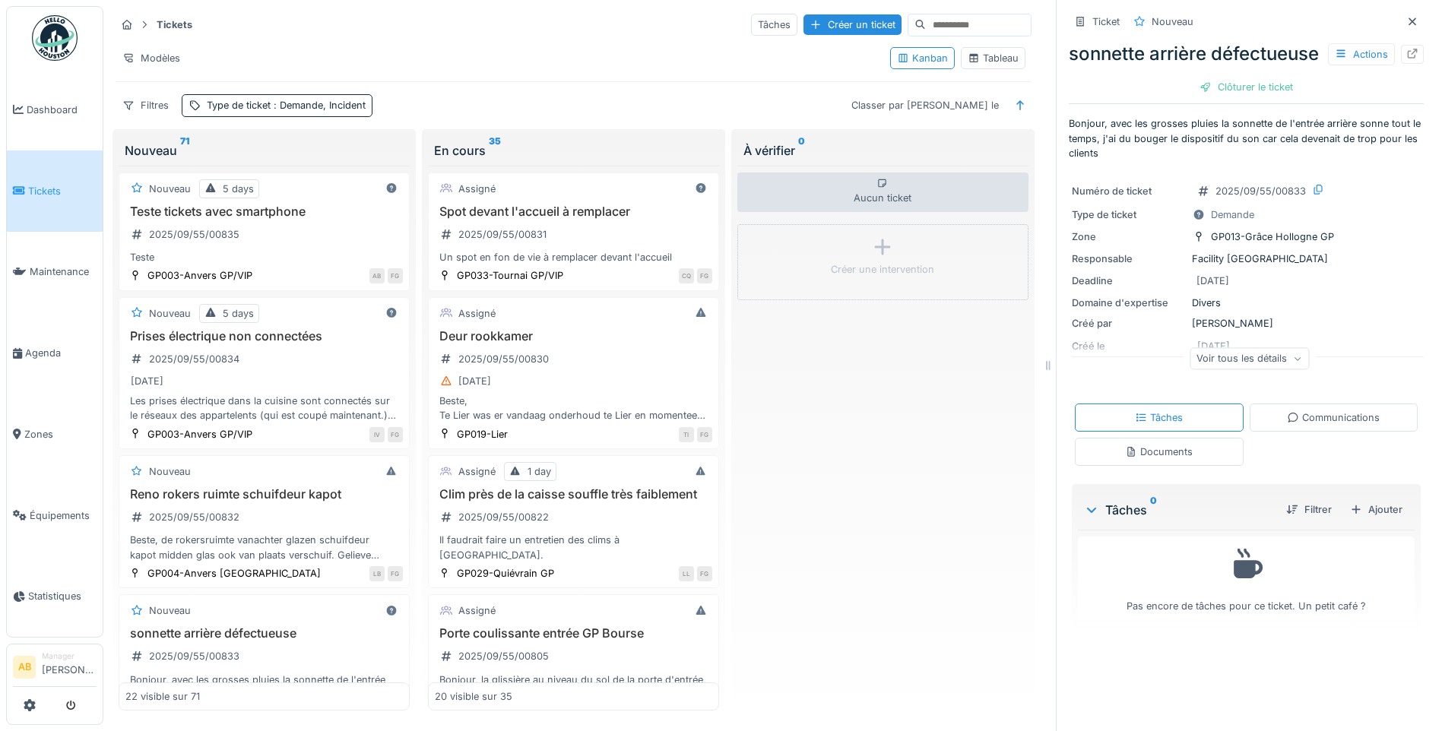
scroll to position [359, 0]
